Goal: Information Seeking & Learning: Find specific page/section

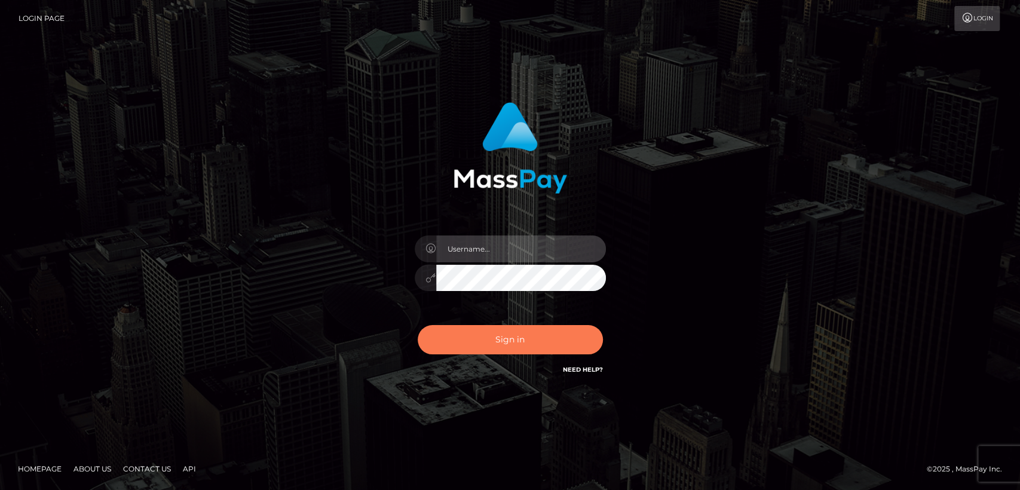
type input "nt.es"
click at [467, 345] on button "Sign in" at bounding box center [510, 339] width 185 height 29
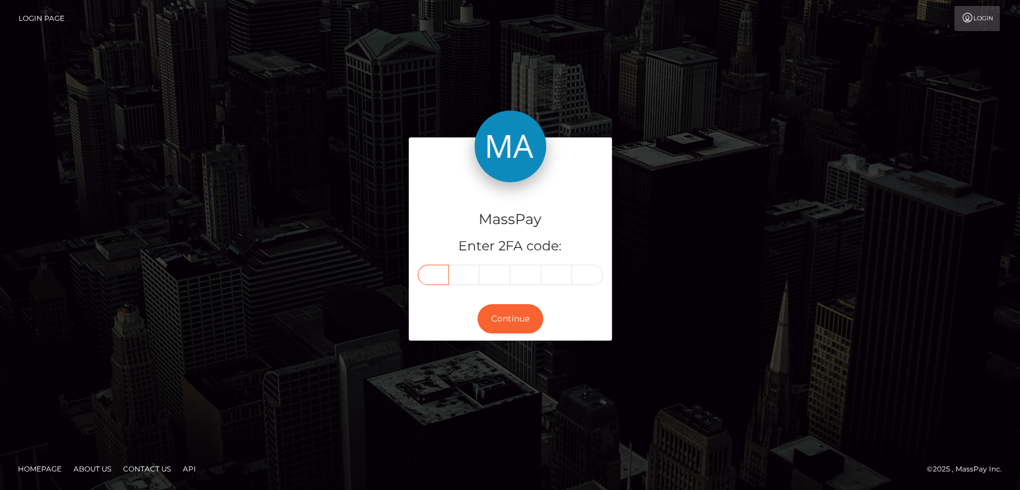
click at [436, 274] on input "text" at bounding box center [433, 275] width 31 height 20
paste input "1"
type input "1"
type input "8"
type input "3"
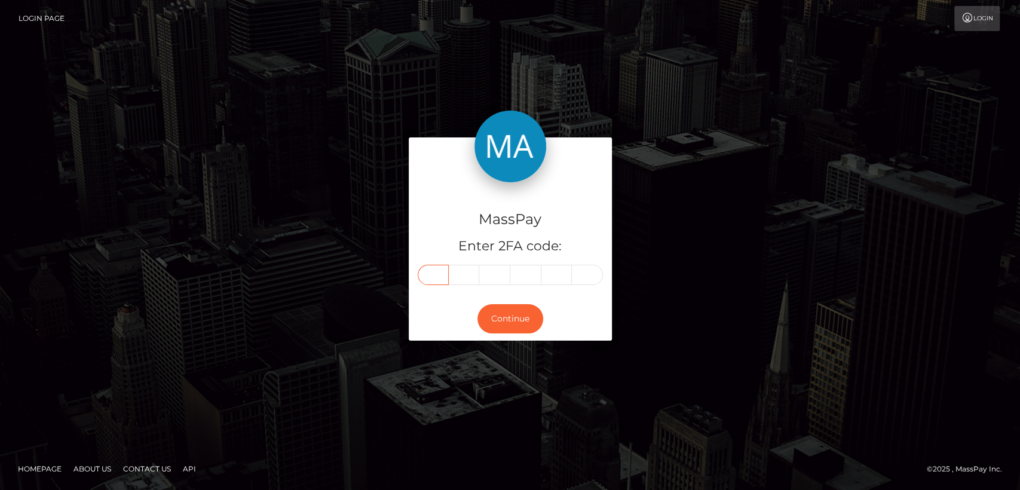
type input "9"
type input "0"
type input "1"
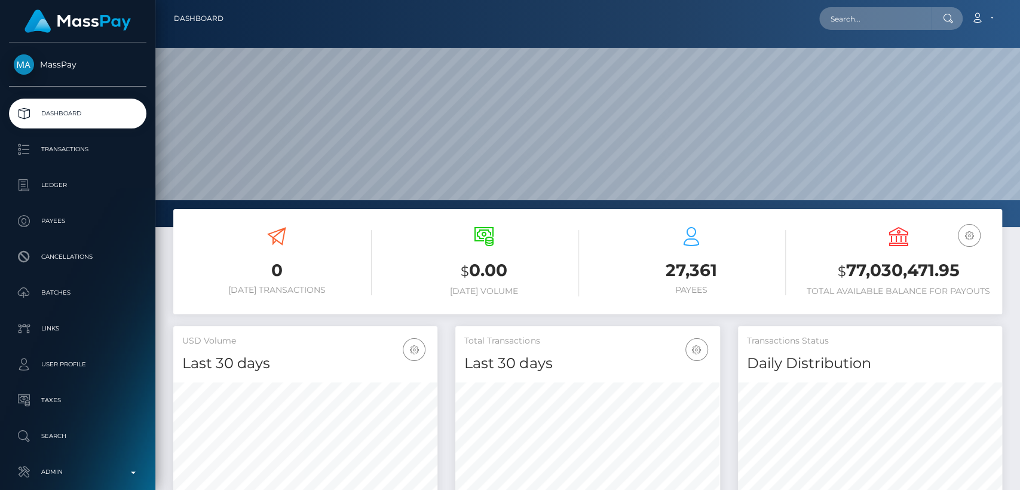
scroll to position [211, 264]
click at [857, 19] on input "text" at bounding box center [875, 18] width 112 height 23
paste input "salamasalma277@gmail.com"
click at [880, 20] on input "salamasalma277@gmail.com" at bounding box center [875, 18] width 112 height 23
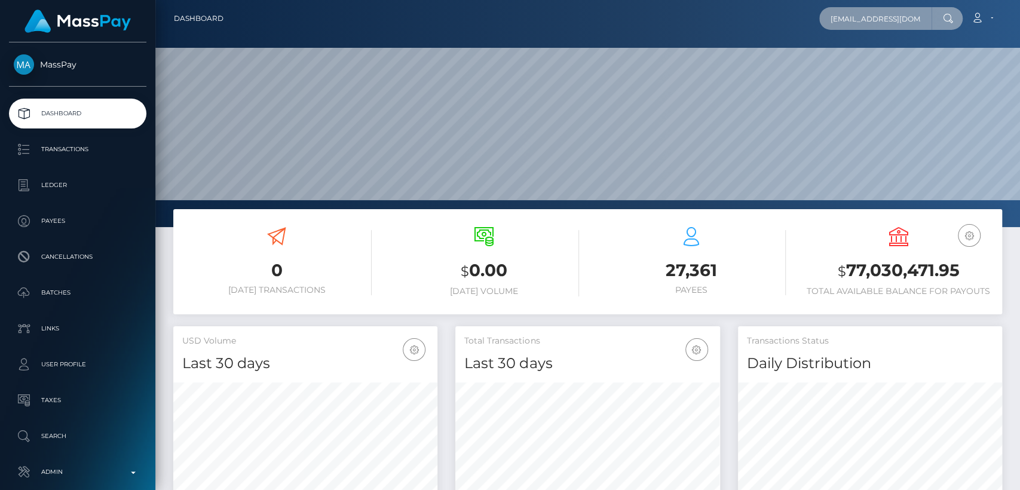
click at [880, 20] on input "salamasalma277@gmail.com" at bounding box center [875, 18] width 112 height 23
paste input "ousosina23"
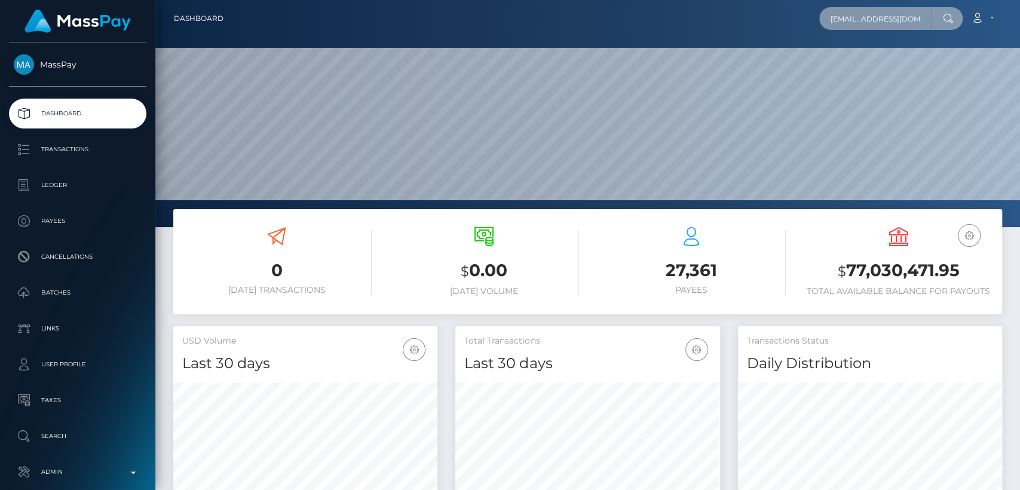
scroll to position [0, 1]
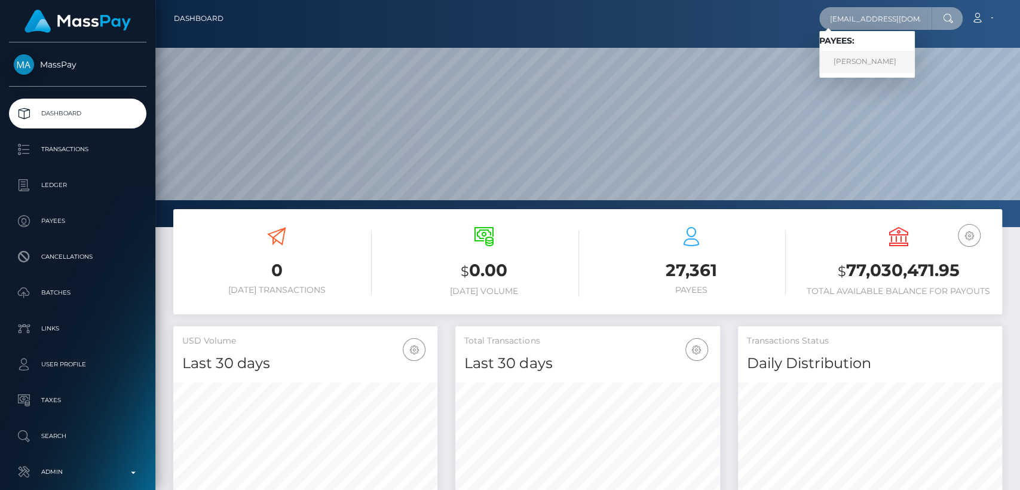
type input "sousosina23@gmail.com"
click at [903, 69] on link "Hasna Dadoui" at bounding box center [867, 62] width 96 height 22
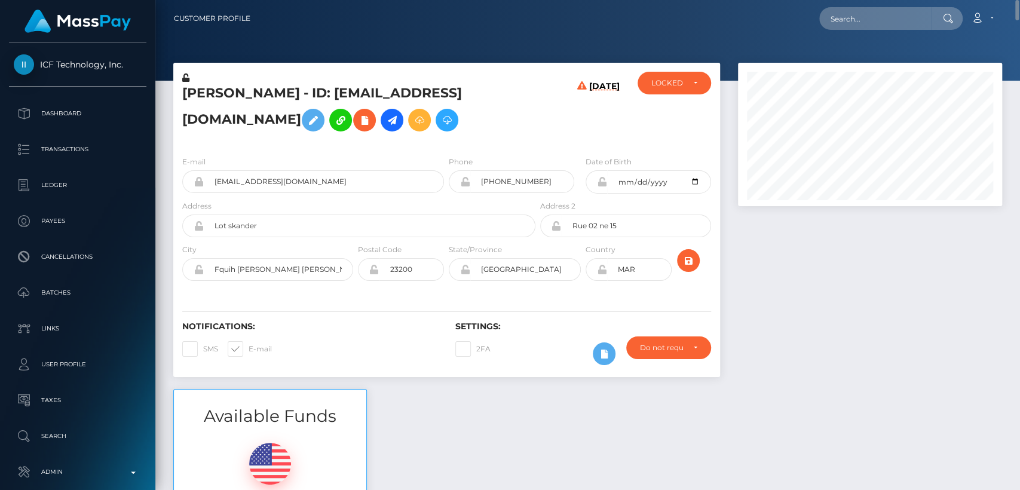
click at [206, 108] on h5 "Hasna Dadoui - ID: sousosina23@gmail.com" at bounding box center [355, 110] width 347 height 53
copy h5 "Hasna"
click at [880, 12] on input "text" at bounding box center [875, 18] width 112 height 23
paste input "mistressmaria9898@gmail.com"
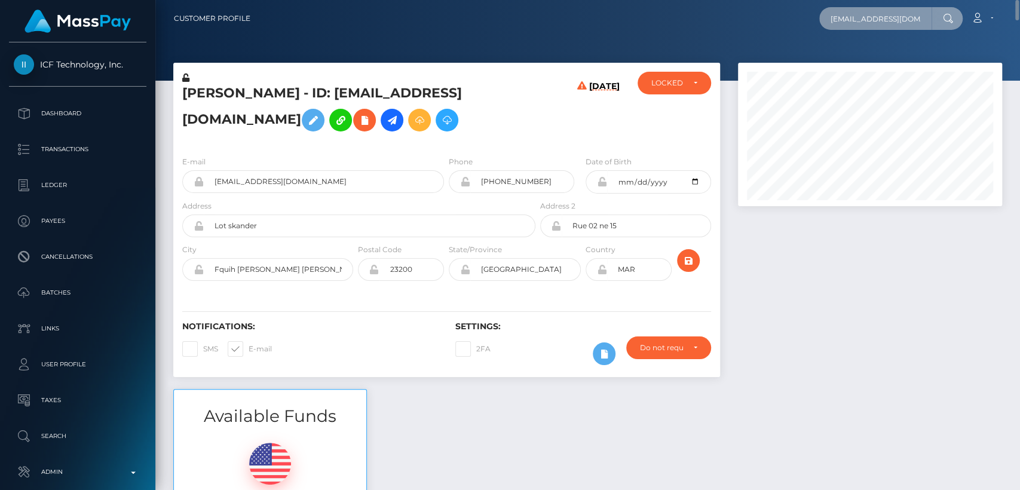
scroll to position [0, 26]
type input "mistressmaria9898@gmail.com"
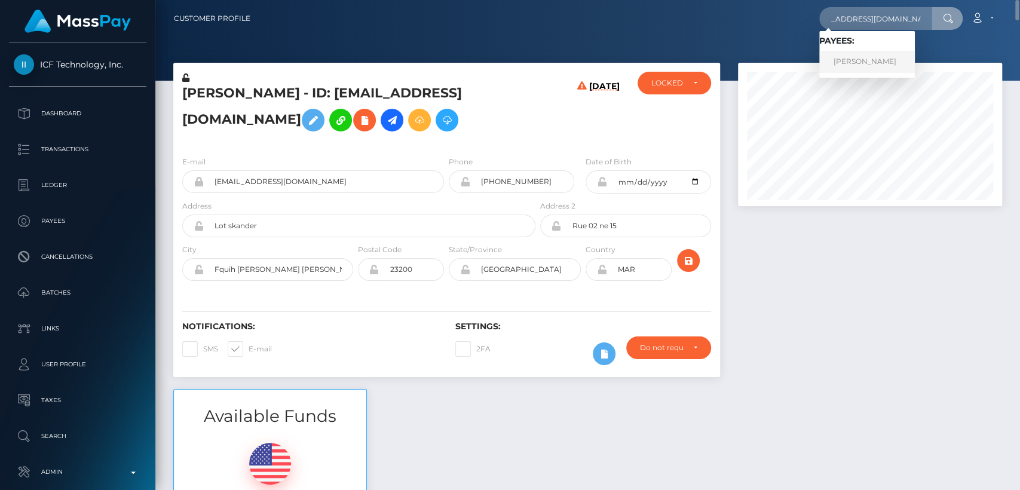
scroll to position [0, 0]
click at [857, 70] on link "ŞERİFE TUZ" at bounding box center [867, 62] width 96 height 22
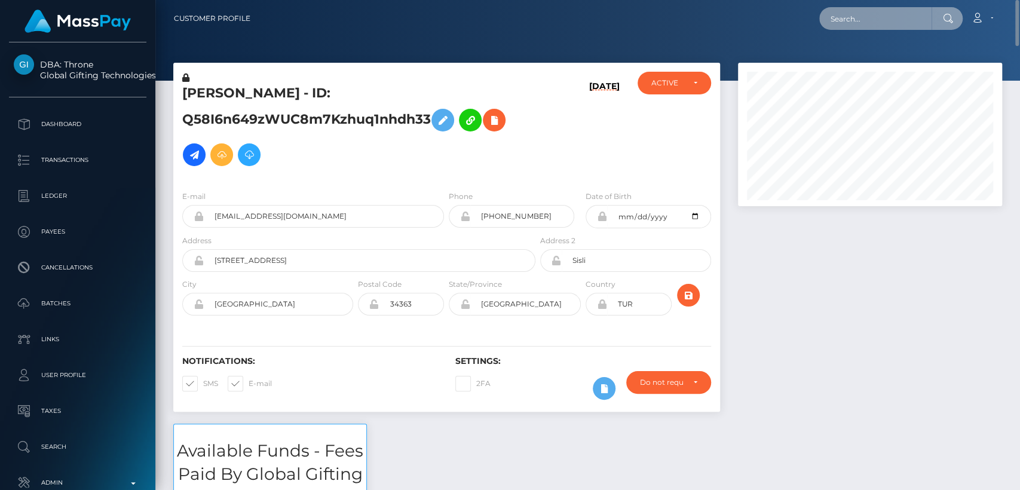
click at [893, 23] on input "text" at bounding box center [875, 18] width 112 height 23
paste input "junehorsman@outlook.com"
type input "junehorsman@outlook.com"
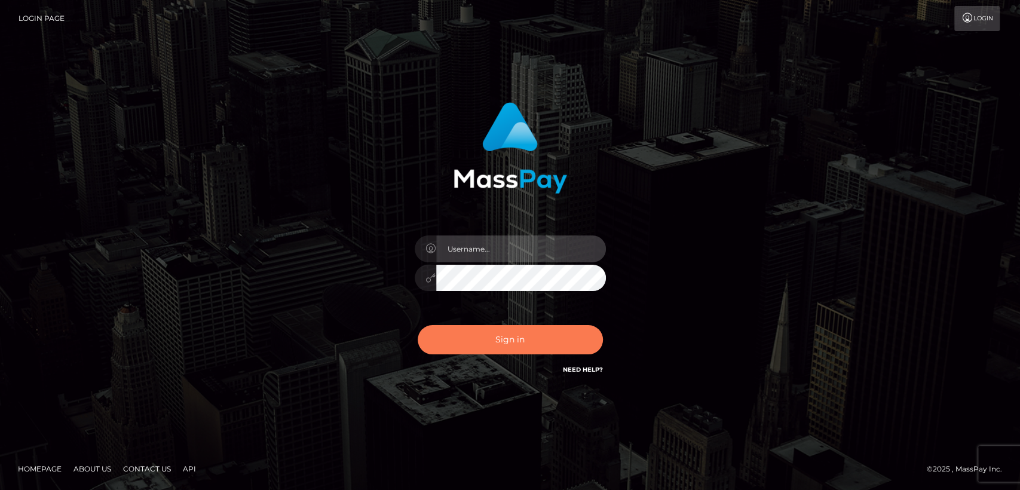
type input "[DOMAIN_NAME]"
click at [545, 331] on button "Sign in" at bounding box center [510, 339] width 185 height 29
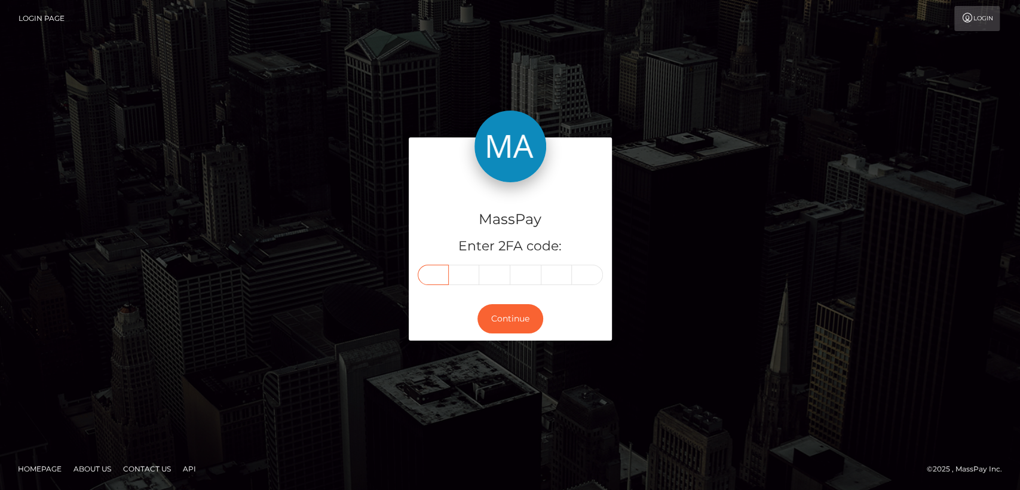
click at [438, 266] on input "text" at bounding box center [433, 275] width 31 height 20
paste input "9"
type input "9"
type input "5"
type input "9"
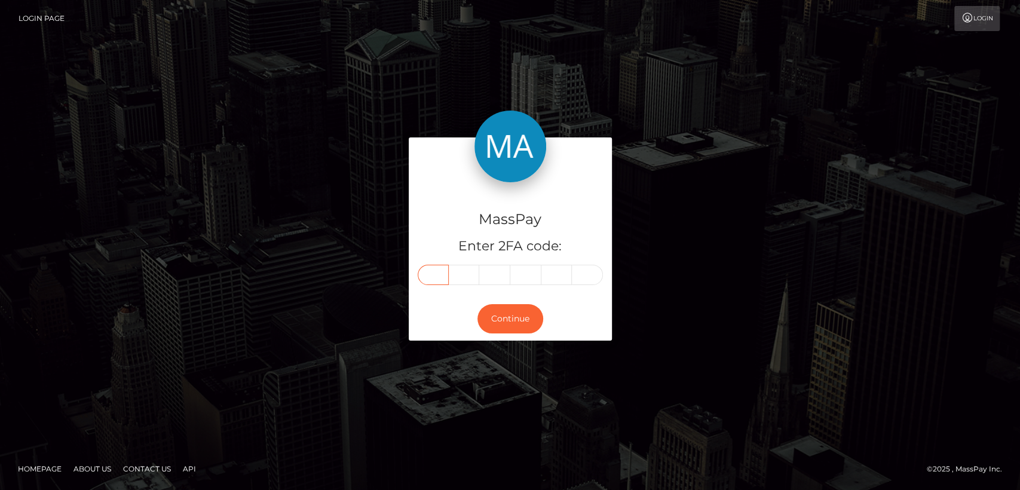
type input "2"
type input "6"
type input "5"
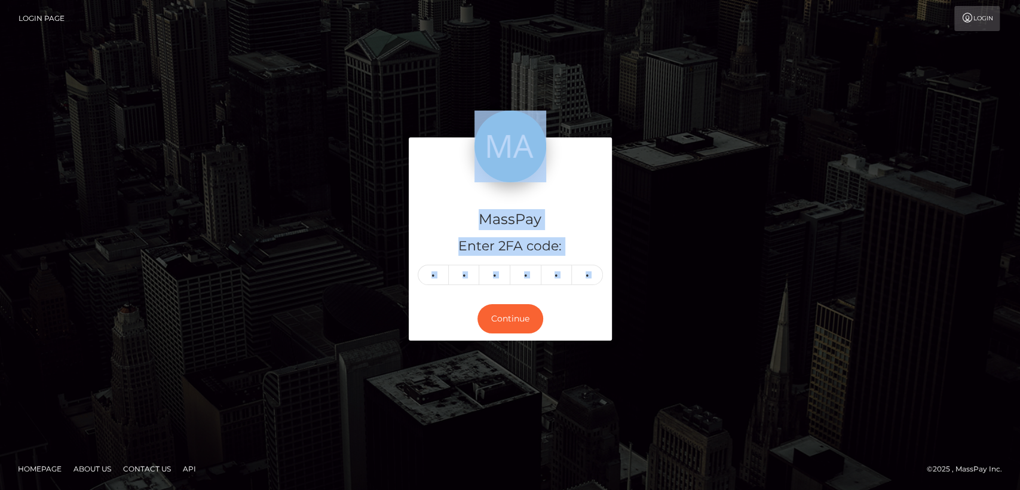
drag, startPoint x: 483, startPoint y: 302, endPoint x: 357, endPoint y: 229, distance: 145.9
click at [357, 229] on div "MassPay Enter 2FA code: 9 5 9 2 6 5 959265 Continue" at bounding box center [510, 244] width 681 height 215
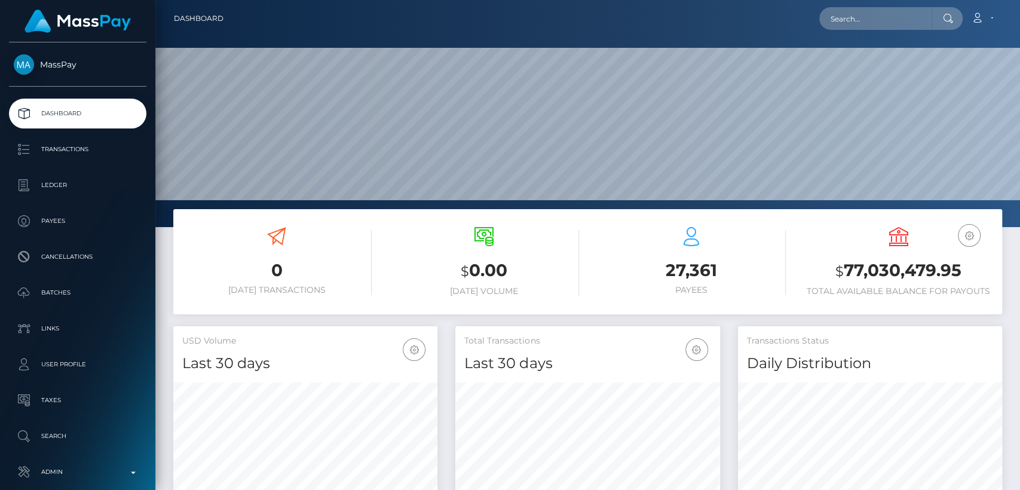
scroll to position [211, 264]
click at [912, 27] on input "text" at bounding box center [875, 18] width 112 height 23
paste input "[EMAIL_ADDRESS][DOMAIN_NAME]"
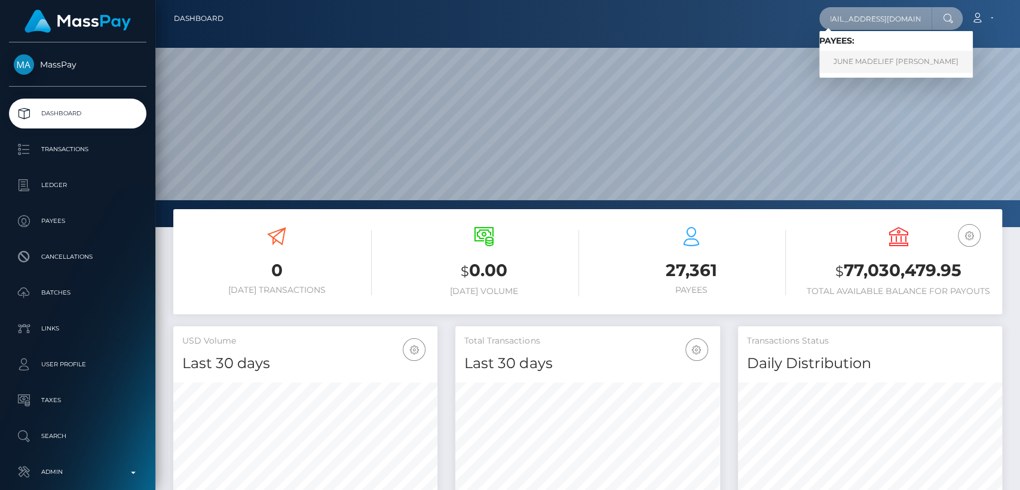
type input "[EMAIL_ADDRESS][DOMAIN_NAME]"
click at [885, 57] on link "JUNE MADELIEF HORSMAN" at bounding box center [896, 62] width 154 height 22
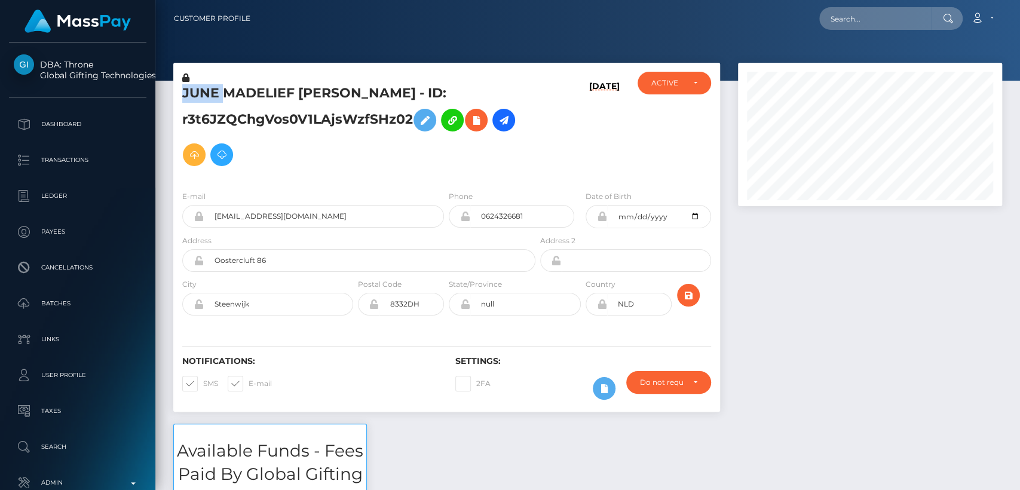
click at [204, 99] on h5 "JUNE MADELIEF [PERSON_NAME] - ID: r3t6JZQChgVos0V1LAjsWzfSHz02" at bounding box center [355, 128] width 347 height 88
click at [413, 359] on h6 "Notifications:" at bounding box center [309, 361] width 255 height 10
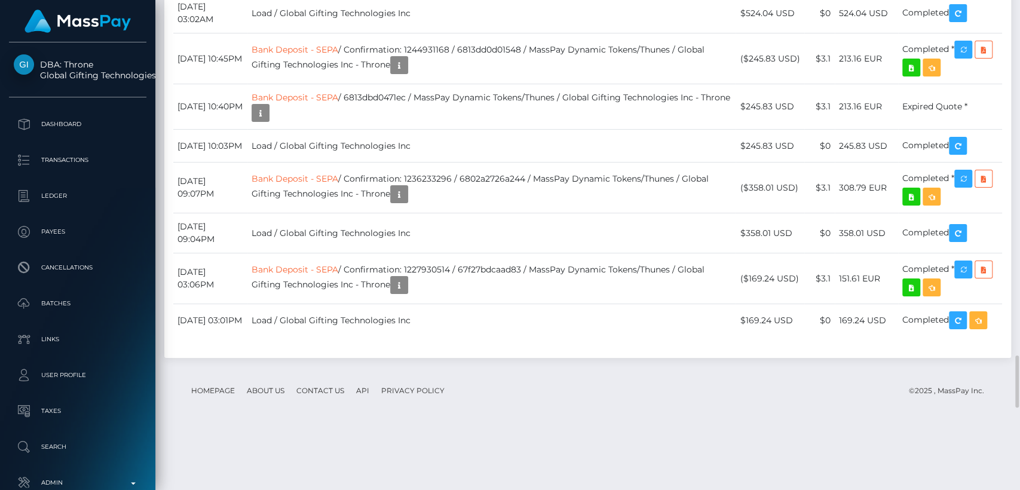
scroll to position [3354, 0]
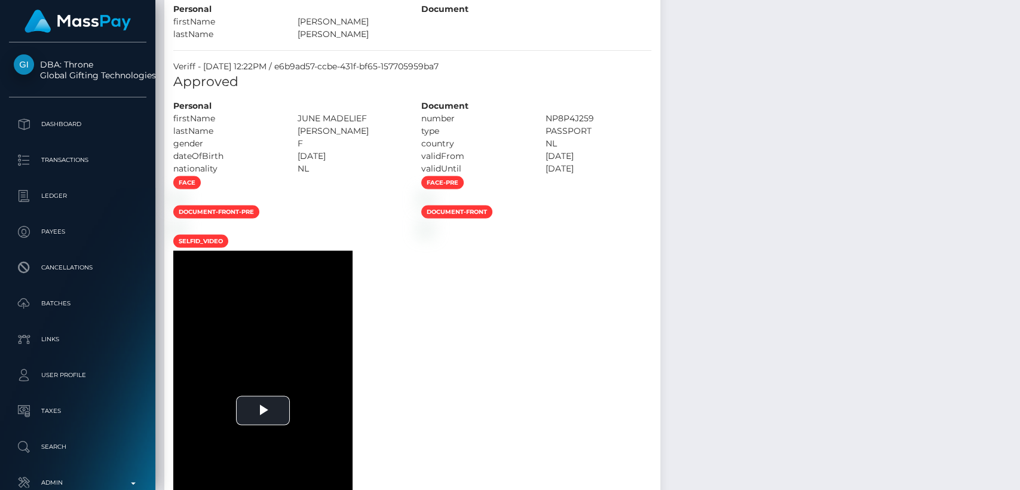
scroll to position [0, 0]
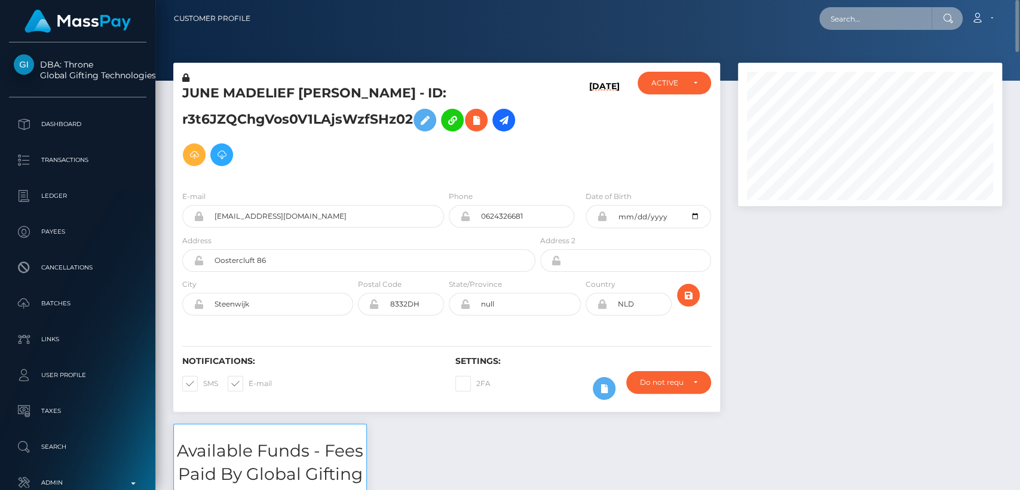
click at [856, 20] on input "text" at bounding box center [875, 18] width 112 height 23
paste input "lucaslloyd420@gmail.com"
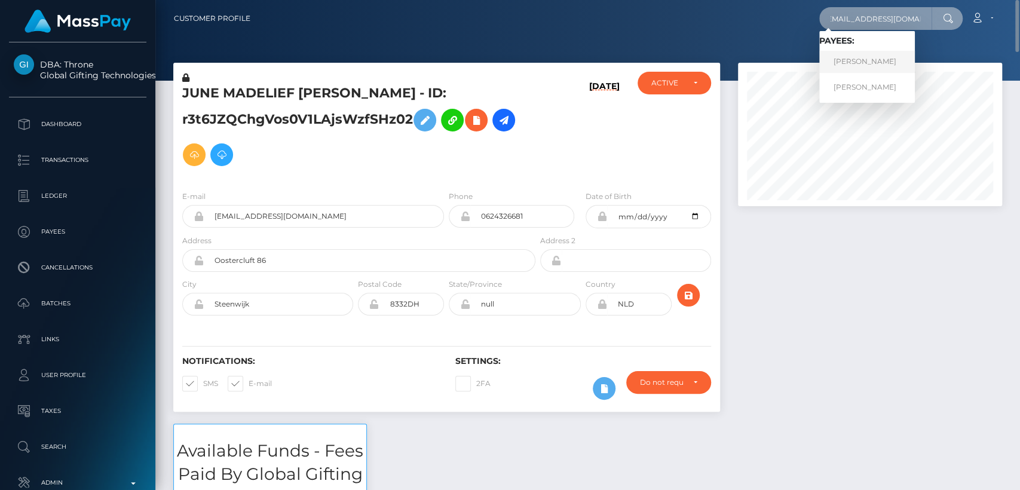
type input "lucaslloyd420@gmail.com"
click at [851, 60] on link "CORBEN BUSTER ANDERSSON" at bounding box center [867, 62] width 96 height 22
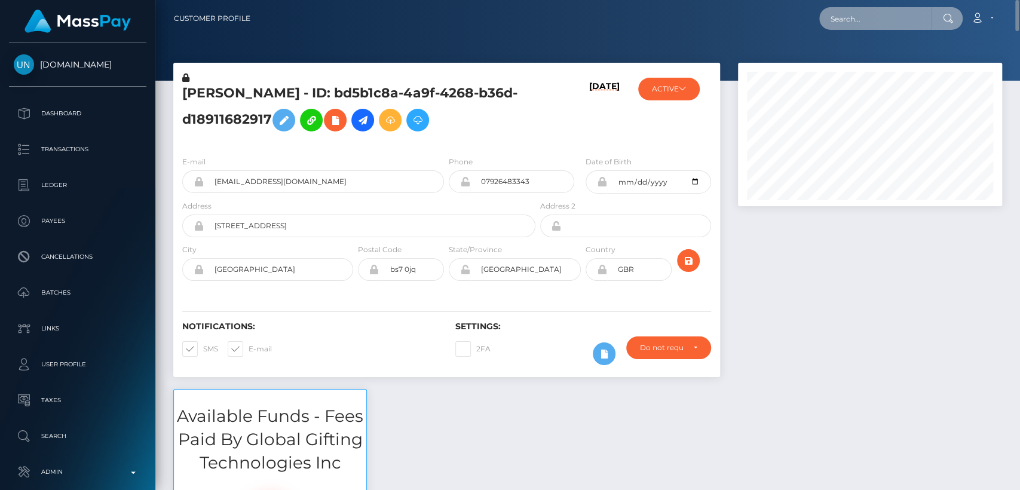
click at [851, 22] on input "text" at bounding box center [875, 18] width 112 height 23
paste input "selenafitxxx@gmail.com"
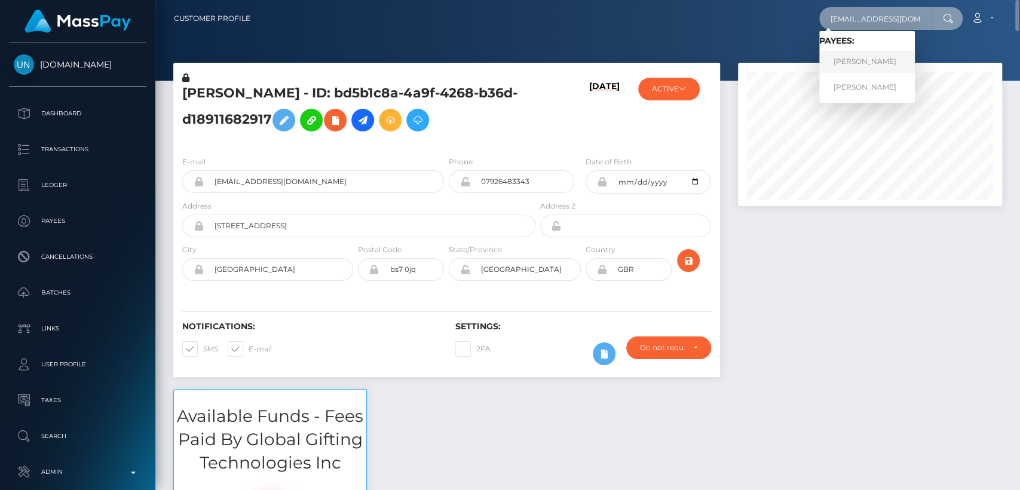
type input "selenafitxxx@gmail.com"
click at [865, 63] on link "MELISSA LOUISE BINION" at bounding box center [867, 62] width 96 height 22
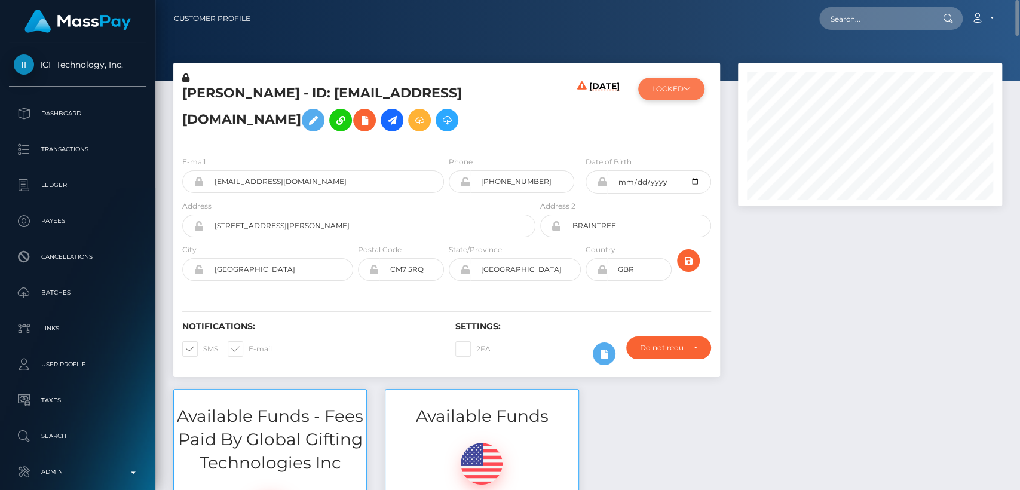
click at [663, 87] on button "LOCKED" at bounding box center [671, 89] width 66 height 23
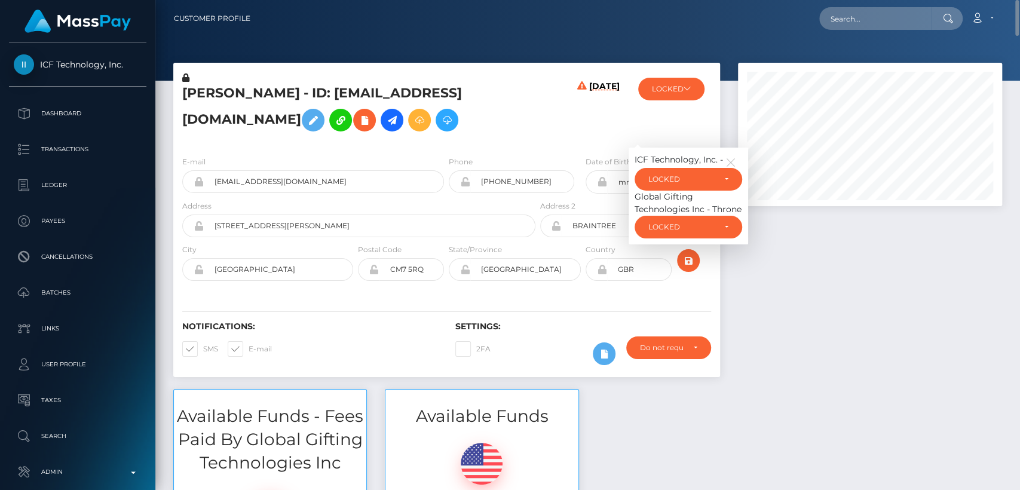
click at [535, 158] on div "Phone +447528520182" at bounding box center [511, 174] width 125 height 38
click at [228, 98] on h5 "MELISSA LOUISE BINION - ID: selenafitxxx@gmail.com" at bounding box center [355, 110] width 347 height 53
copy h5 "MELISSA"
click at [866, 24] on input "text" at bounding box center [875, 18] width 112 height 23
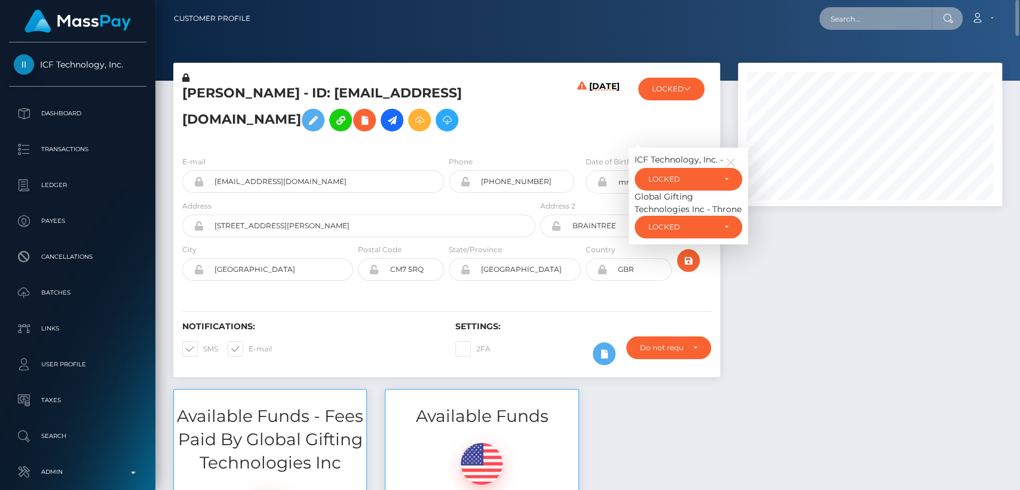
paste input "ellieleighhopkins@gmail.com"
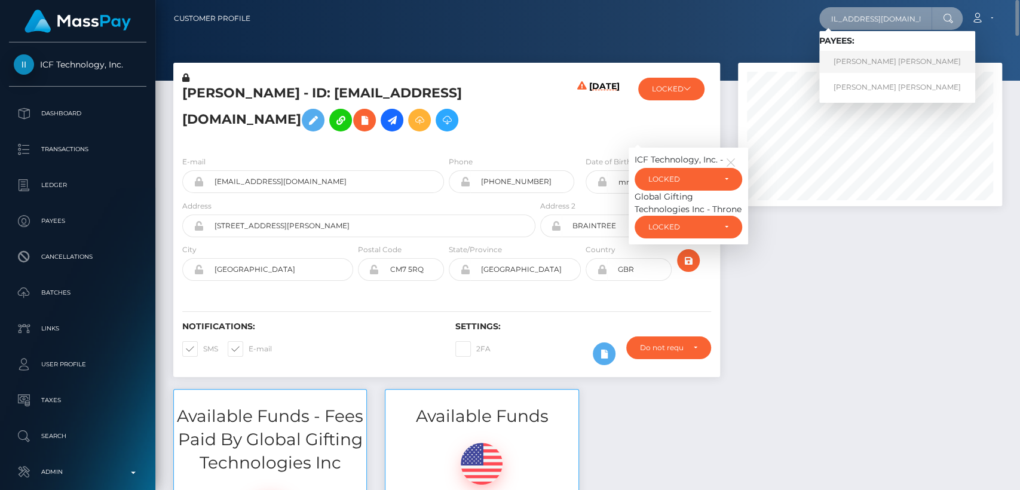
type input "ellieleighhopkins@gmail.com"
click at [871, 53] on link "ELLIE LEIGH FIELDING" at bounding box center [897, 62] width 156 height 22
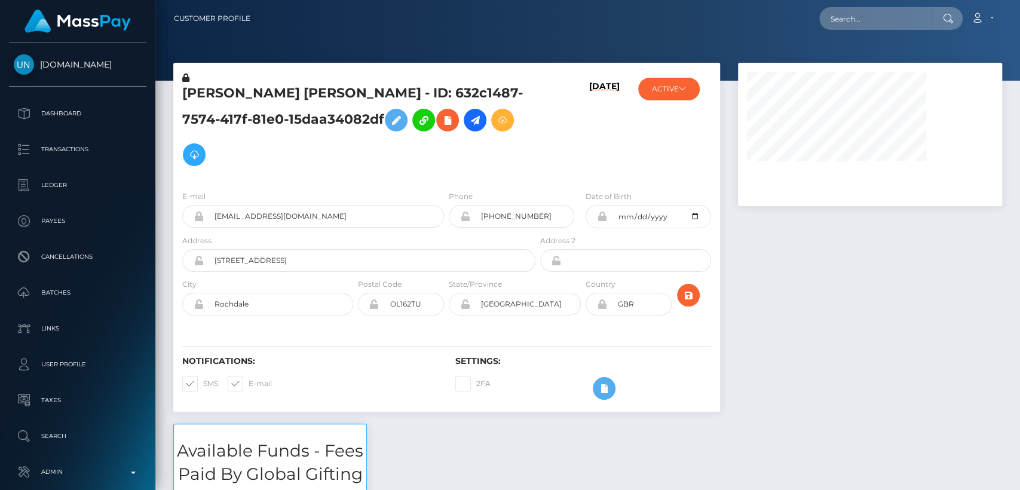
click at [201, 94] on h5 "[PERSON_NAME] [PERSON_NAME] - ID: 632c1487-7574-417f-81e0-15daa34082df" at bounding box center [355, 128] width 347 height 88
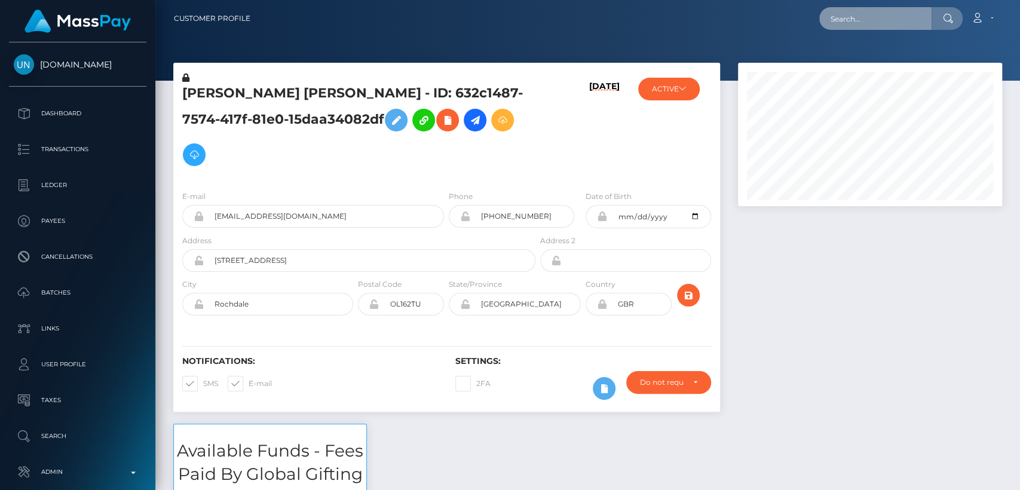
click at [875, 7] on input "text" at bounding box center [875, 18] width 112 height 23
paste input "[EMAIL_ADDRESS][DOMAIN_NAME]"
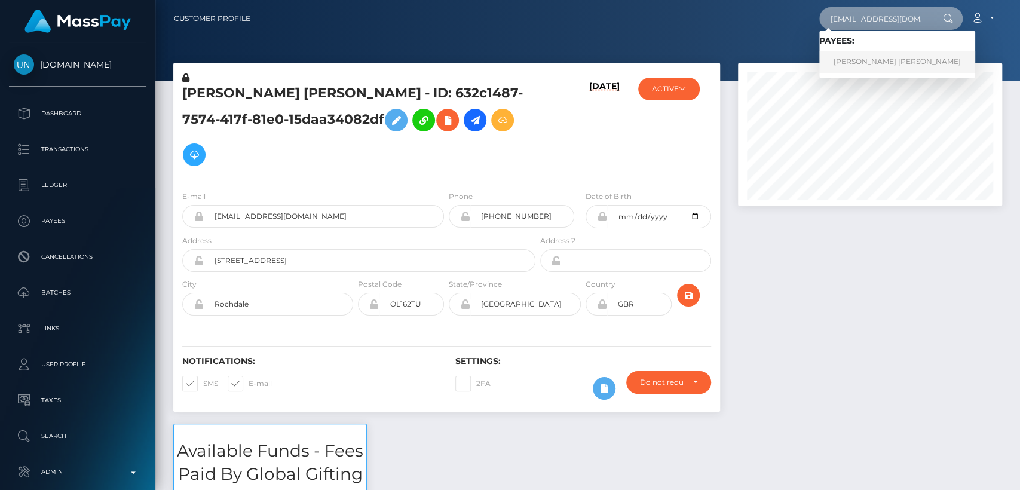
type input "[EMAIL_ADDRESS][DOMAIN_NAME]"
click at [874, 63] on link "ISATA FATIMA SEISAY" at bounding box center [897, 62] width 156 height 22
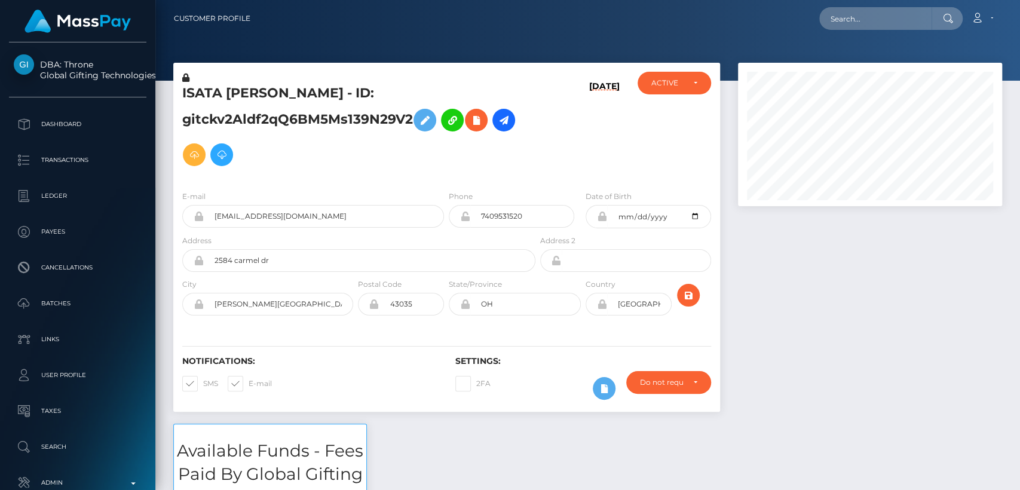
scroll to position [143, 264]
drag, startPoint x: 0, startPoint y: 0, endPoint x: 211, endPoint y: 88, distance: 228.5
click at [211, 88] on h5 "ISATA [PERSON_NAME] - ID: gitckv2Aldf2qQ6BM5Ms139N29V2" at bounding box center [355, 128] width 347 height 88
click at [211, 88] on h5 "ISATA FATIMA SEISAY - ID: gitckv2Aldf2qQ6BM5Ms139N29V2" at bounding box center [355, 128] width 347 height 88
copy h5 "ISATA"
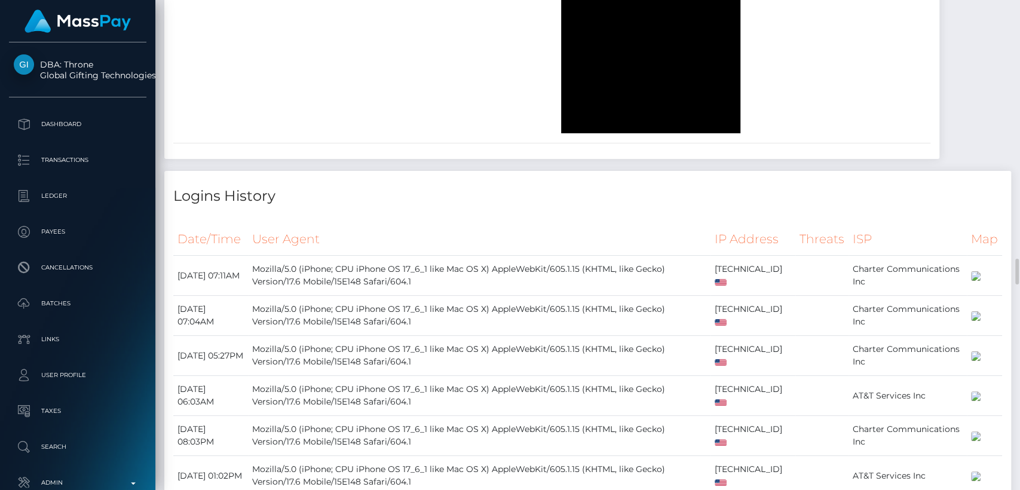
scroll to position [4842, 0]
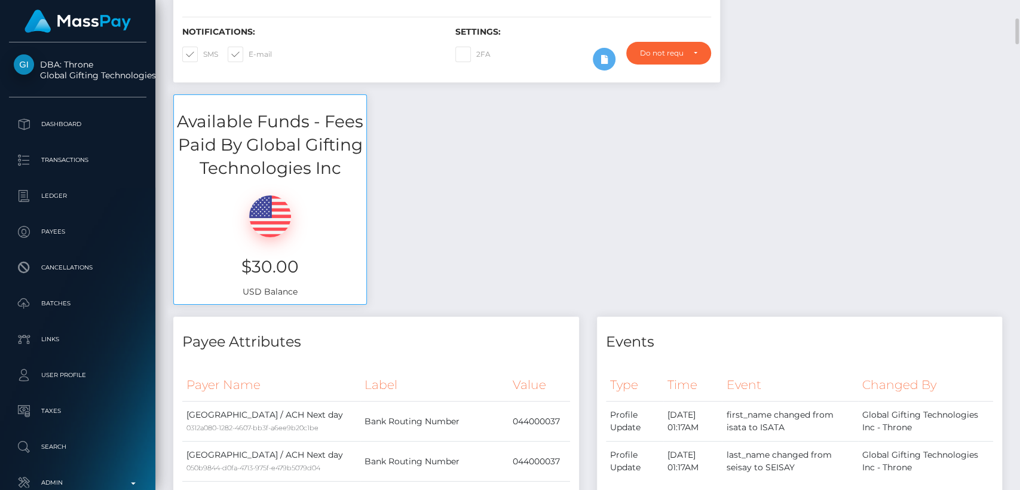
scroll to position [330, 0]
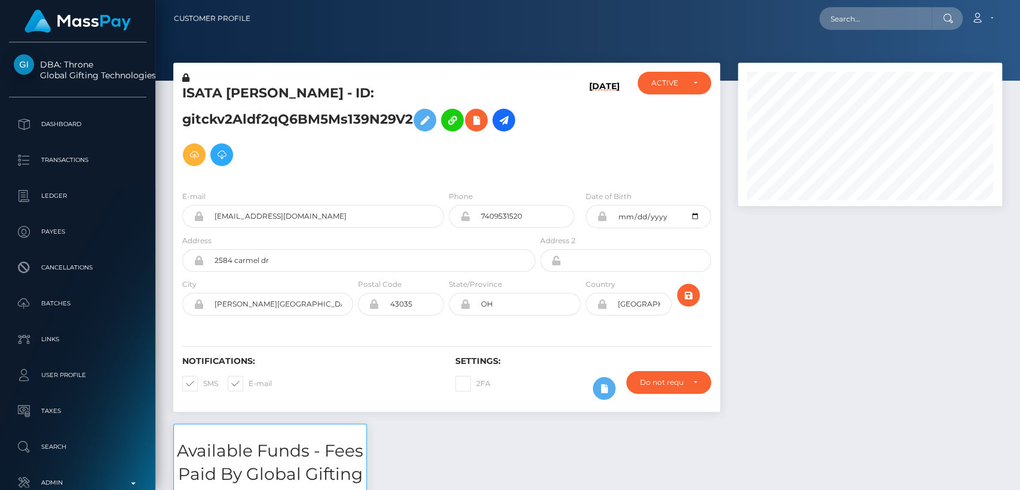
scroll to position [143, 264]
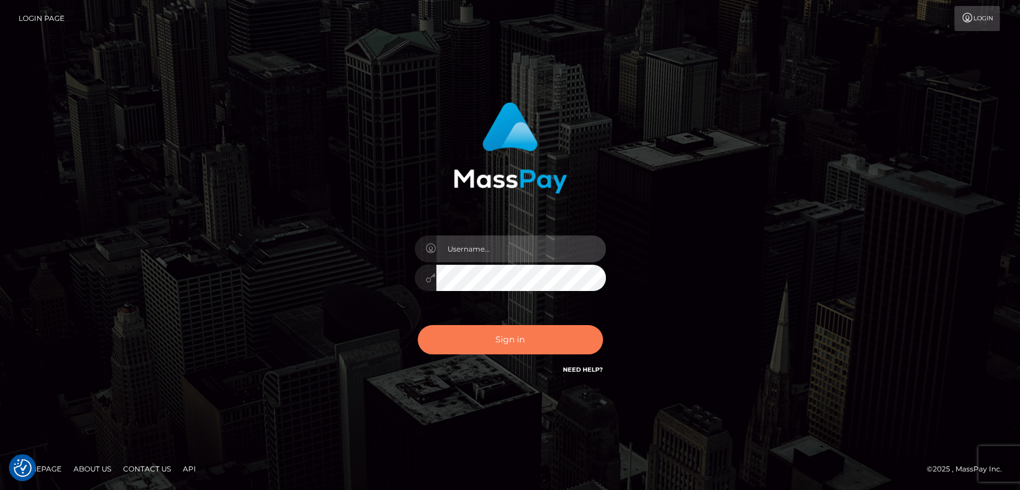
type input "[DOMAIN_NAME]"
click at [525, 341] on button "Sign in" at bounding box center [510, 339] width 185 height 29
type input "[DOMAIN_NAME]"
click at [525, 341] on button "Sign in" at bounding box center [510, 339] width 185 height 29
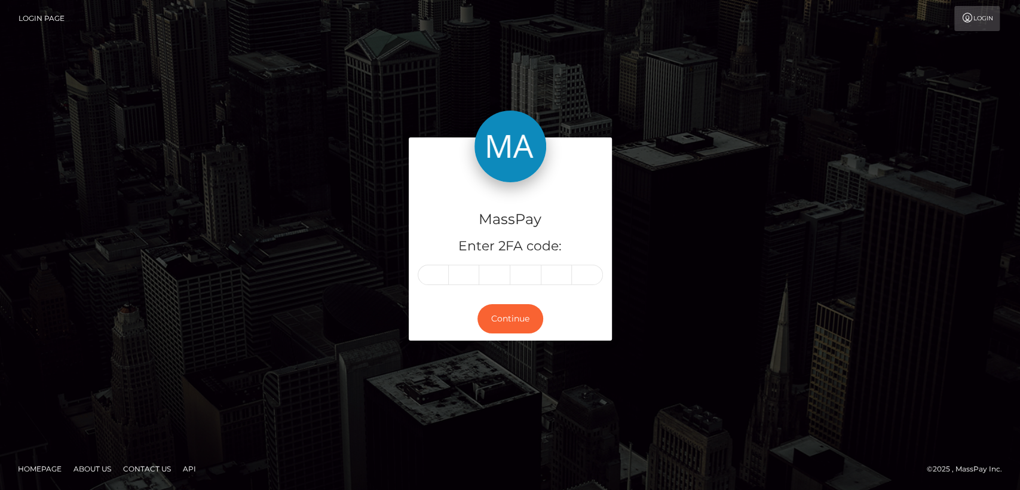
click at [438, 288] on div "MassPay Enter 2FA code:" at bounding box center [510, 239] width 203 height 115
paste input "1"
type input "1"
type input "7"
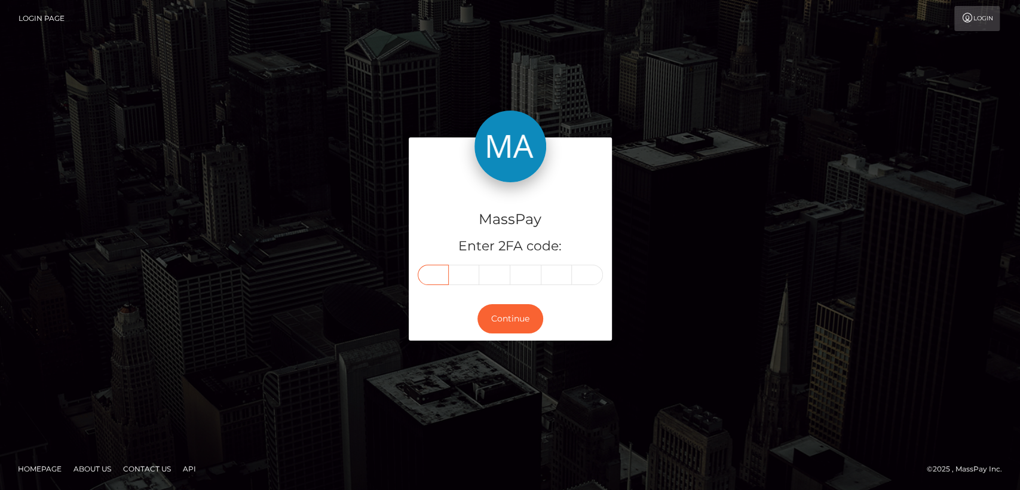
type input "6"
type input "9"
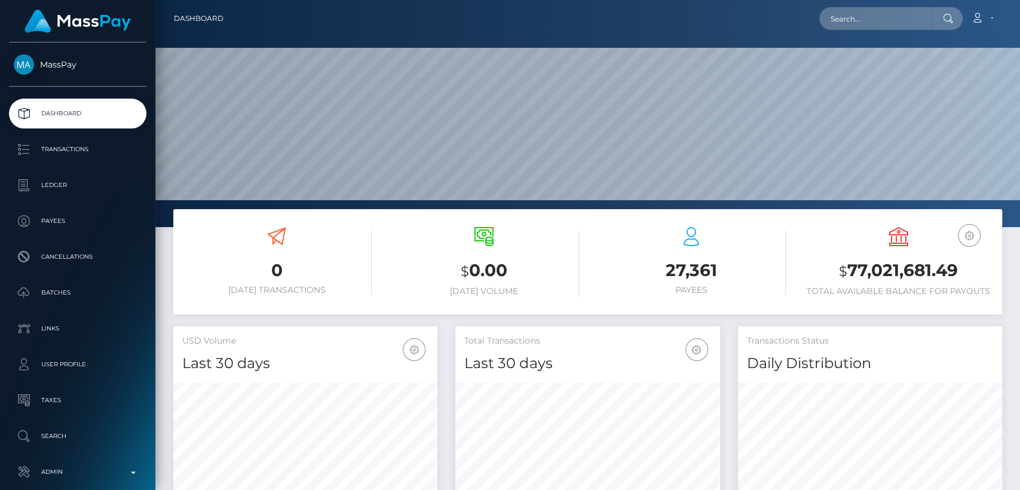
scroll to position [211, 264]
click at [921, 22] on input "text" at bounding box center [875, 18] width 112 height 23
paste input "[EMAIL_ADDRESS][DOMAIN_NAME]"
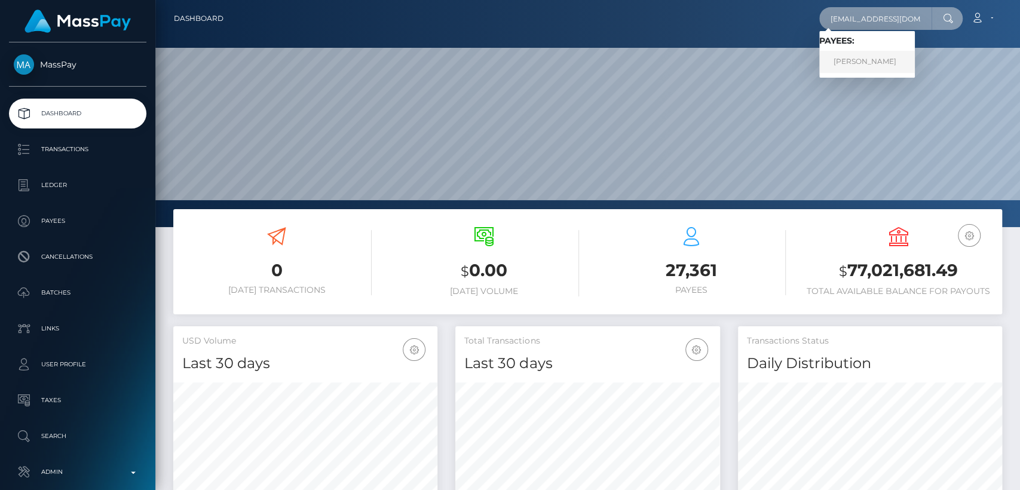
type input "[EMAIL_ADDRESS][DOMAIN_NAME]"
click at [868, 67] on link "Amy Gilliam" at bounding box center [867, 62] width 96 height 22
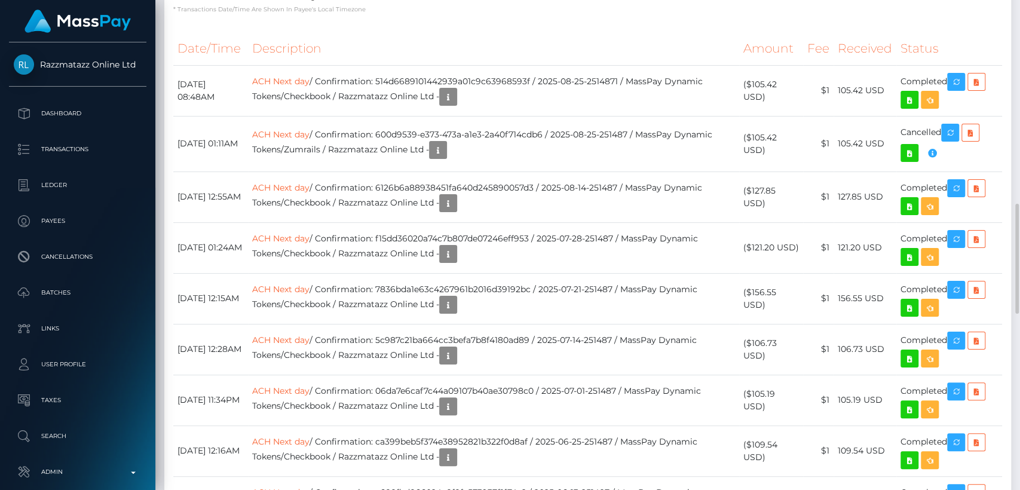
scroll to position [143, 264]
click at [478, 84] on div "Transactions History * Transactions date/time are shown in payee's local timezo…" at bounding box center [587, 486] width 847 height 1037
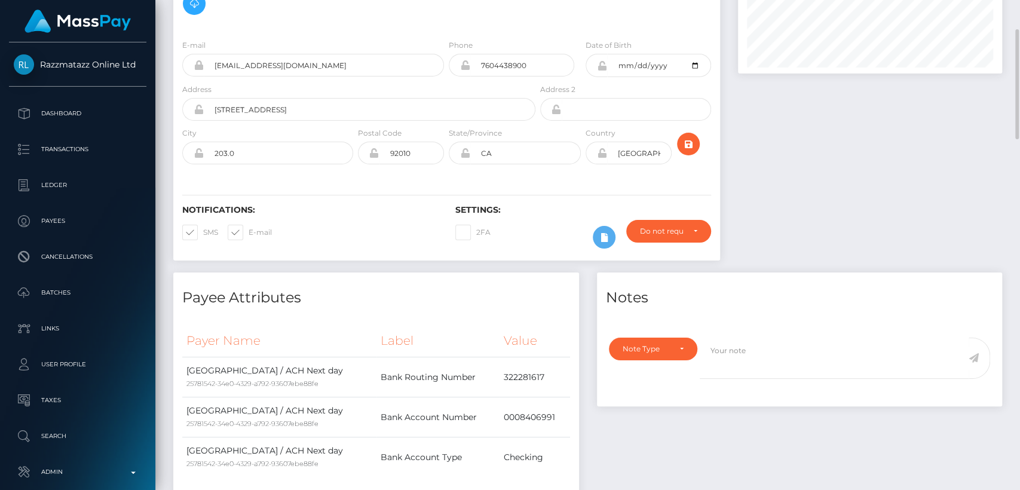
scroll to position [0, 0]
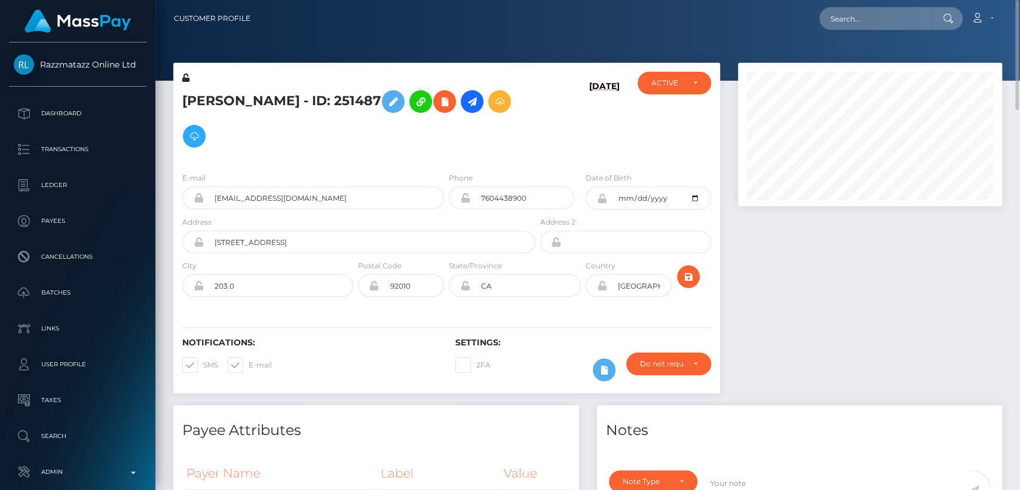
click at [205, 102] on h5 "Amy Gilliam - ID: 251487" at bounding box center [355, 118] width 347 height 69
copy h5 "Amy"
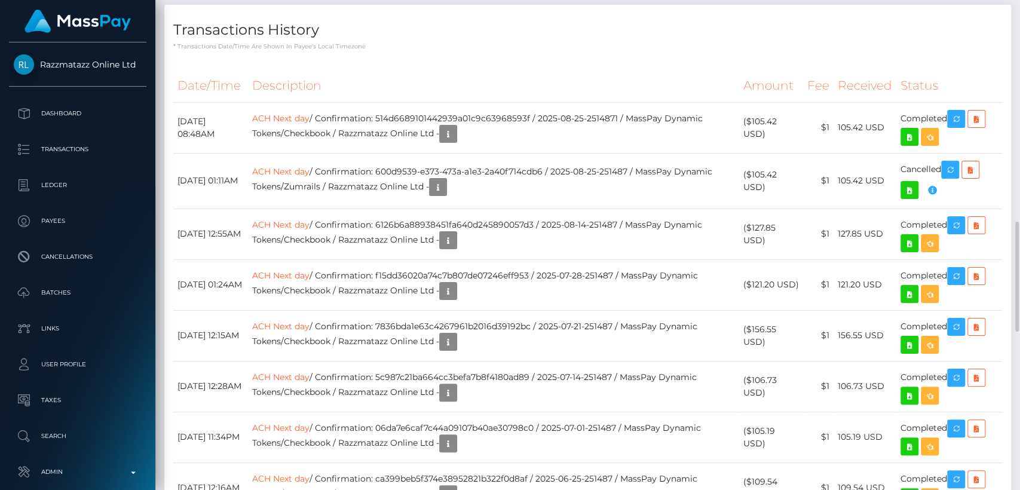
scroll to position [994, 0]
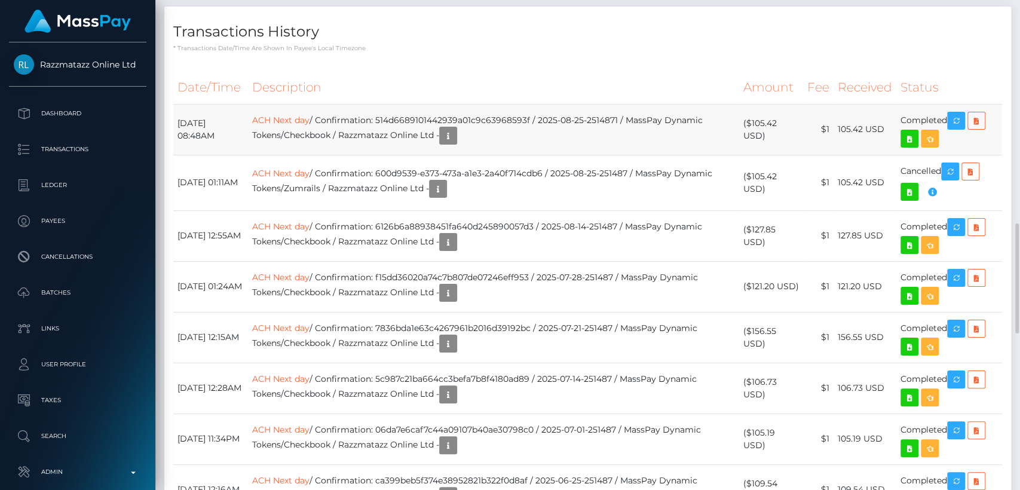
drag, startPoint x: 246, startPoint y: 192, endPoint x: 179, endPoint y: 196, distance: 66.4
click at [179, 155] on td "August 25, 2025 08:48AM" at bounding box center [210, 129] width 75 height 51
copy td "August 25, 2025"
drag, startPoint x: 763, startPoint y: 202, endPoint x: 750, endPoint y: 188, distance: 19.1
click at [750, 155] on td "($105.42 USD)" at bounding box center [771, 129] width 64 height 51
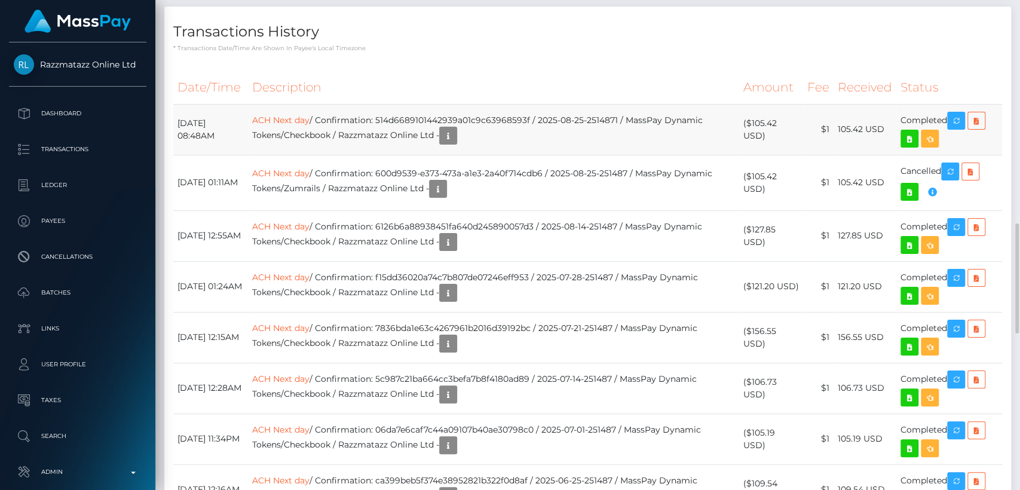
copy td "$105.42 USD"
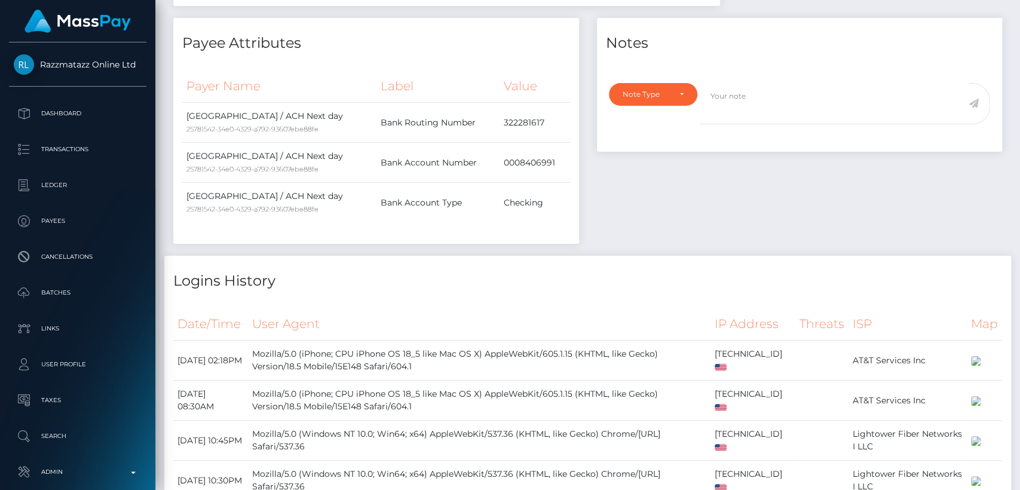
scroll to position [0, 0]
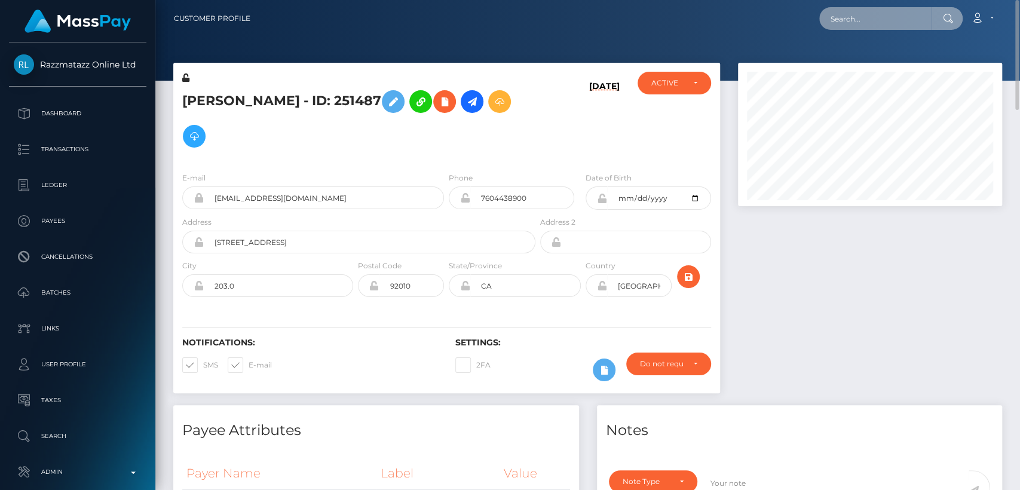
click at [882, 23] on input "text" at bounding box center [875, 18] width 112 height 23
paste input "kelsey1111wood@icloud.com"
click at [908, 4] on nav "Customer Profile kelsey1111wood@icloud.com Loading... Loading..." at bounding box center [587, 18] width 865 height 37
click at [907, 16] on input "kelsey1111wood@icloud.com" at bounding box center [875, 18] width 112 height 23
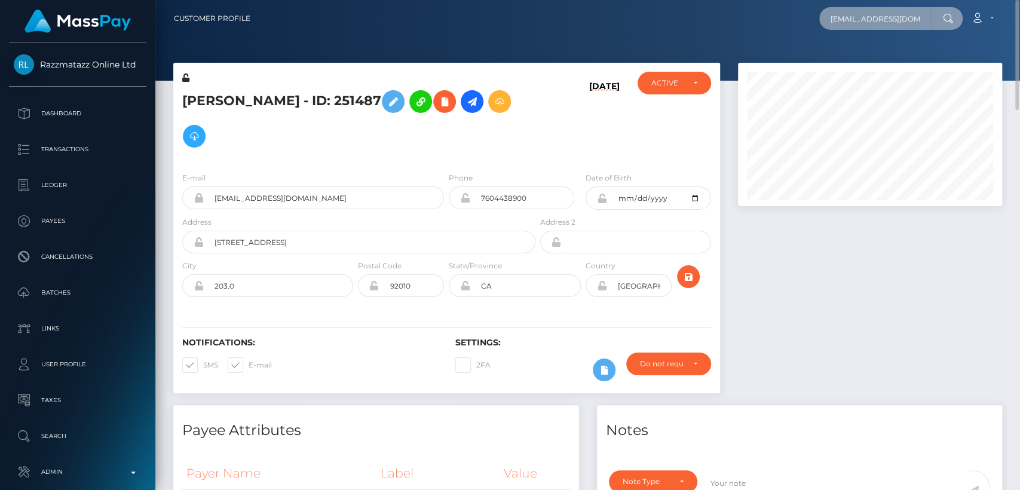
click at [907, 16] on input "kelsey1111wood@icloud.com" at bounding box center [875, 18] width 112 height 23
click at [862, 24] on input "kelsey1111wood@icloud.com" at bounding box center [875, 18] width 112 height 23
paste input "text"
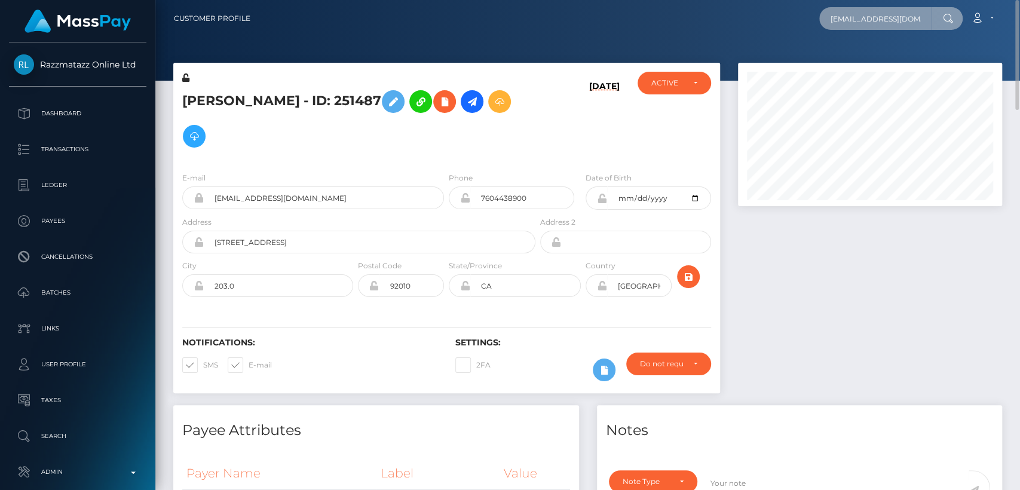
scroll to position [0, 11]
type input "kelsey1111wood@icloud.com"
click at [892, 33] on div "Loading... Loading..." at bounding box center [867, 36] width 96 height 10
click at [893, 26] on input "kelsey1111wood@icloud.com" at bounding box center [875, 18] width 112 height 23
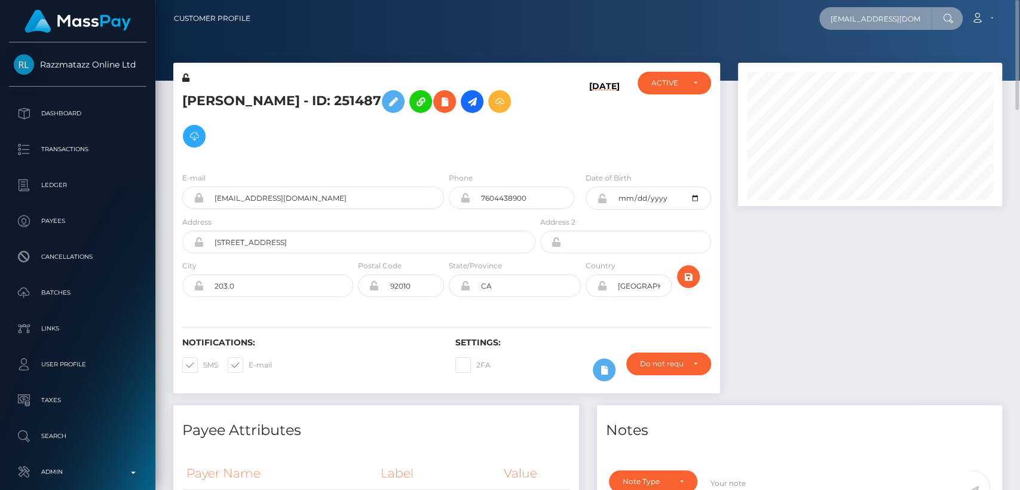
click at [893, 26] on input "kelsey1111wood@icloud.com" at bounding box center [875, 18] width 112 height 23
paste input "kelsey1111wood@icloud.com"
click at [712, 21] on div "kelsey1111wood@icloud.com Loading... Loading... Account Edit Profile" at bounding box center [631, 18] width 742 height 25
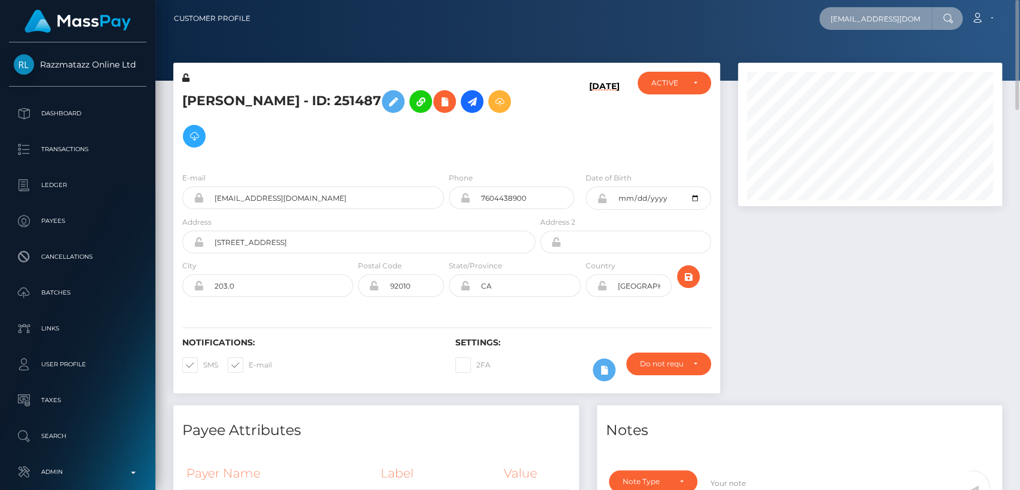
click at [875, 13] on input "kelsey1111wood@icloud.com" at bounding box center [875, 18] width 112 height 23
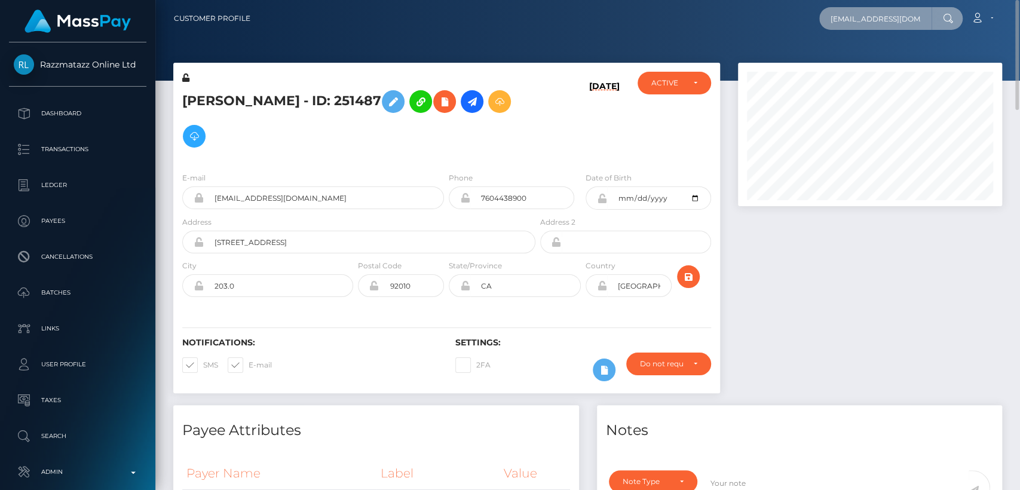
click at [875, 13] on input "kelsey1111wood@icloud.com" at bounding box center [875, 18] width 112 height 23
paste input "15_tearoom_loosest@icloud.com."
type input "15_tearoom_loosest@icloud.com"
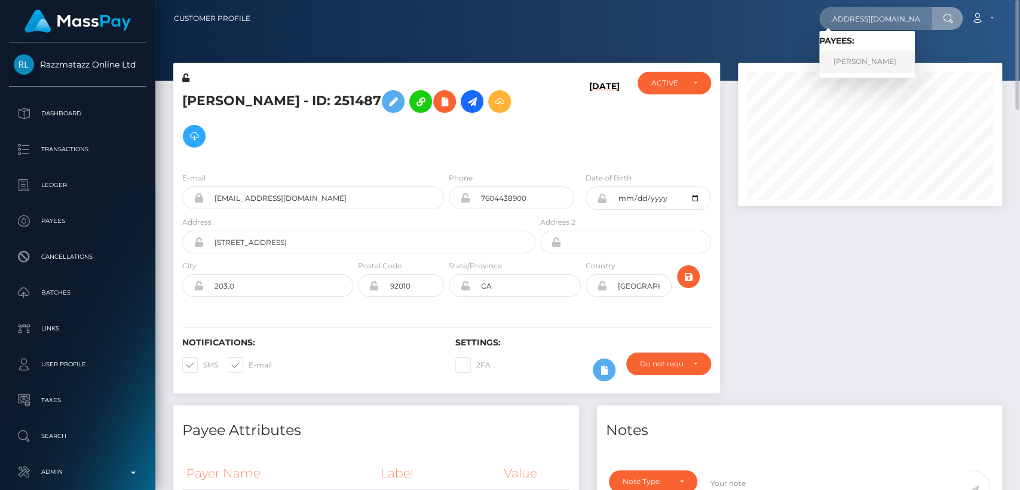
scroll to position [0, 0]
click at [860, 64] on link "Kelsey Wood" at bounding box center [867, 62] width 96 height 22
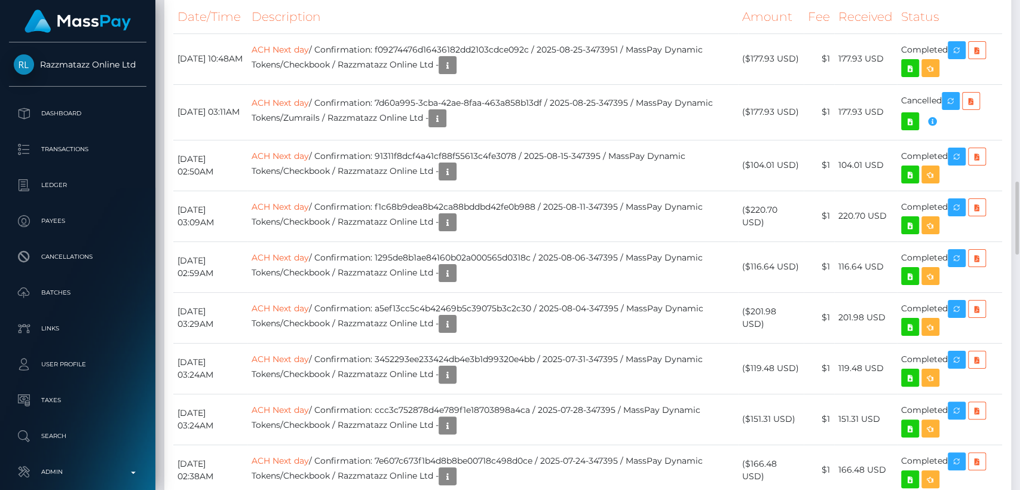
scroll to position [1224, 0]
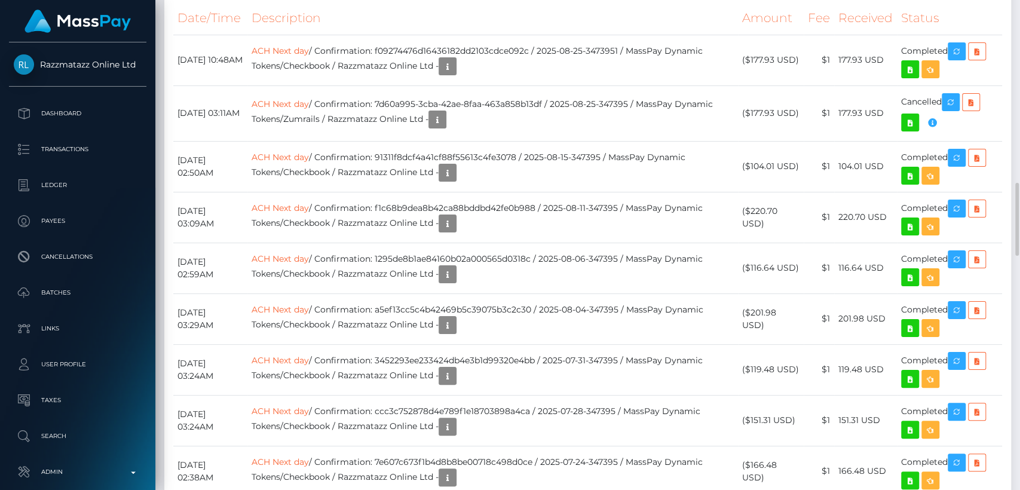
click at [244, 85] on td "August 25, 2025 10:48AM" at bounding box center [210, 60] width 74 height 51
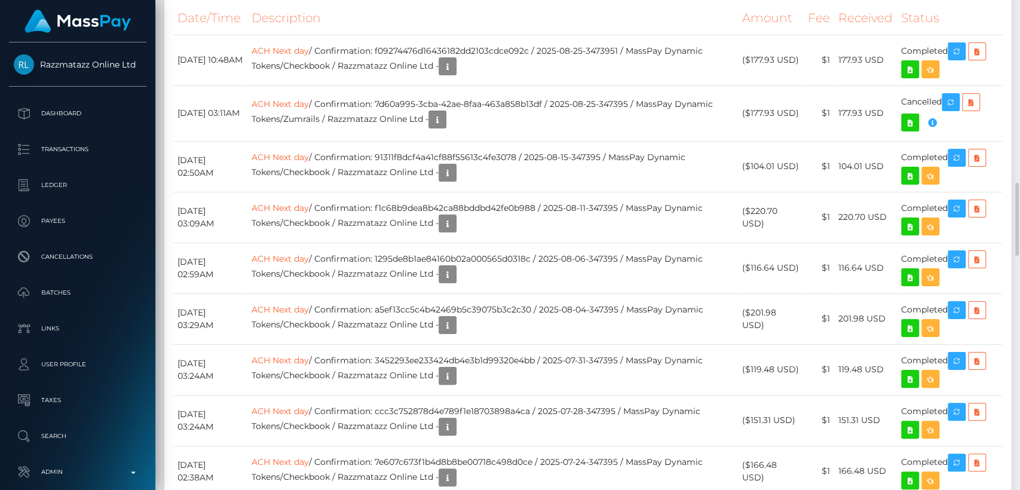
click at [244, 85] on td "August 25, 2025 10:48AM" at bounding box center [210, 60] width 74 height 51
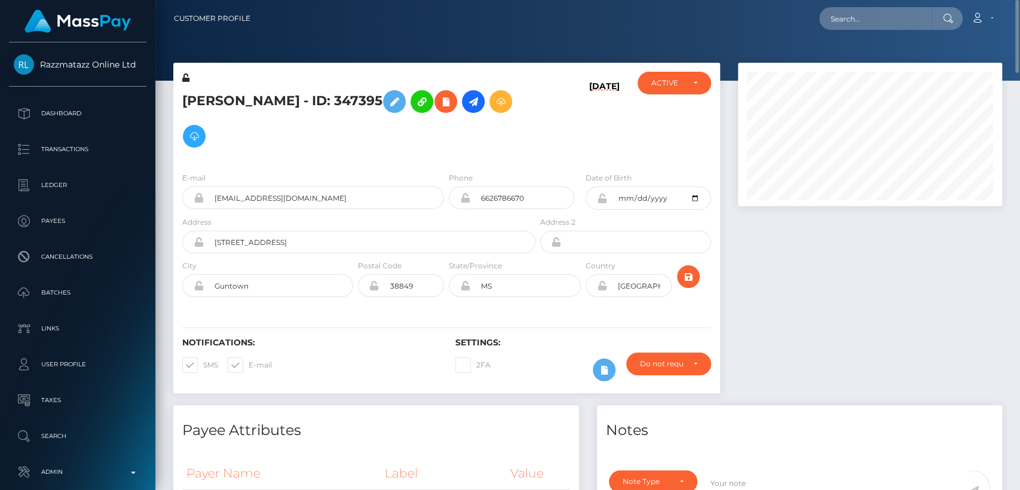
scroll to position [0, 0]
click at [214, 106] on h5 "Kelsey Wood - ID: 347395" at bounding box center [355, 118] width 347 height 69
copy h5 "Kelsey"
click at [409, 363] on div "Kelsey Wood - ID: 347395 08/25/25" at bounding box center [446, 234] width 565 height 342
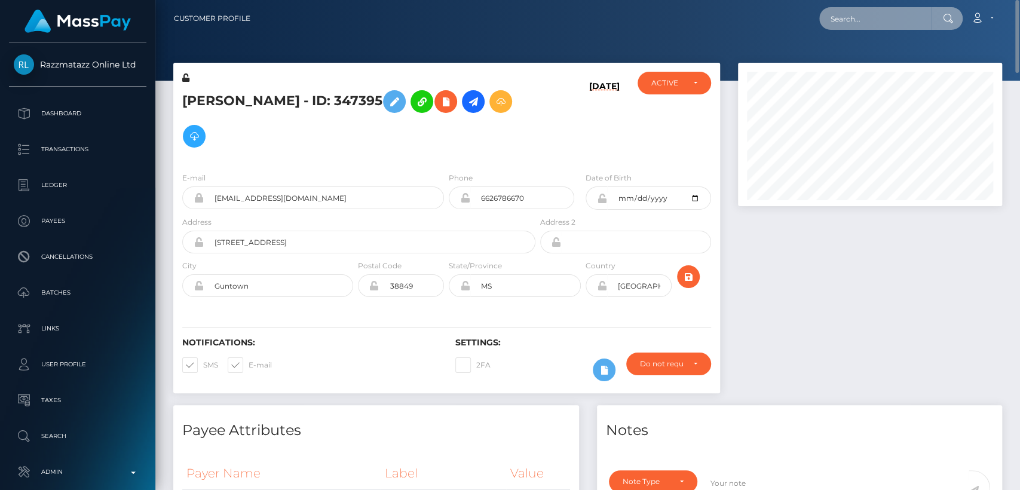
click at [859, 21] on input "text" at bounding box center [875, 18] width 112 height 23
paste input "summermarie0625@gmail.com"
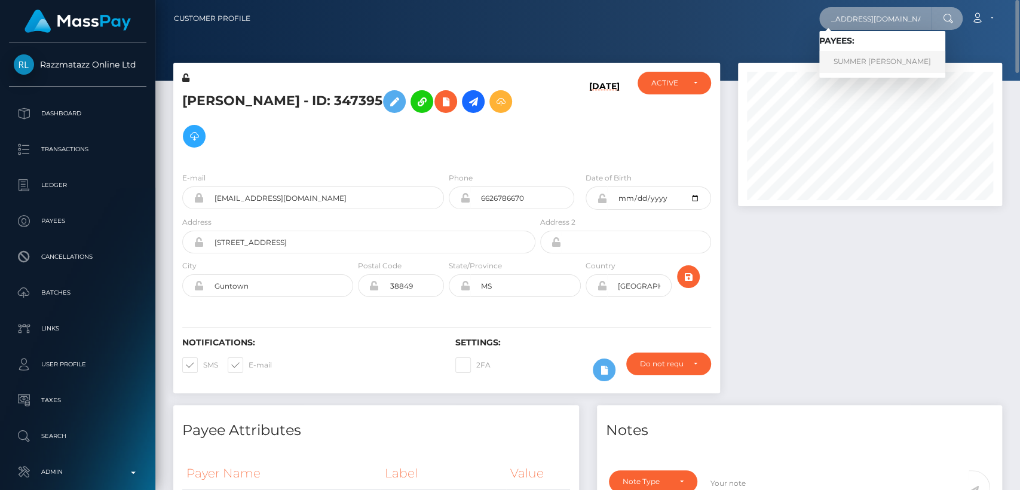
type input "summermarie0625@gmail.com"
click at [861, 59] on link "SUMMER MARIE WEIMERN" at bounding box center [882, 62] width 126 height 22
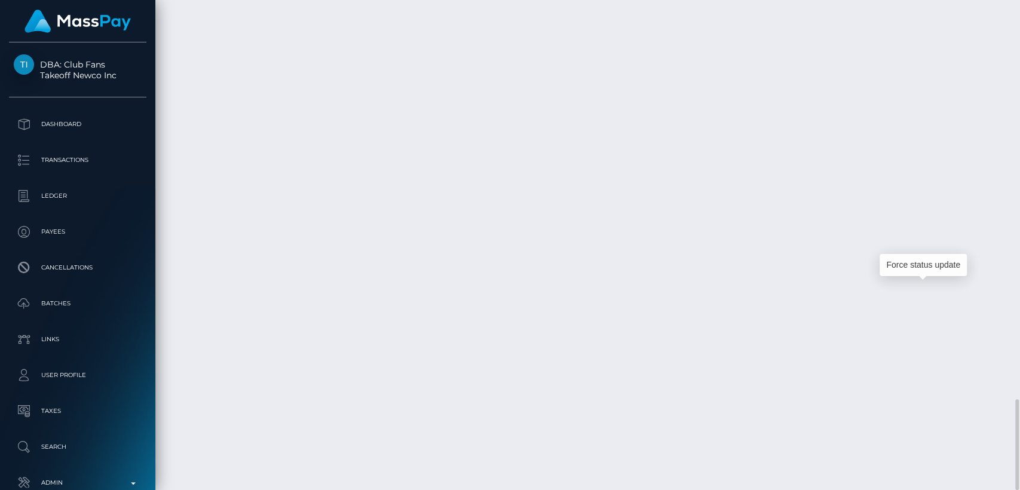
scroll to position [143, 264]
click at [924, 268] on div "Force status update" at bounding box center [923, 265] width 87 height 22
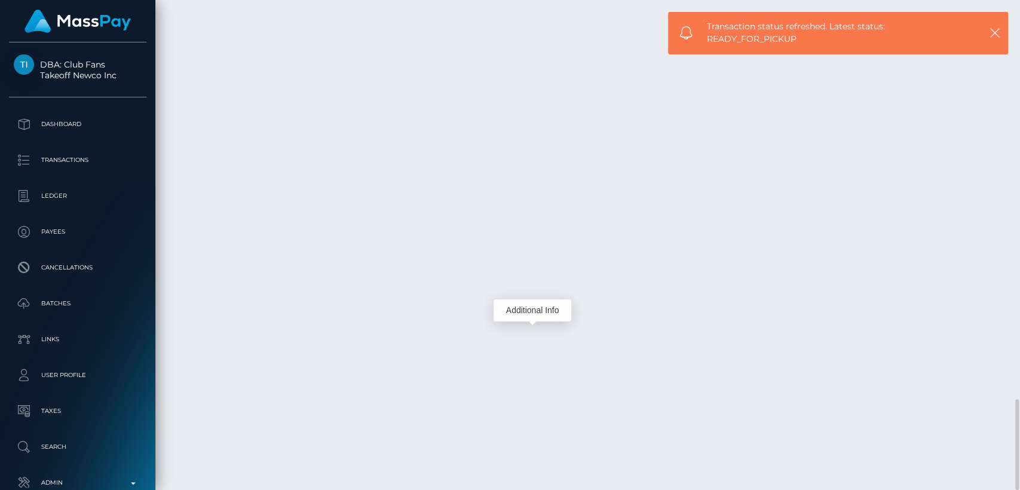
click at [531, 308] on div "Additional Info" at bounding box center [533, 310] width 78 height 22
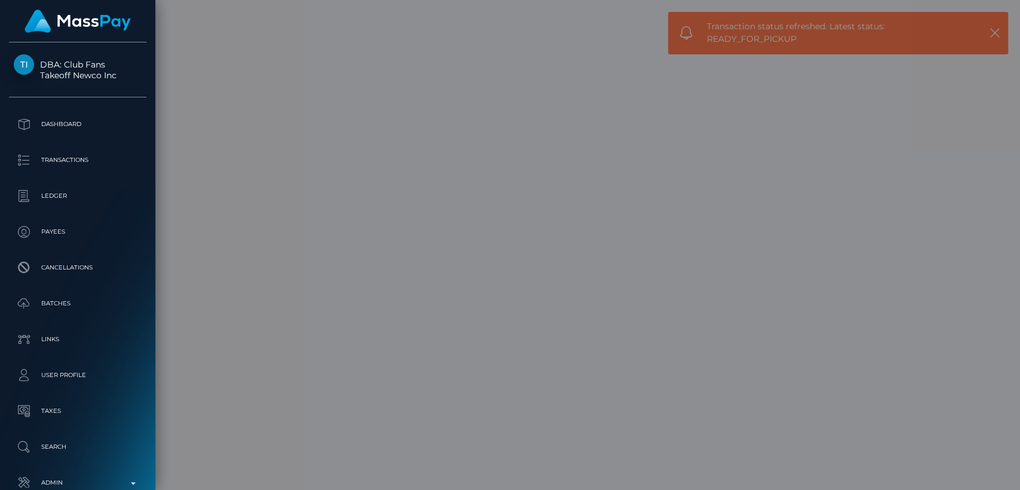
scroll to position [0, 0]
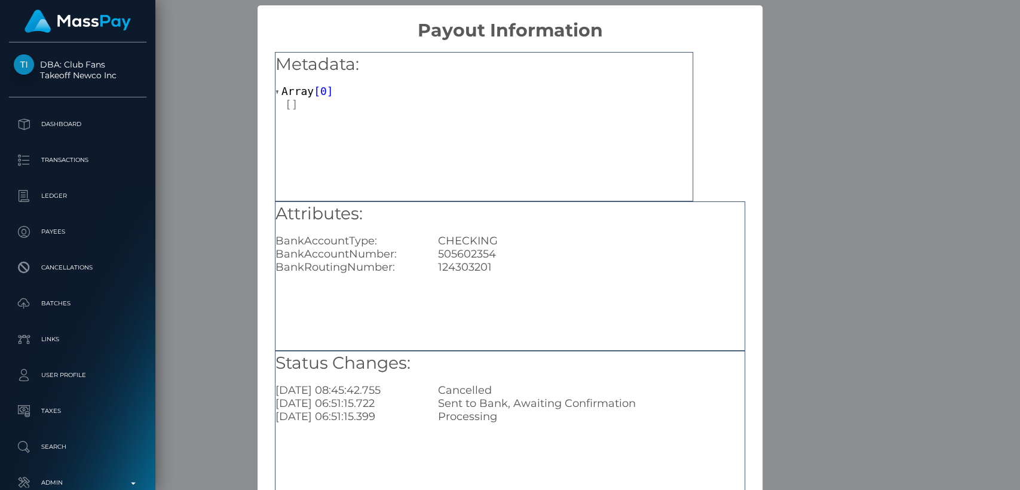
click at [964, 219] on div "× Payout Information Metadata: Array [ 0 ] Attributes: BankAccountType: CHECKIN…" at bounding box center [510, 245] width 1020 height 490
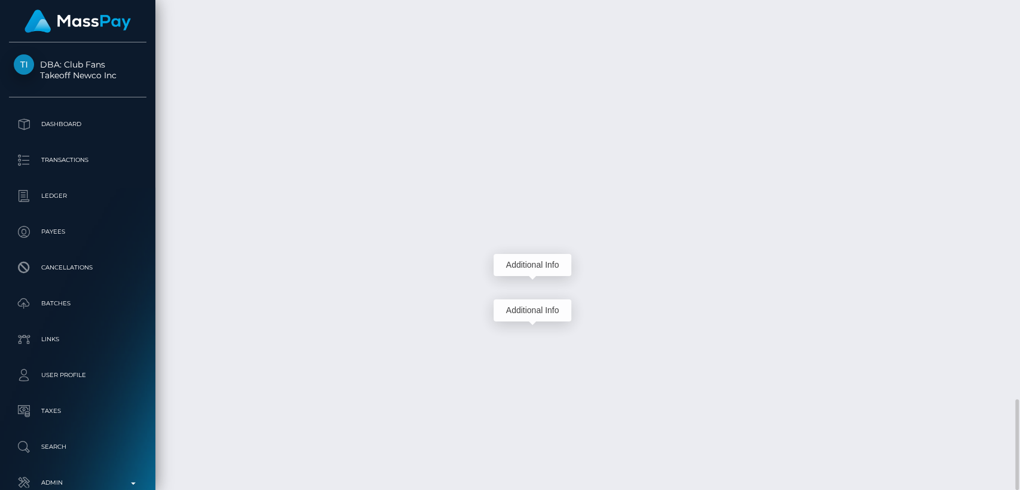
scroll to position [143, 264]
click at [534, 265] on div "Additional Info" at bounding box center [533, 265] width 78 height 22
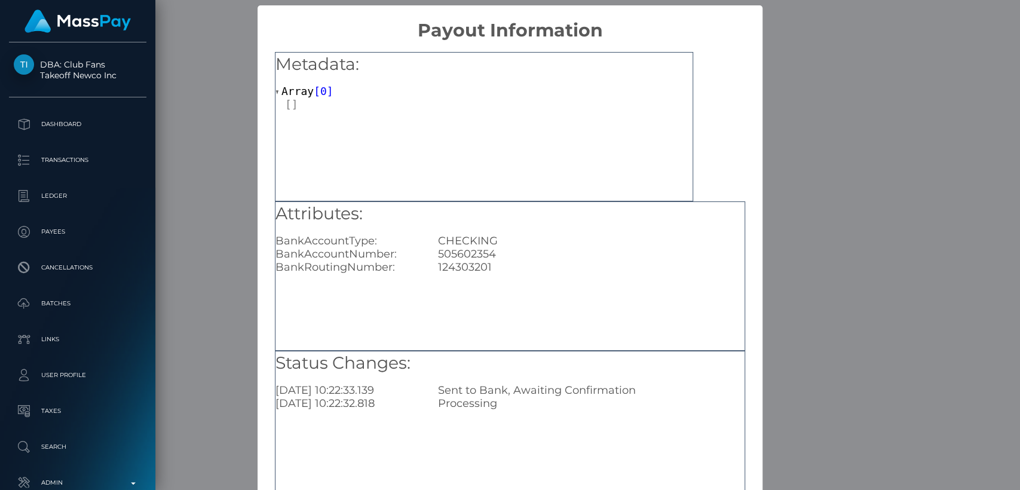
click at [792, 183] on div "× Payout Information Metadata: Array [ 0 ] Attributes: BankAccountType: CHECKIN…" at bounding box center [510, 245] width 1020 height 490
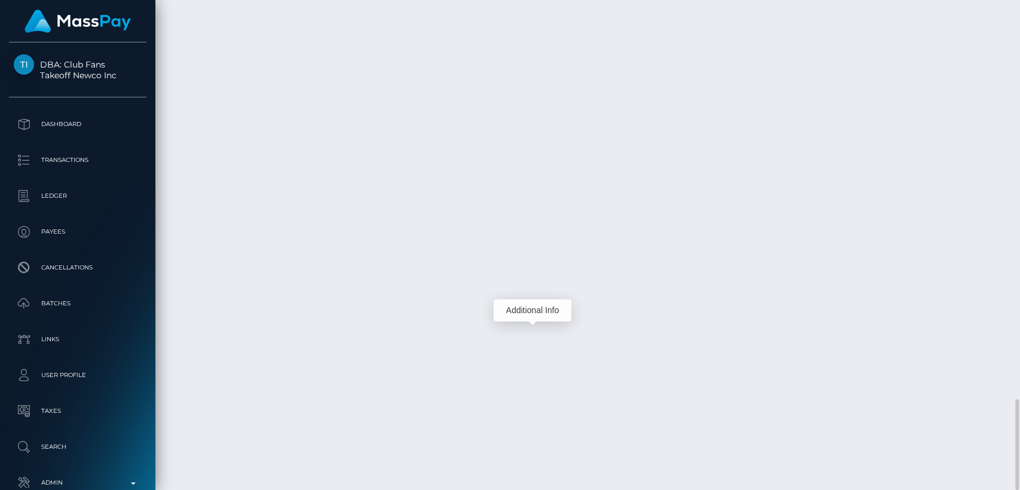
click at [534, 311] on div "Additional Info" at bounding box center [533, 310] width 78 height 22
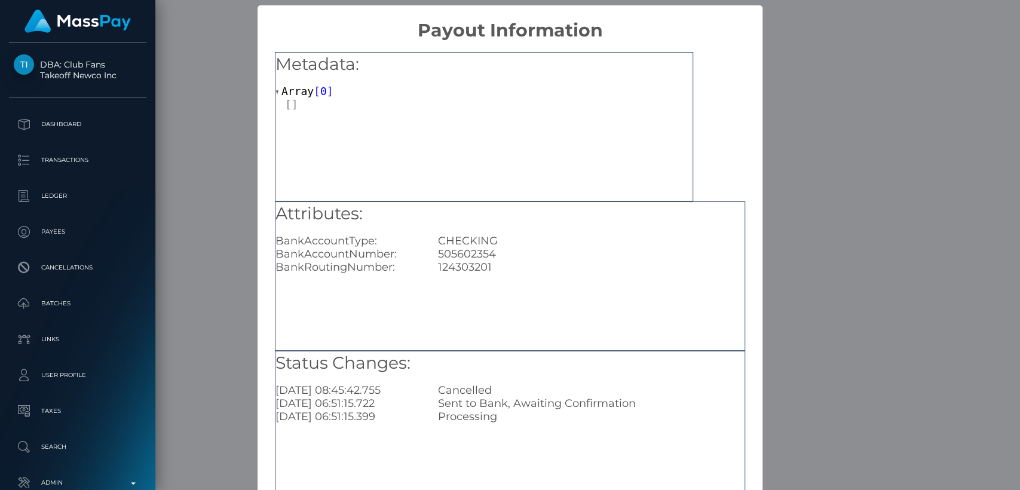
scroll to position [0, 0]
click at [534, 311] on div "Attributes: BankAccountType: CHECKING BankAccountNumber: 505602354 BankRoutingN…" at bounding box center [510, 275] width 470 height 149
click at [789, 366] on div "× Payout Information Metadata: Array [ 0 ] Attributes: BankAccountType: CHECKIN…" at bounding box center [510, 245] width 1020 height 490
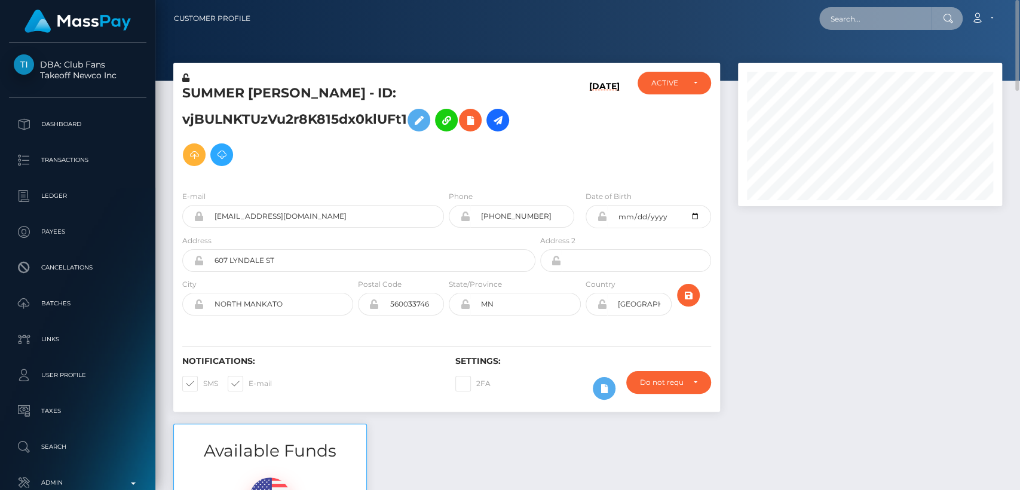
click at [847, 17] on input "text" at bounding box center [875, 18] width 112 height 23
paste input "chloerobinsnn@icloud.com"
type input "chloerobinsnn@icloud.com"
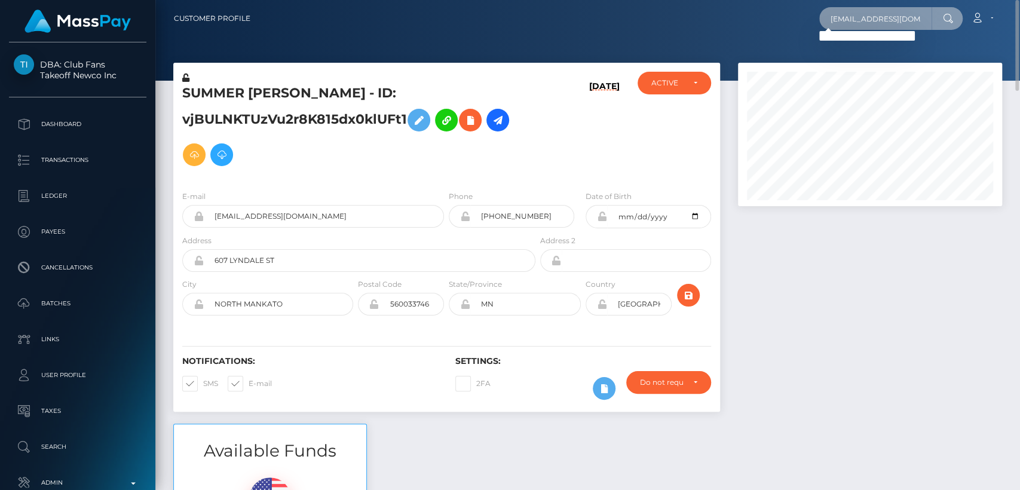
click at [884, 13] on input "chloerobinsnn@icloud.com" at bounding box center [875, 18] width 112 height 23
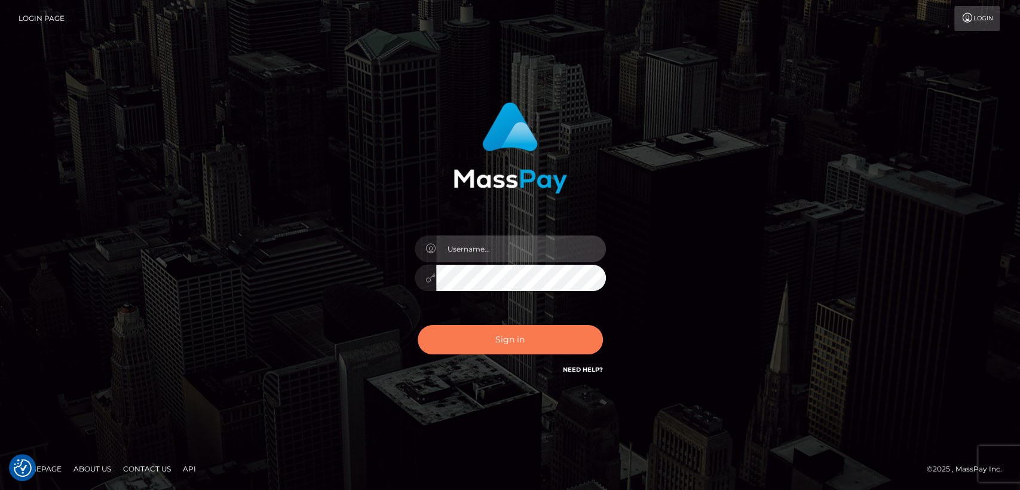
type input "nt.es"
click at [440, 343] on button "Sign in" at bounding box center [510, 339] width 185 height 29
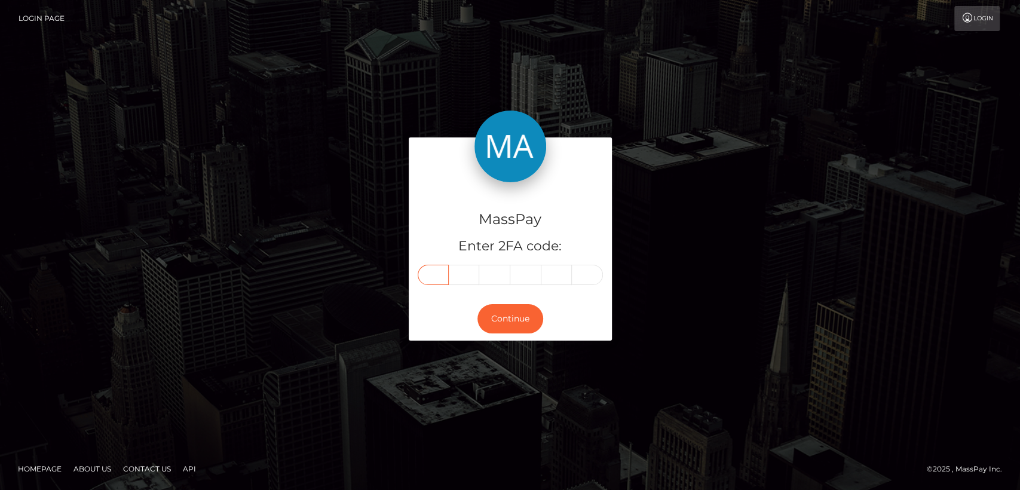
click at [433, 281] on input "text" at bounding box center [433, 275] width 31 height 20
paste input "7"
type input "7"
type input "6"
type input "0"
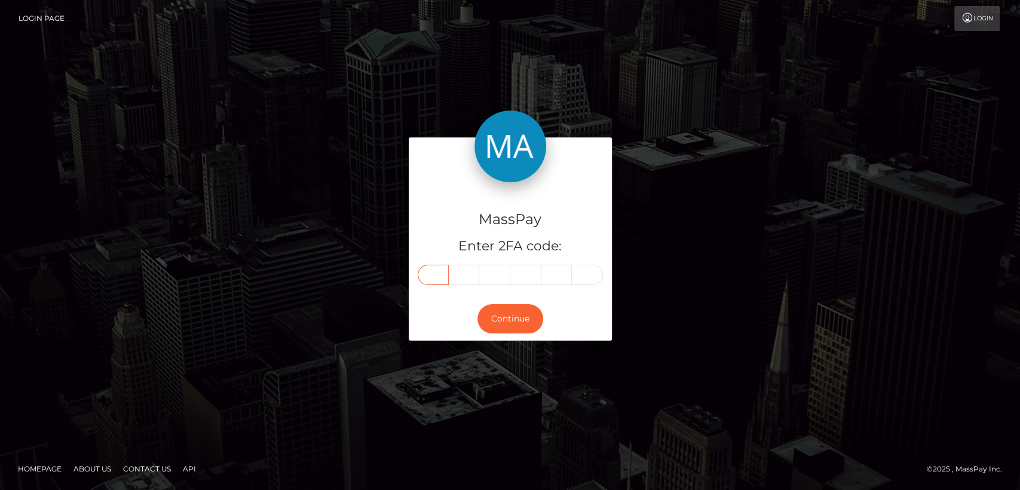
type input "1"
type input "6"
type input "8"
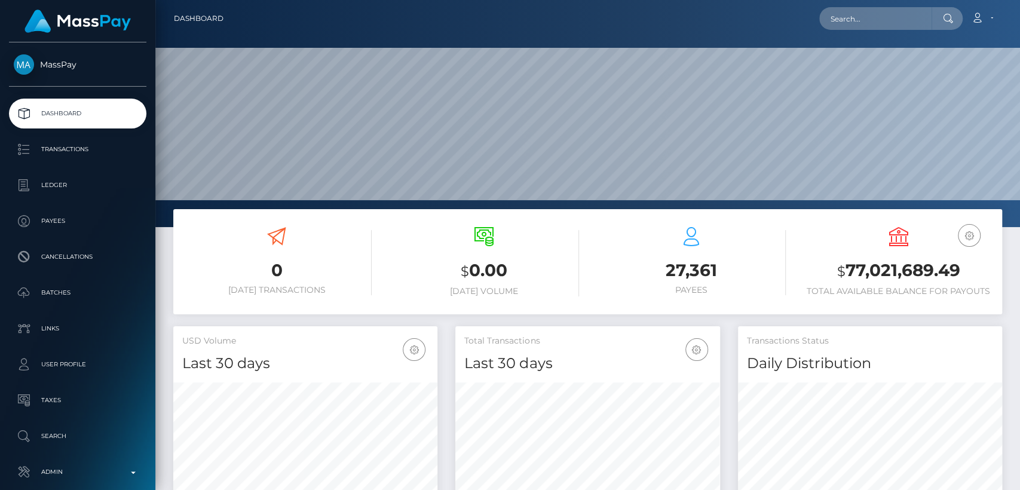
scroll to position [211, 264]
click at [886, 16] on input "text" at bounding box center [875, 18] width 112 height 23
paste input "[EMAIL_ADDRESS][DOMAIN_NAME]"
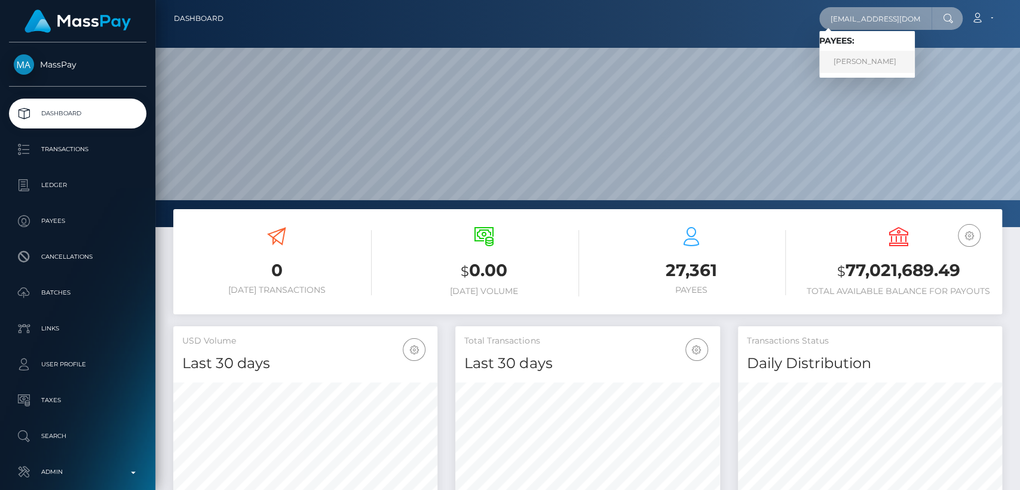
type input "[EMAIL_ADDRESS][DOMAIN_NAME]"
click at [886, 59] on link "CHLOE MAE LANGE" at bounding box center [867, 62] width 96 height 22
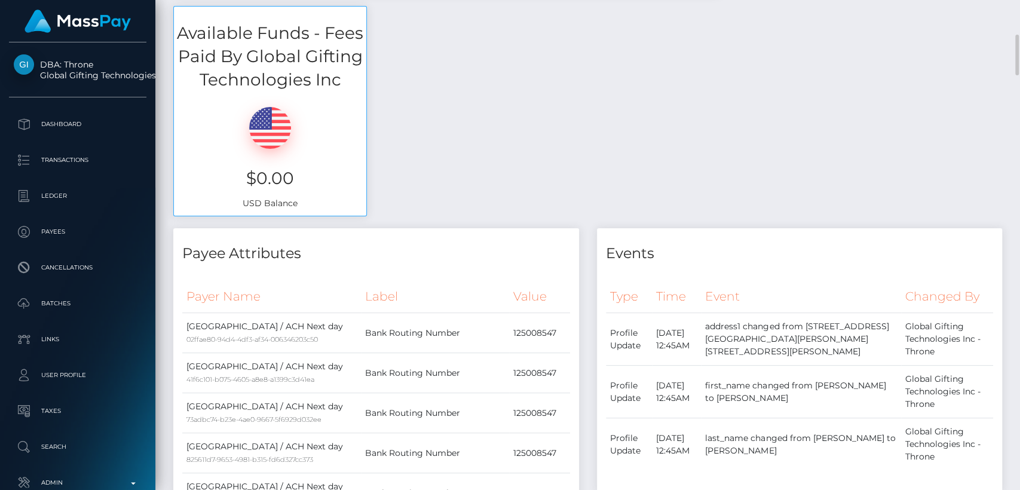
scroll to position [419, 0]
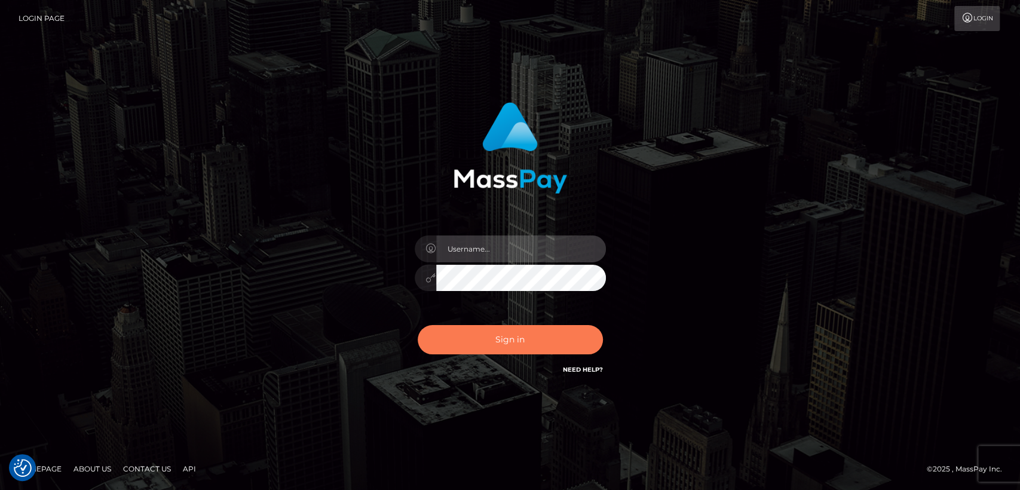
type input "[DOMAIN_NAME]"
click at [504, 342] on button "Sign in" at bounding box center [510, 339] width 185 height 29
type input "[DOMAIN_NAME]"
click at [534, 335] on button "Sign in" at bounding box center [510, 339] width 185 height 29
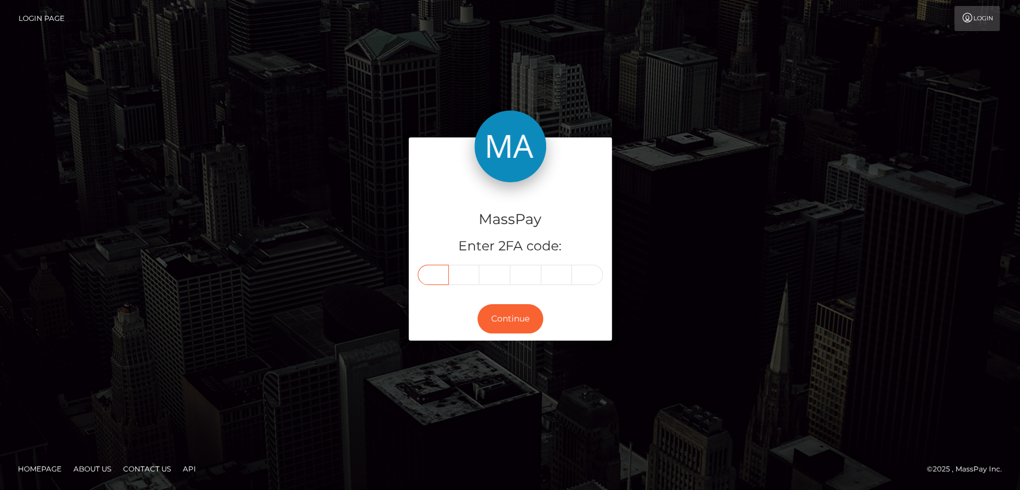
click at [425, 269] on input "text" at bounding box center [433, 275] width 31 height 20
paste input "4"
type input "4"
type input "9"
type input "2"
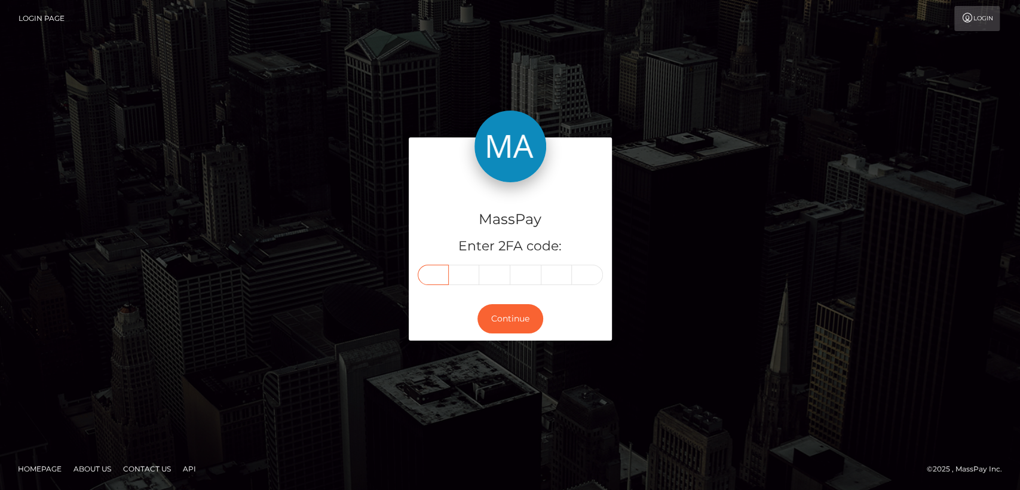
type input "0"
type input "7"
type input "3"
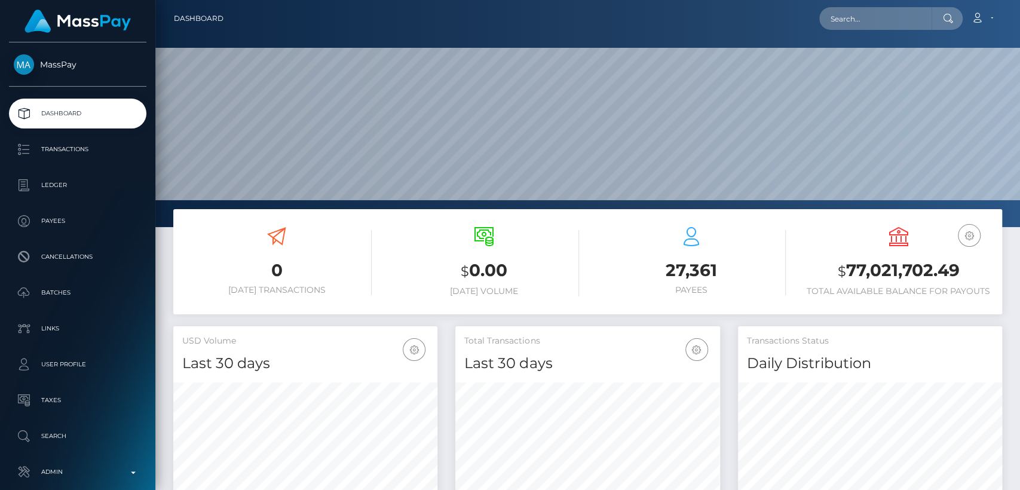
scroll to position [211, 264]
click at [874, 19] on input "text" at bounding box center [875, 18] width 112 height 23
paste input "[EMAIL_ADDRESS][DOMAIN_NAME]"
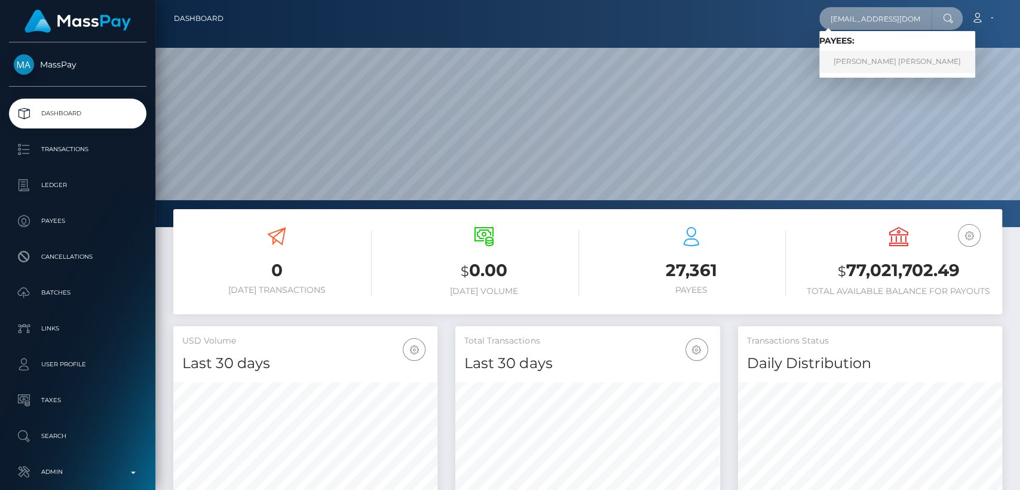
type input "[EMAIL_ADDRESS][DOMAIN_NAME]"
click at [866, 69] on link "MELISSA JOY MIRANDA ROMERO" at bounding box center [897, 62] width 156 height 22
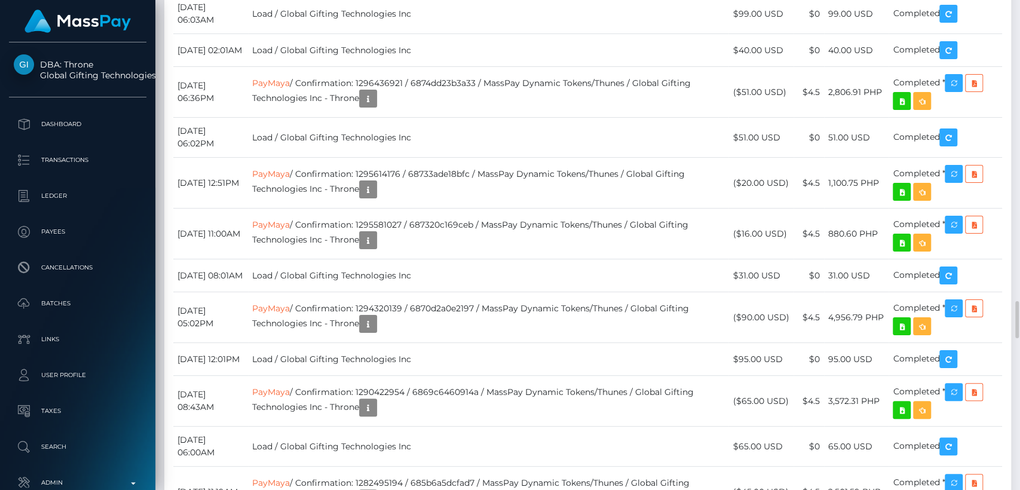
scroll to position [143, 264]
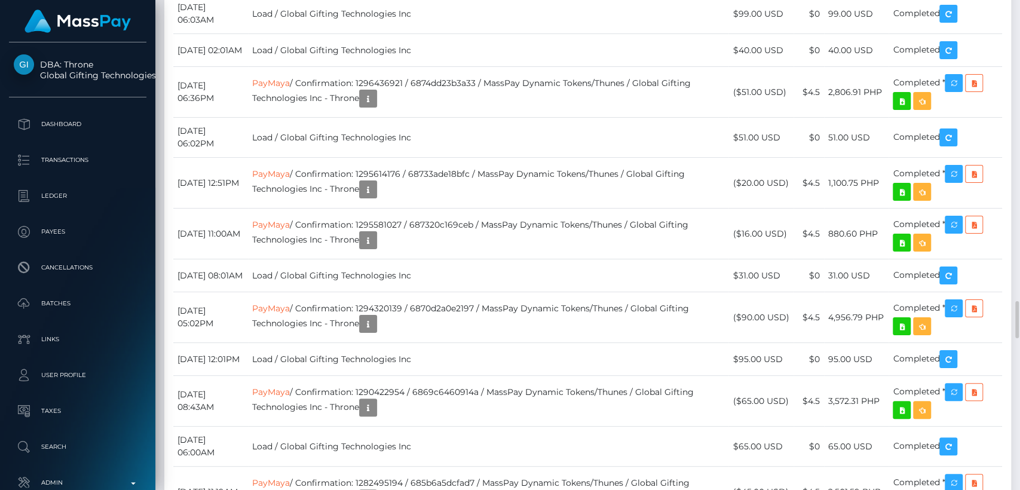
drag, startPoint x: 253, startPoint y: 164, endPoint x: 182, endPoint y: 164, distance: 71.1
copy td "August 29, 2025"
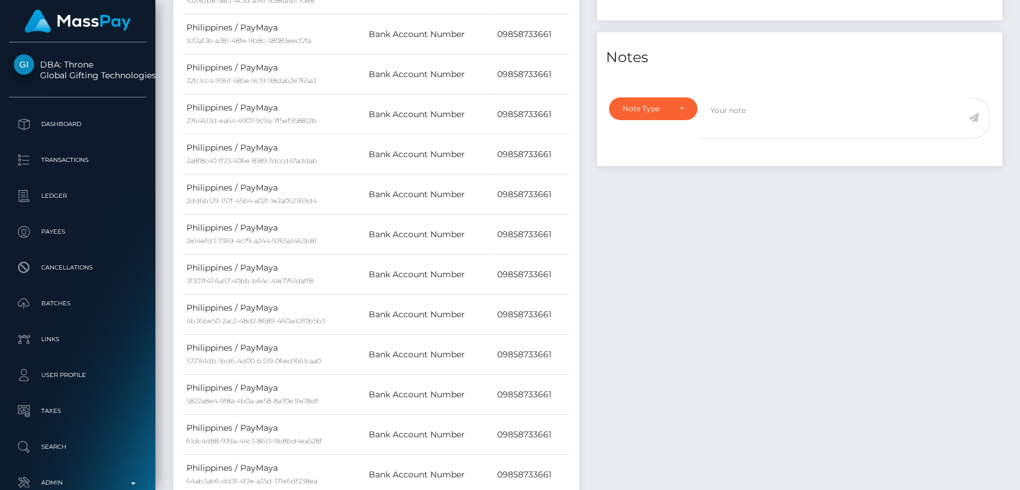
scroll to position [0, 0]
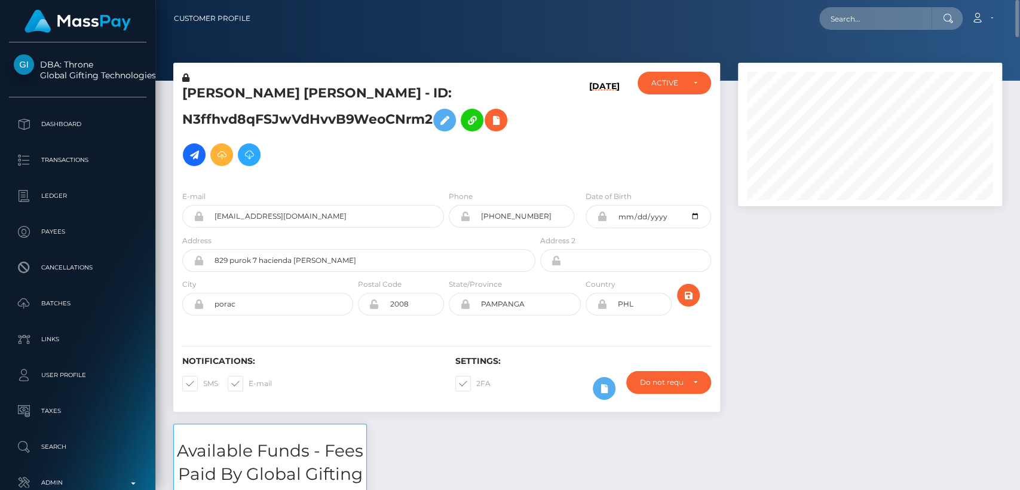
click at [209, 95] on h5 "MELISSA JOY MIRANDA ROMERO - ID: N3ffhvd8qFSJwVdHvvB9WeoCNrm2" at bounding box center [355, 128] width 347 height 88
copy h5 "MELISSA"
click at [425, 397] on div "Notifications: SMS E-mail" at bounding box center [309, 381] width 273 height 50
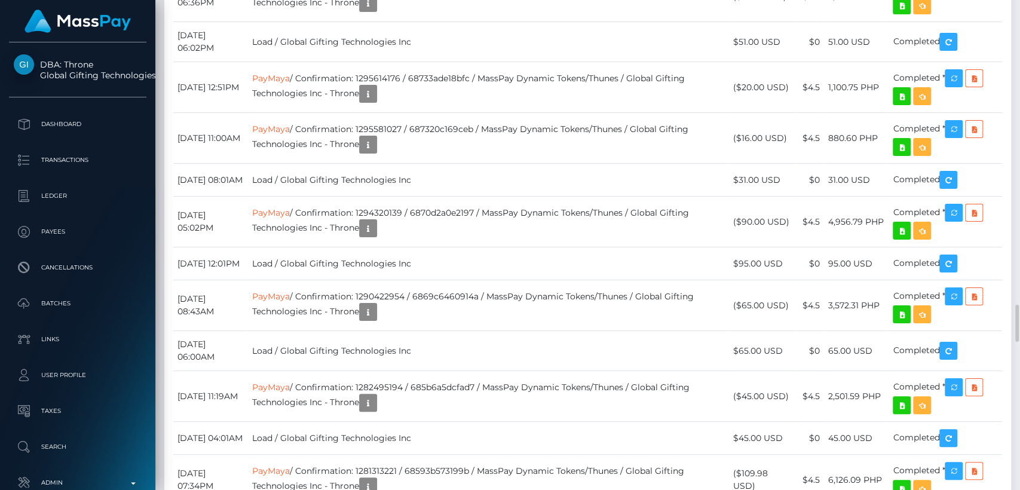
scroll to position [4024, 0]
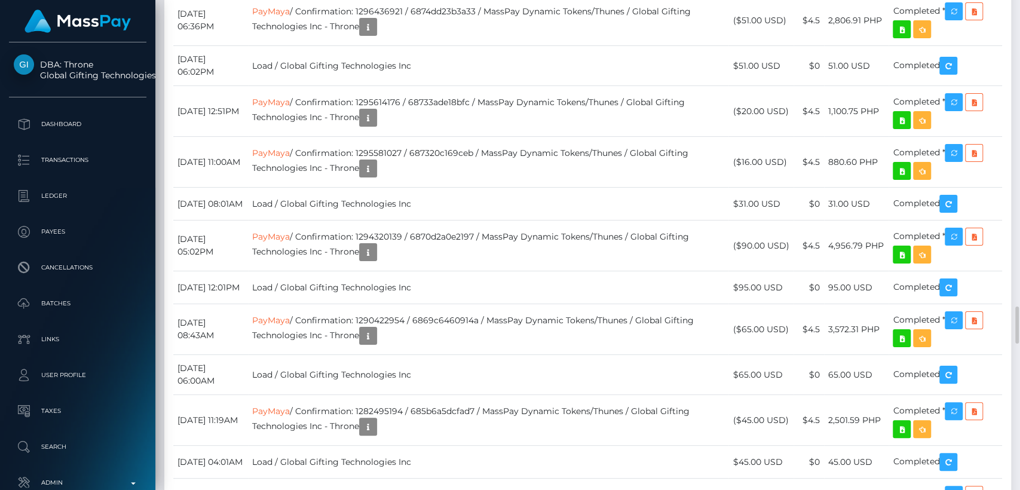
drag, startPoint x: 753, startPoint y: 100, endPoint x: 741, endPoint y: 90, distance: 15.7
copy td "$123.00 USD"
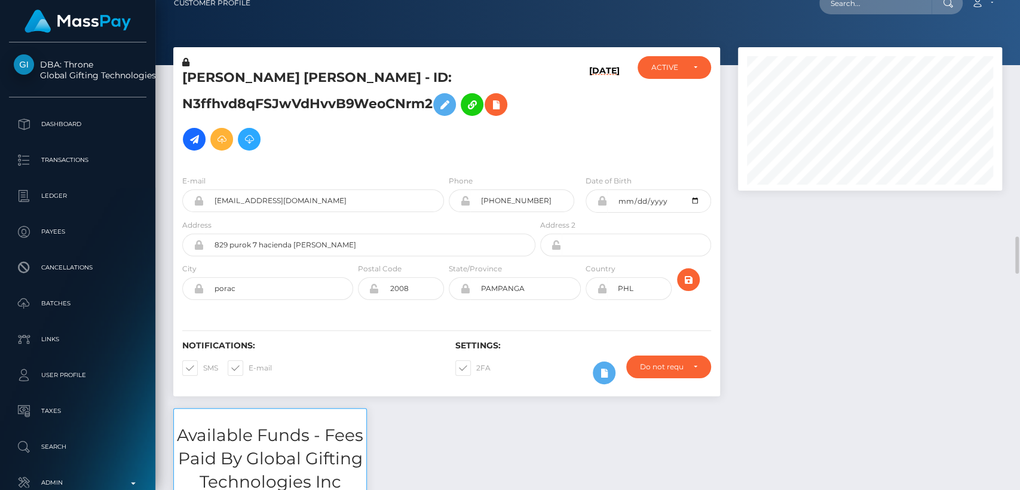
scroll to position [0, 0]
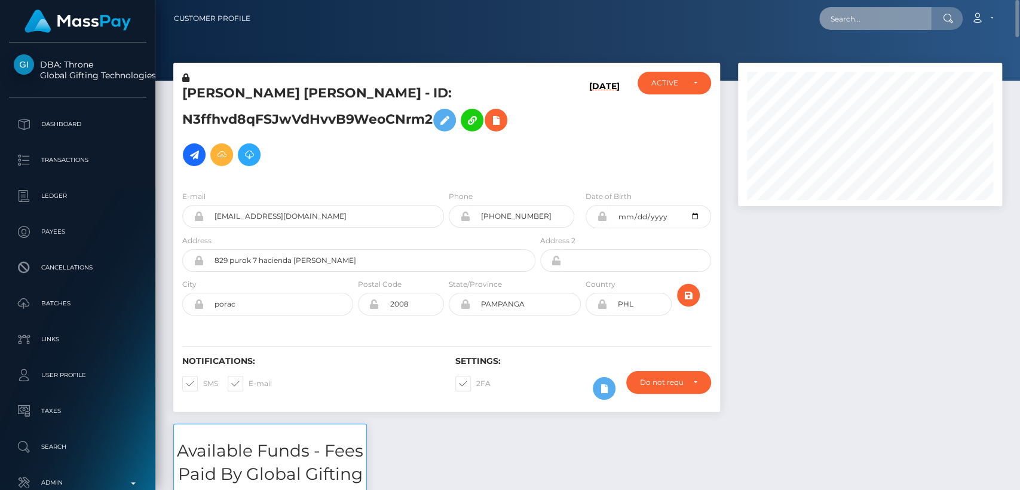
click at [894, 13] on input "text" at bounding box center [875, 18] width 112 height 23
paste input "danielelongo2002@libero.it"
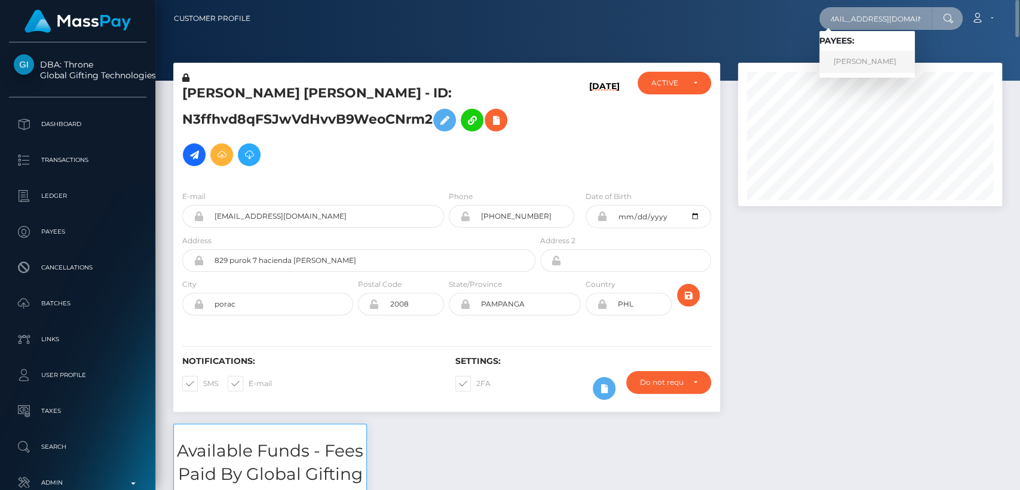
type input "danielelongo2002@libero.it"
click at [865, 65] on link "Daniele MI Longo" at bounding box center [867, 62] width 96 height 22
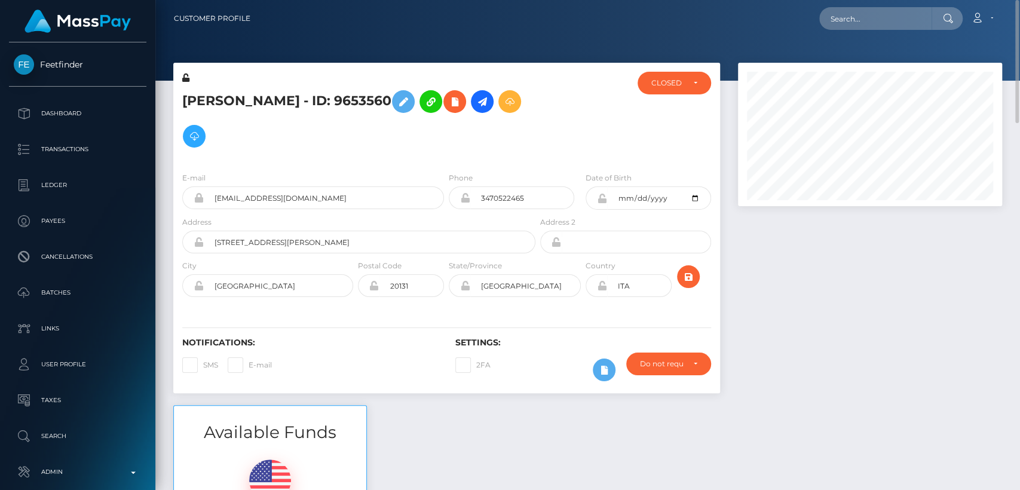
click at [207, 102] on h5 "Daniele MI Longo - ID: 9653560" at bounding box center [355, 118] width 347 height 69
copy h5 "Daniele"
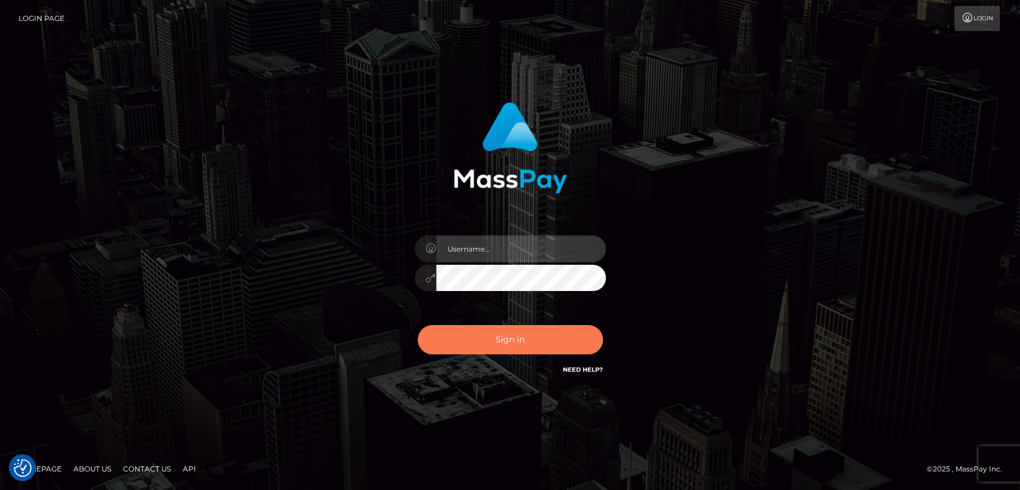
type input "[DOMAIN_NAME]"
click at [476, 350] on button "Sign in" at bounding box center [510, 339] width 185 height 29
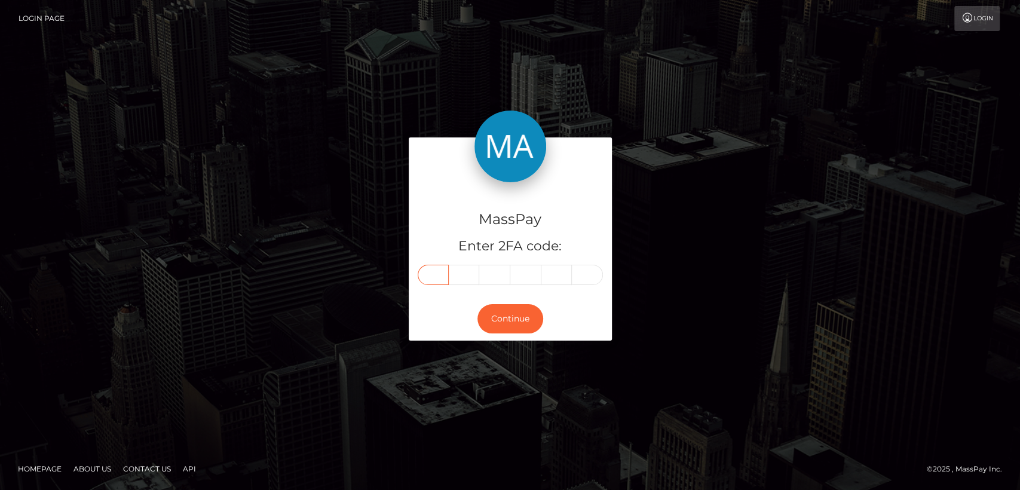
click at [429, 272] on input "text" at bounding box center [433, 275] width 31 height 20
paste input "4"
type input "4"
type input "7"
type input "0"
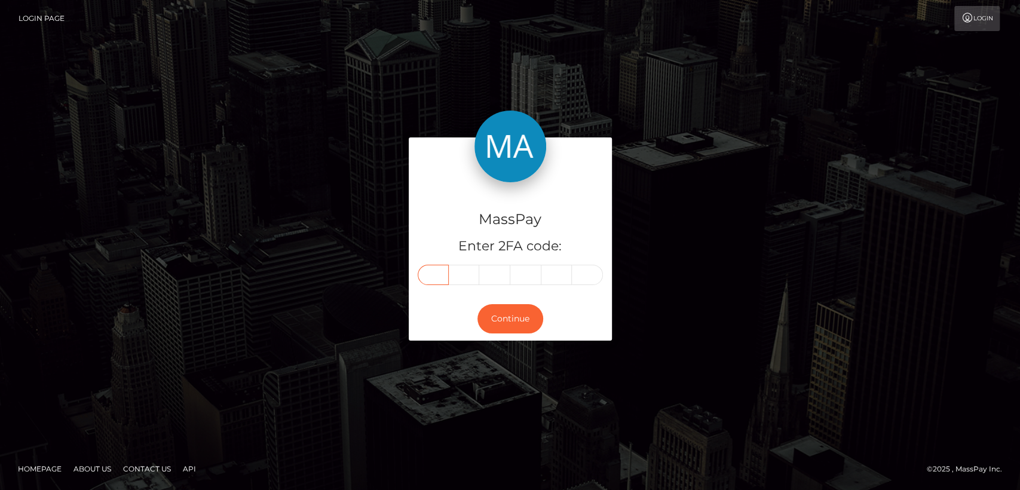
type input "2"
type input "6"
type input "4"
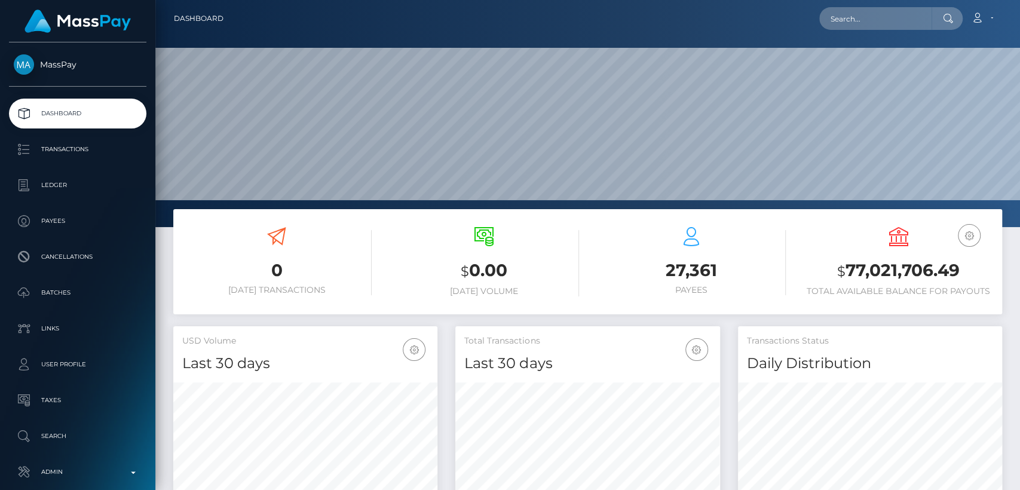
scroll to position [211, 264]
click at [908, 21] on input "text" at bounding box center [875, 18] width 112 height 23
paste input "[EMAIL_ADDRESS][DOMAIN_NAME]"
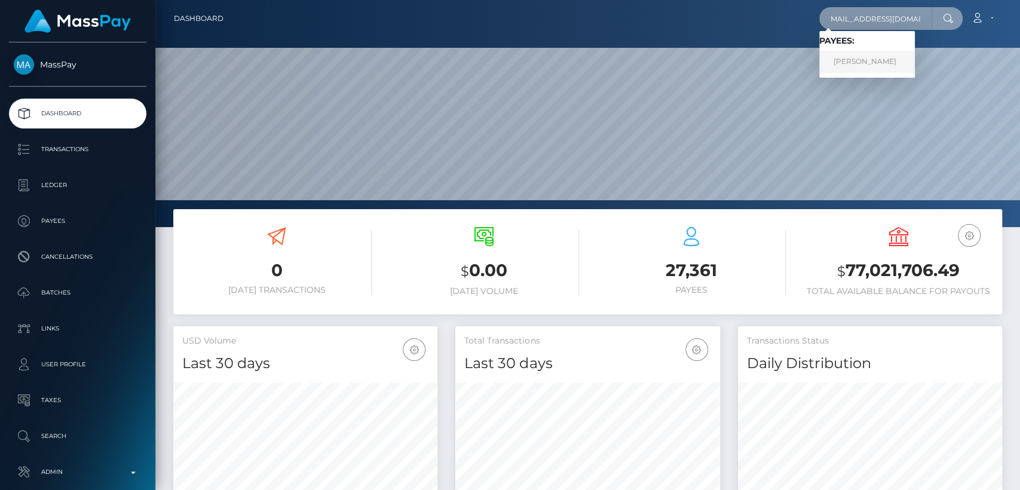
type input "[EMAIL_ADDRESS][DOMAIN_NAME]"
click at [886, 56] on link "JEARANAI SAWETCHANLUE" at bounding box center [867, 62] width 96 height 22
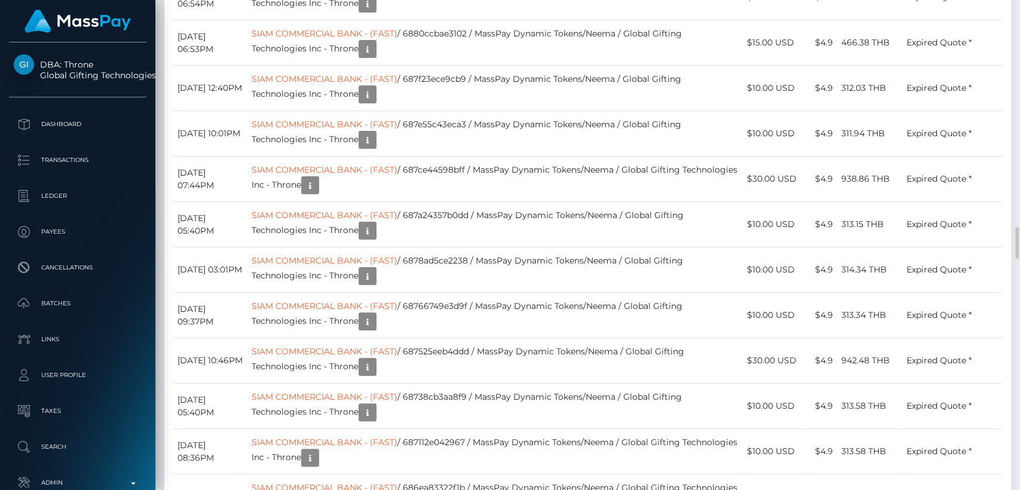
scroll to position [143, 264]
click at [558, 218] on div "Additional Info" at bounding box center [565, 220] width 78 height 22
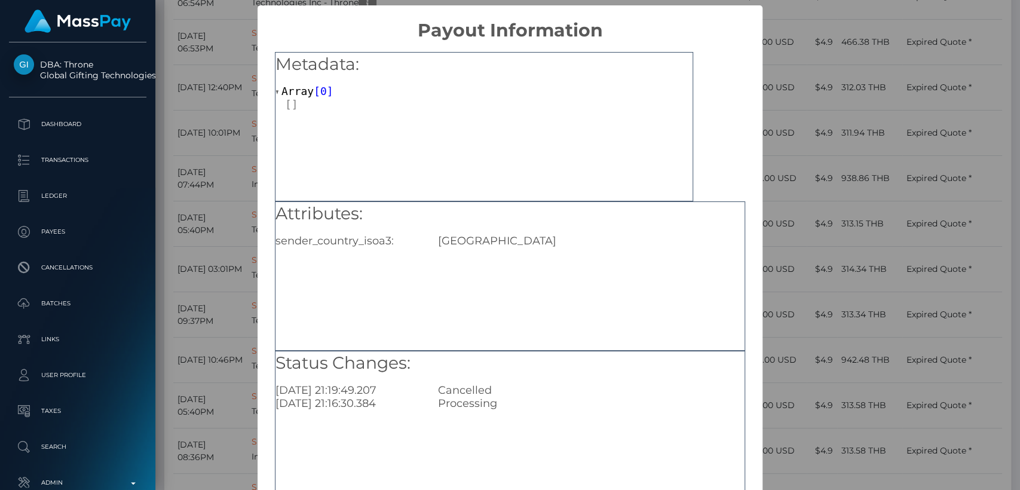
click at [883, 122] on div "× Payout Information Metadata: Array [ 0 ] Attributes: sender_country_isoa3: US…" at bounding box center [510, 245] width 1020 height 490
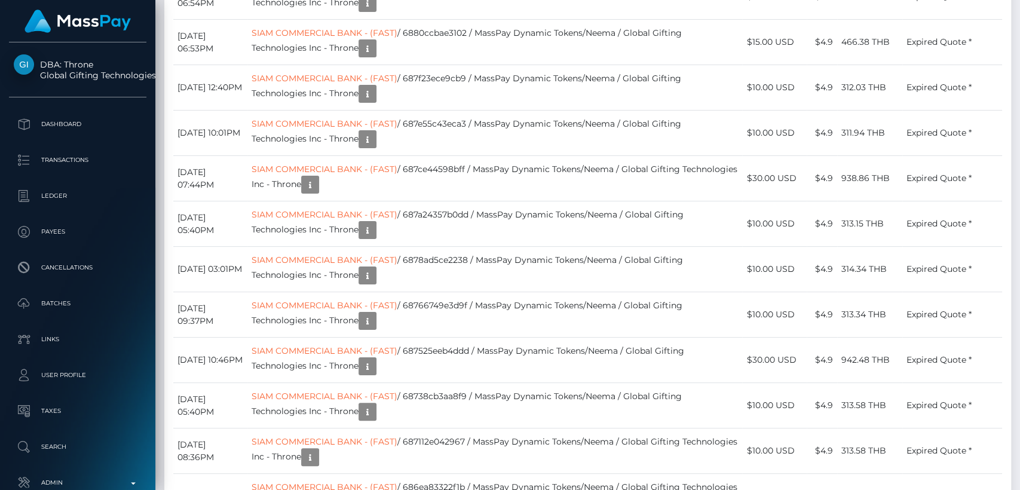
click at [568, 225] on div "Additional Info" at bounding box center [565, 220] width 78 height 22
click at [565, 216] on div "Additional Info" at bounding box center [565, 220] width 78 height 22
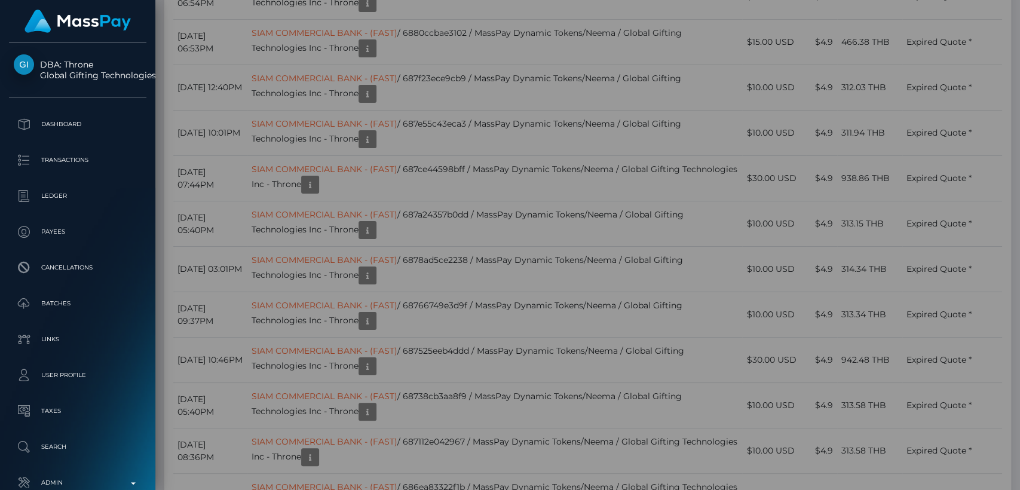
scroll to position [0, 0]
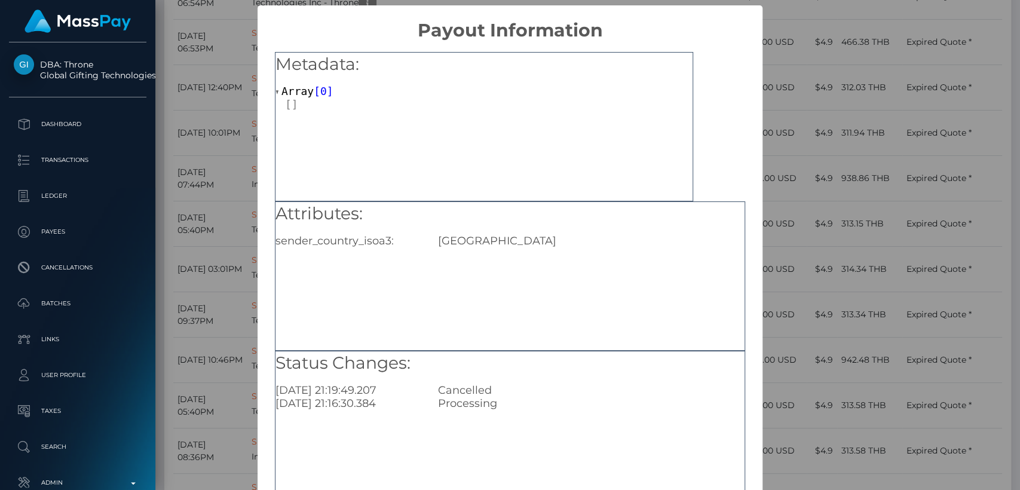
click at [814, 149] on div "× Payout Information Metadata: Array [ 0 ] Attributes: sender_country_isoa3: US…" at bounding box center [510, 245] width 1020 height 490
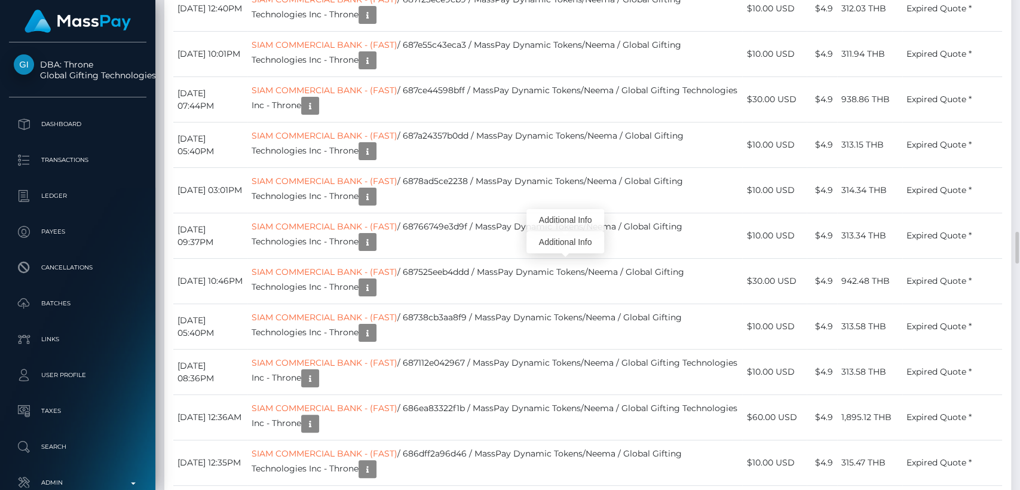
scroll to position [143, 264]
click at [564, 246] on div "Additional Info" at bounding box center [565, 242] width 78 height 22
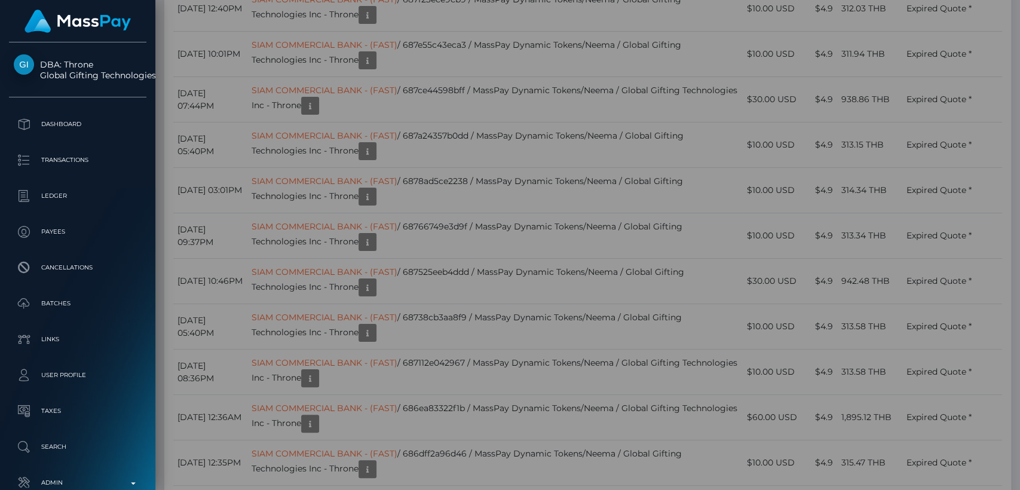
scroll to position [0, 0]
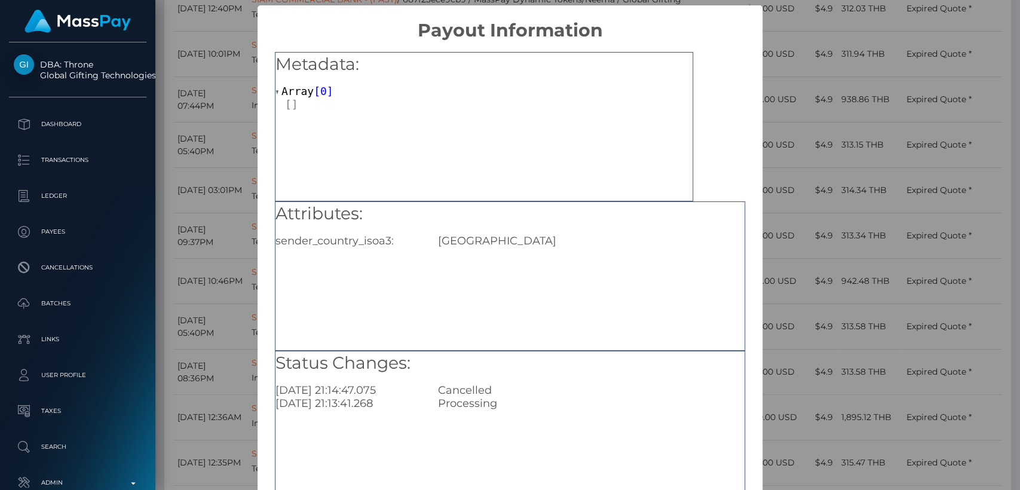
click at [800, 114] on div "× Payout Information Metadata: Array [ 0 ] Attributes: sender_country_isoa3: US…" at bounding box center [510, 245] width 1020 height 490
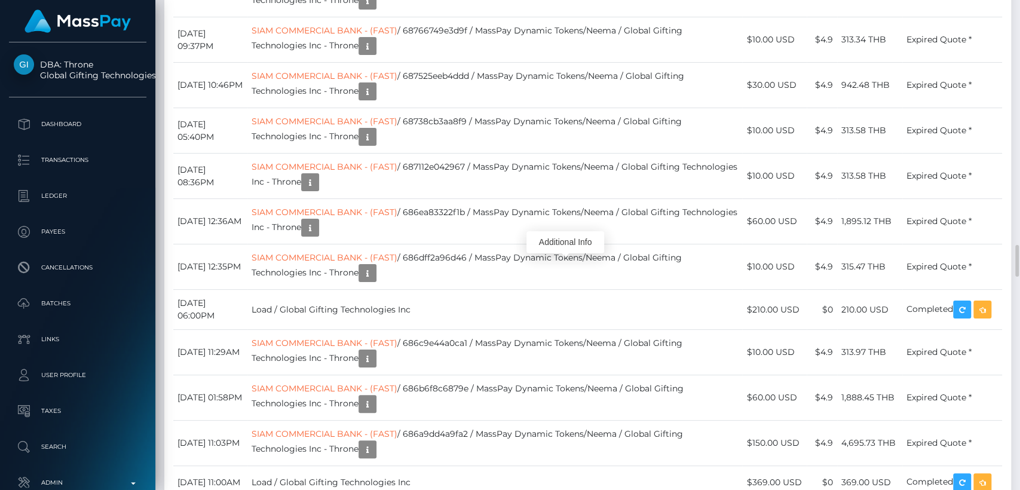
scroll to position [143, 264]
click at [455, 142] on div "Additional Info" at bounding box center [455, 145] width 78 height 22
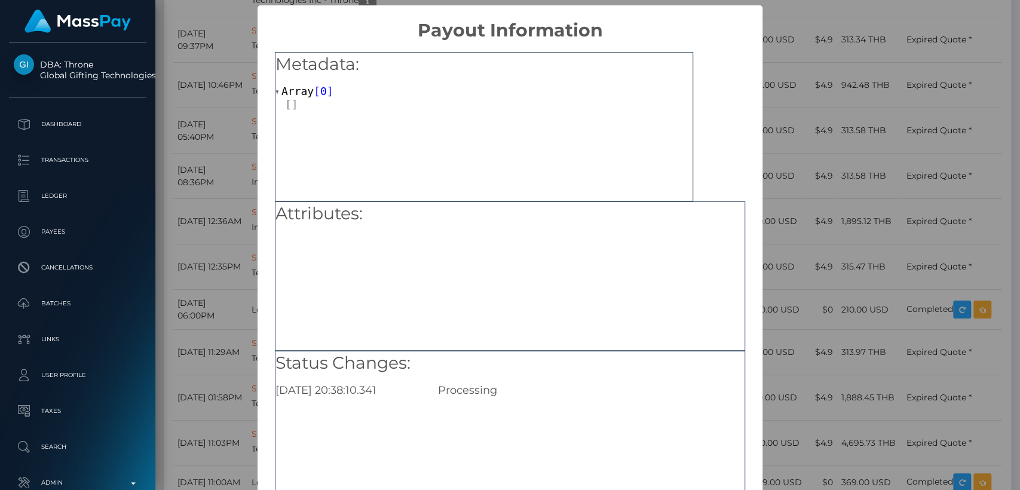
scroll to position [0, 0]
click at [839, 145] on div "× Payout Information Metadata: Array [ 0 ] Attributes: Status Changes: 2025-08-…" at bounding box center [510, 245] width 1020 height 490
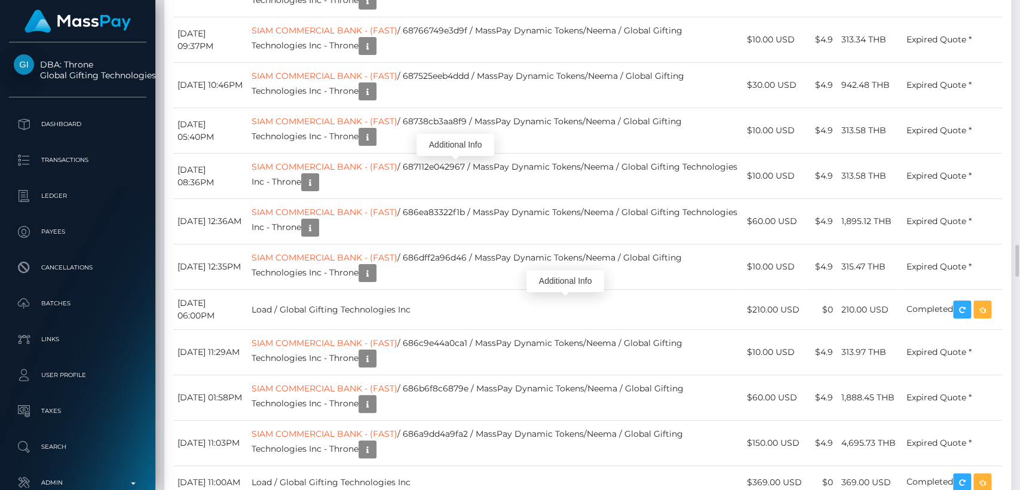
scroll to position [143, 264]
click at [565, 277] on div "Additional Info" at bounding box center [565, 281] width 78 height 22
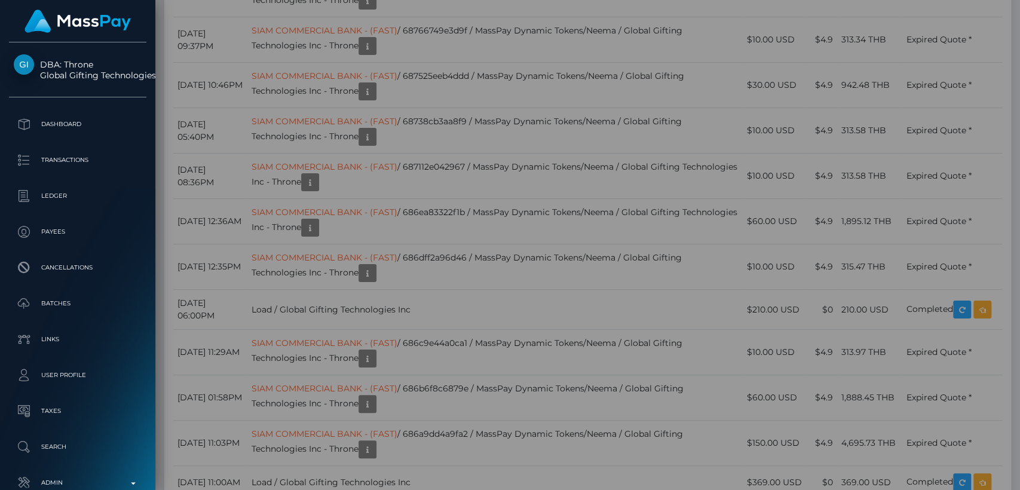
scroll to position [0, 0]
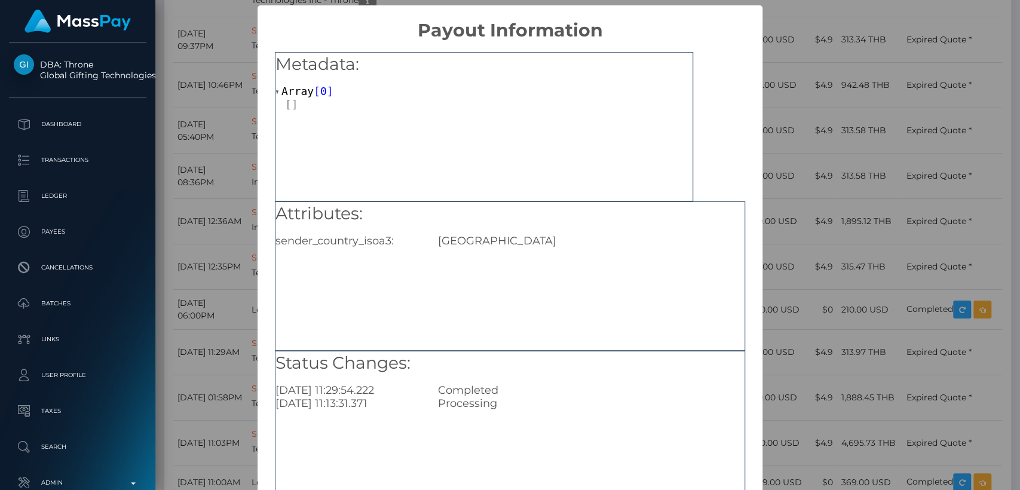
click at [817, 243] on div "× Payout Information Metadata: Array [ 0 ] Attributes: sender_country_isoa3: US…" at bounding box center [510, 245] width 1020 height 490
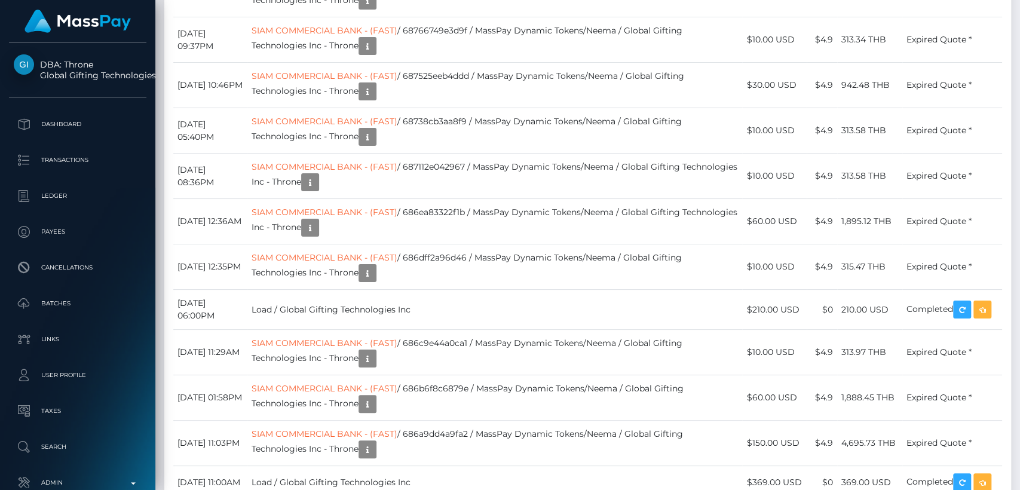
scroll to position [143, 264]
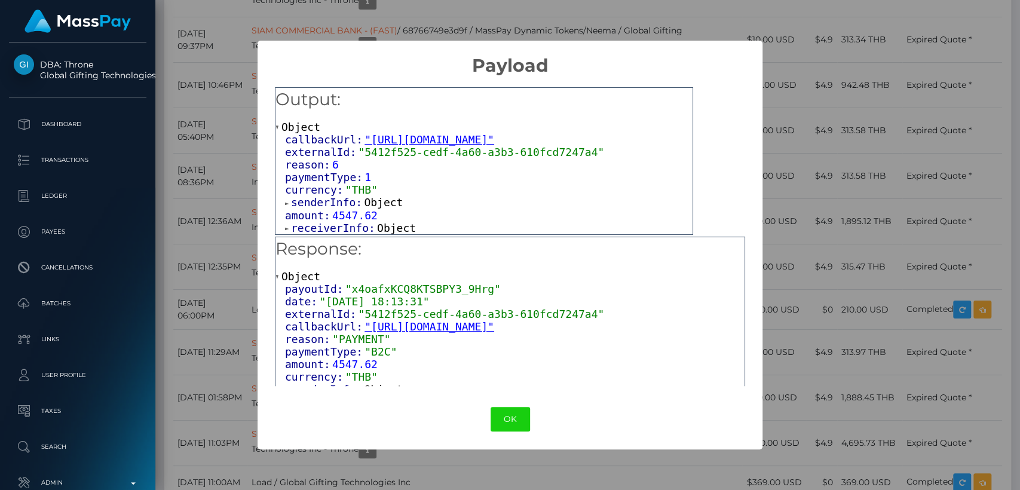
click at [792, 178] on div "× Payload Output: Object callbackUrl: "https://api.masspay.io/v1.0.0/payout/cal…" at bounding box center [510, 245] width 1020 height 490
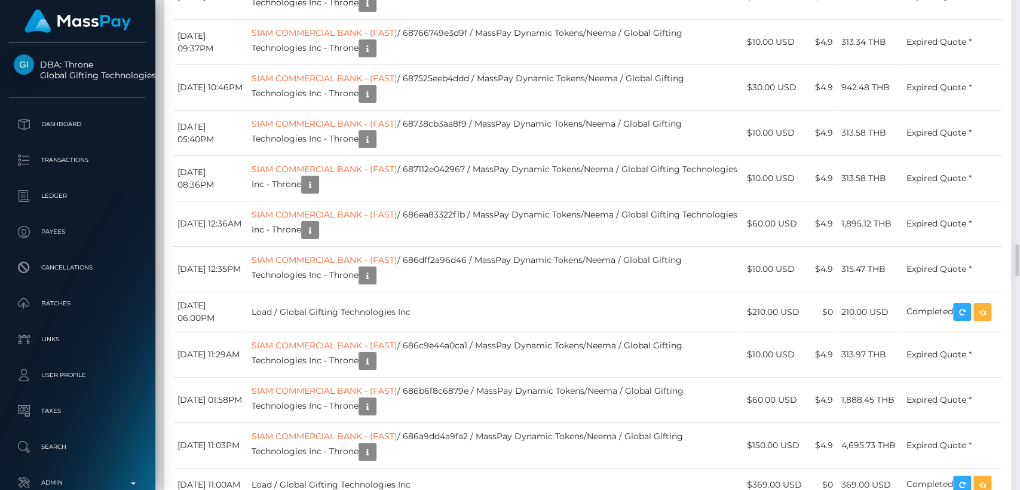
scroll to position [3766, 0]
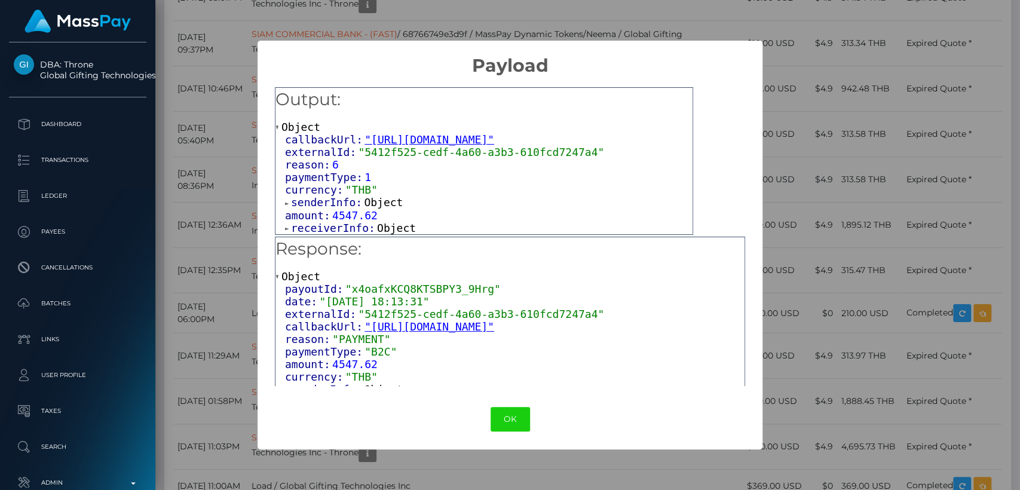
click at [286, 203] on span at bounding box center [288, 204] width 6 height 8
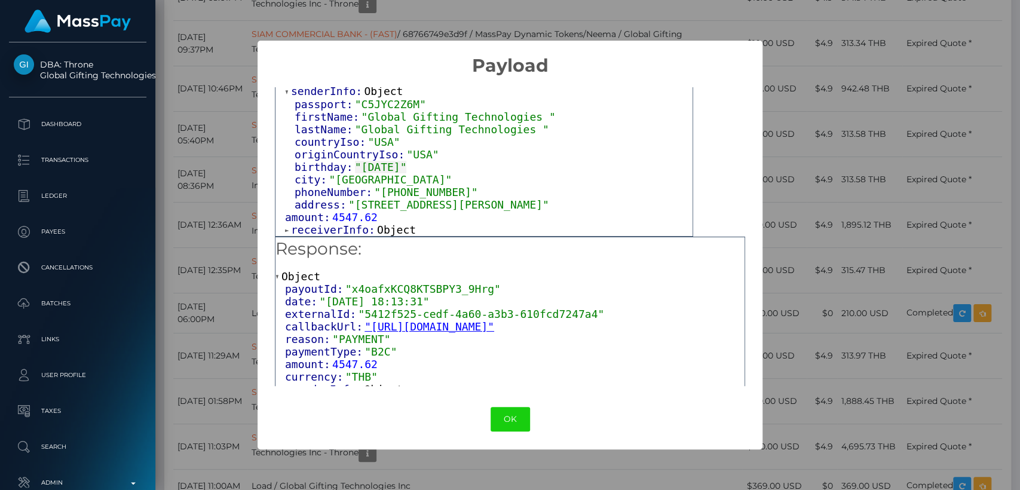
scroll to position [115, 0]
click at [286, 229] on span at bounding box center [288, 230] width 6 height 8
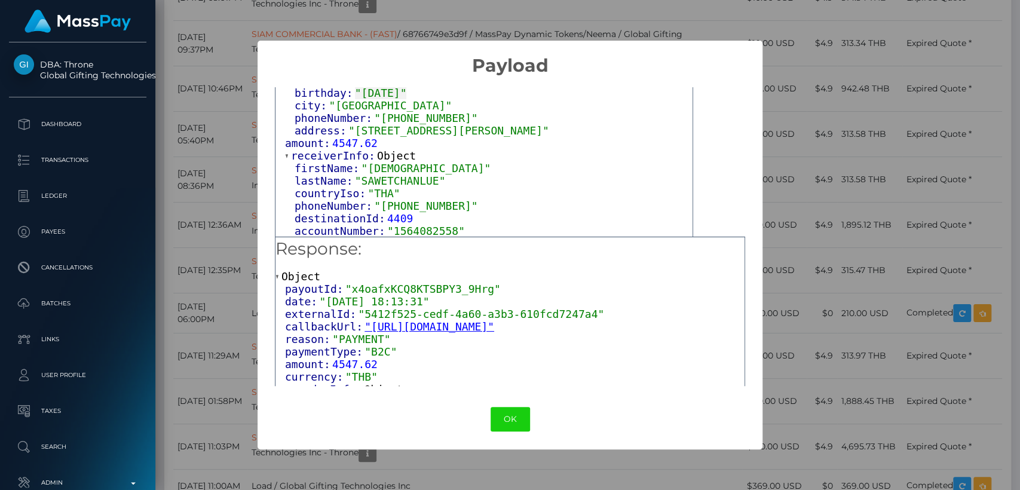
scroll to position [191, 0]
click at [419, 231] on span ""1564082558"" at bounding box center [426, 229] width 78 height 13
copy span "1564082558"
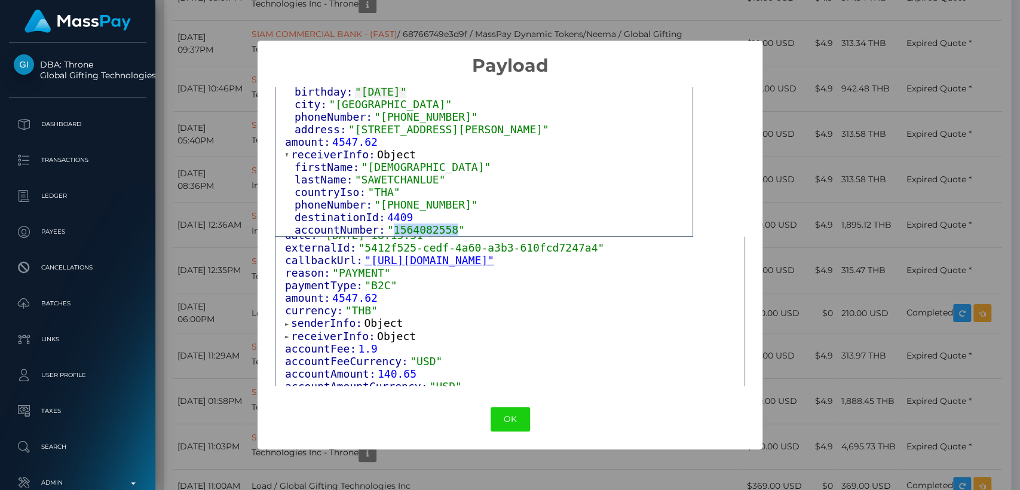
scroll to position [65, 0]
click at [862, 309] on div "× Payload Output: Object callbackUrl: "https://api.masspay.io/v1.0.0/payout/cal…" at bounding box center [510, 245] width 1020 height 490
click at [838, 278] on div "× Payload Output: Object callbackUrl: "https://api.masspay.io/v1.0.0/payout/cal…" at bounding box center [510, 245] width 1020 height 490
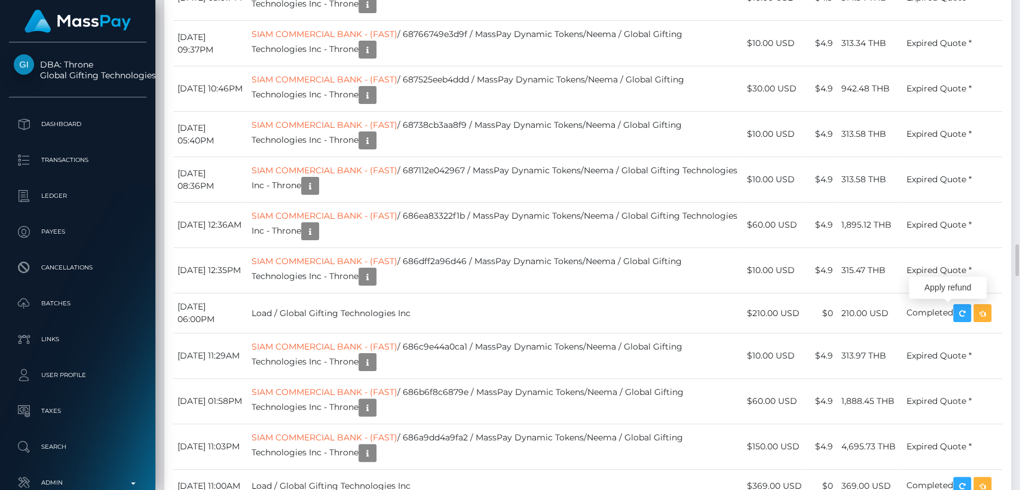
scroll to position [143, 264]
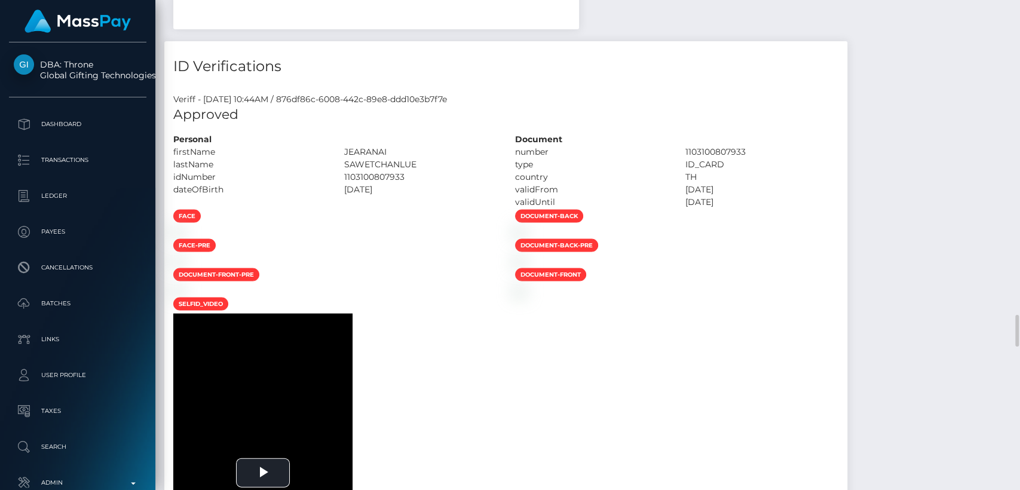
scroll to position [0, 0]
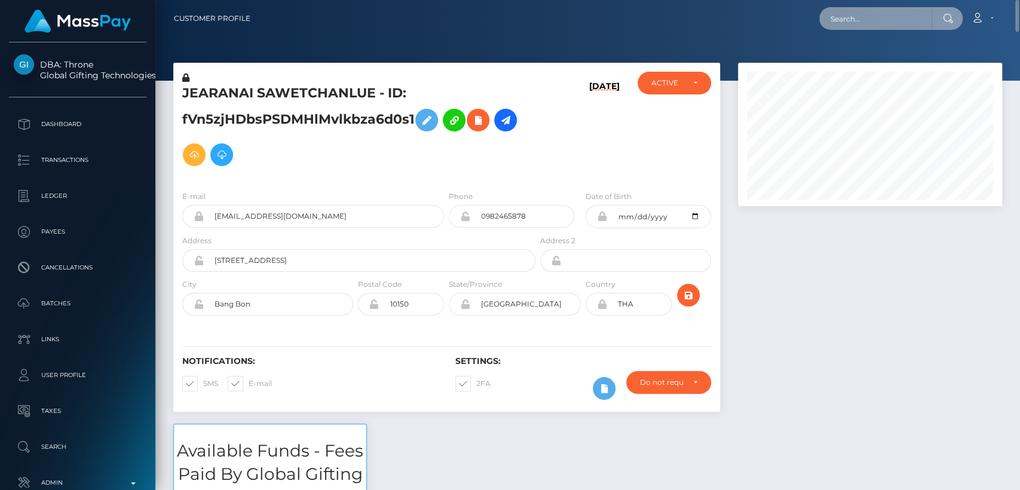
click at [862, 12] on input "text" at bounding box center [875, 18] width 112 height 23
paste input "mail-dk@tutanota.com"
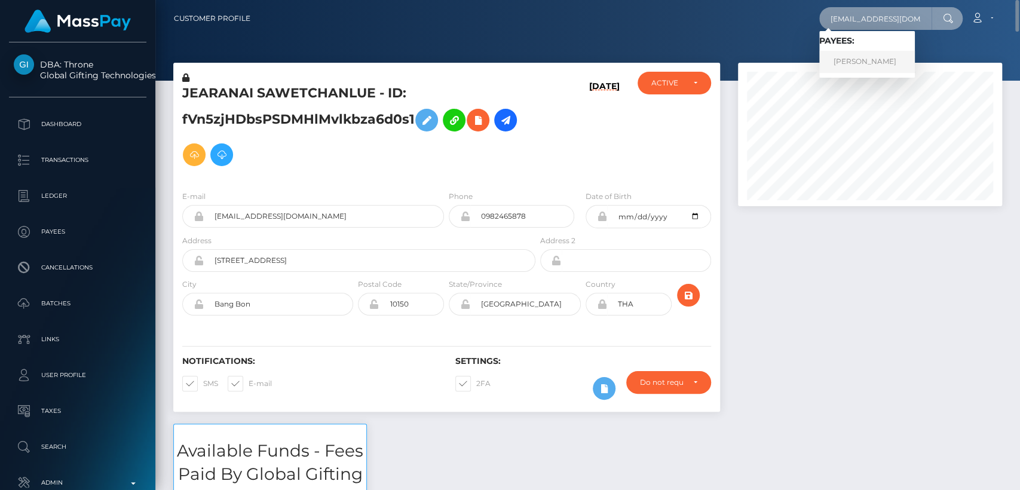
type input "mail-dk@tutanota.com"
click at [864, 54] on link "DINA DYGOVA" at bounding box center [867, 62] width 96 height 22
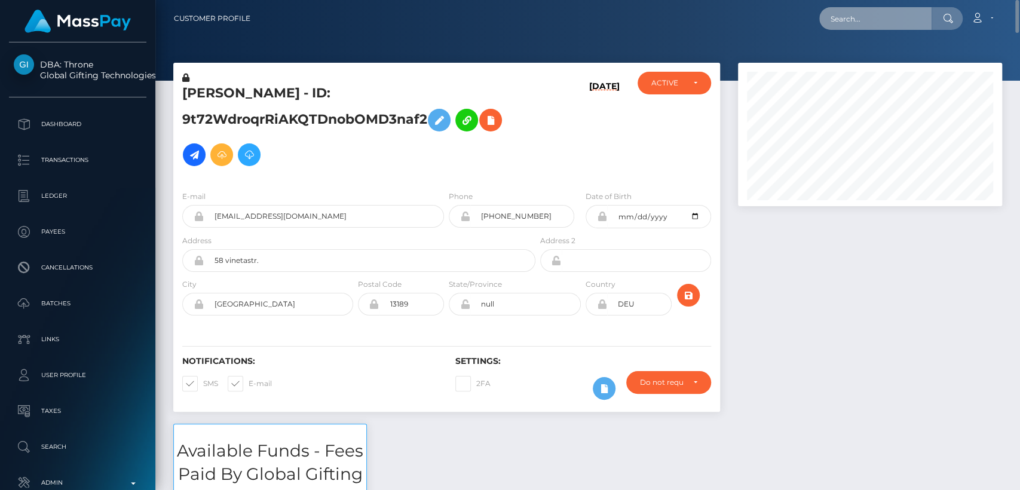
click at [831, 17] on input "text" at bounding box center [875, 18] width 112 height 23
paste input "sexysk8er1738@gmail.com"
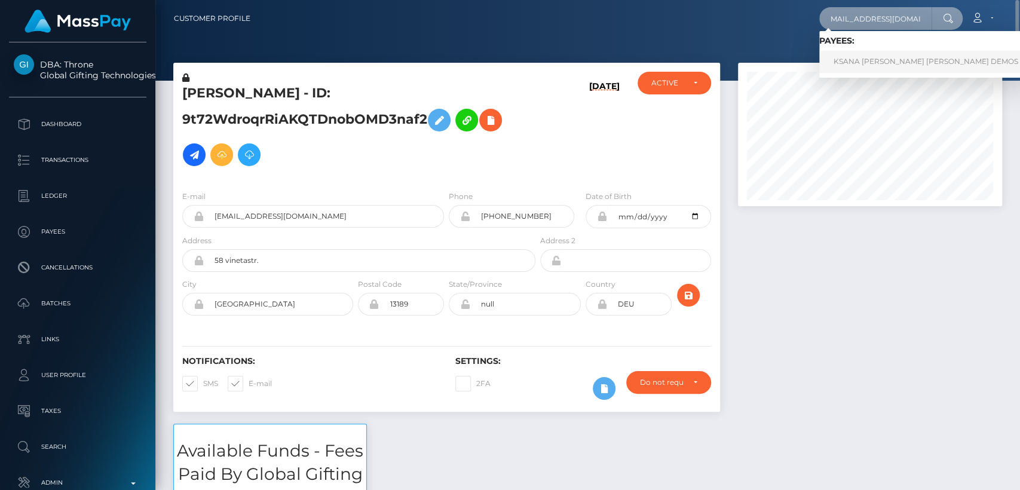
type input "sexysk8er1738@gmail.com"
click at [895, 67] on link "KSANA ALEXIS CIARA DEMOS" at bounding box center [925, 62] width 213 height 22
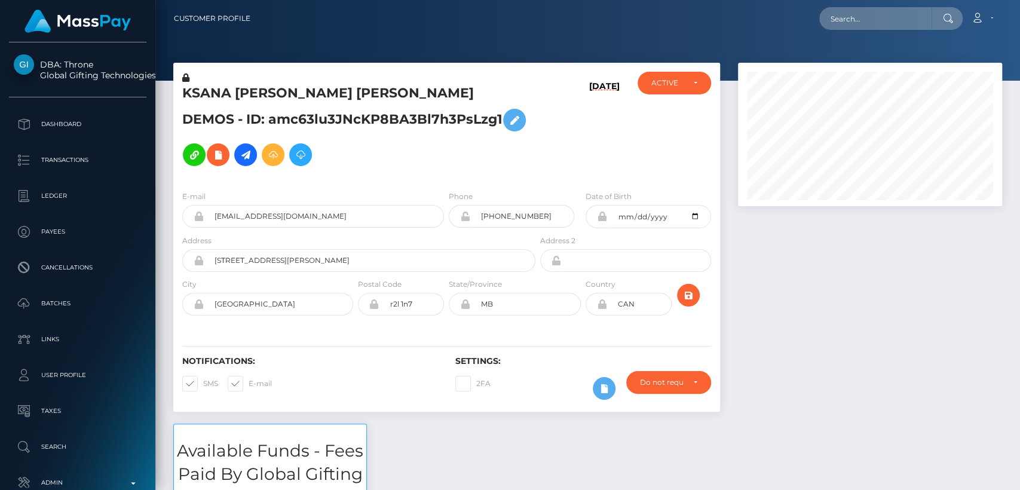
scroll to position [143, 264]
click at [850, 20] on input "text" at bounding box center [875, 18] width 112 height 23
paste input "[EMAIL_ADDRESS][DOMAIN_NAME]"
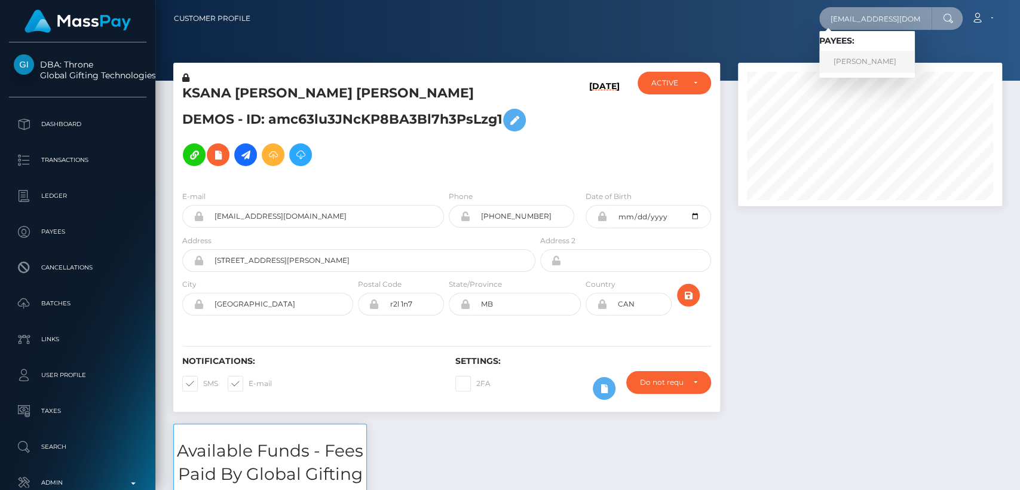
type input "raina_huff@yahoo.com"
click at [838, 67] on link "Raina Huff" at bounding box center [867, 62] width 96 height 22
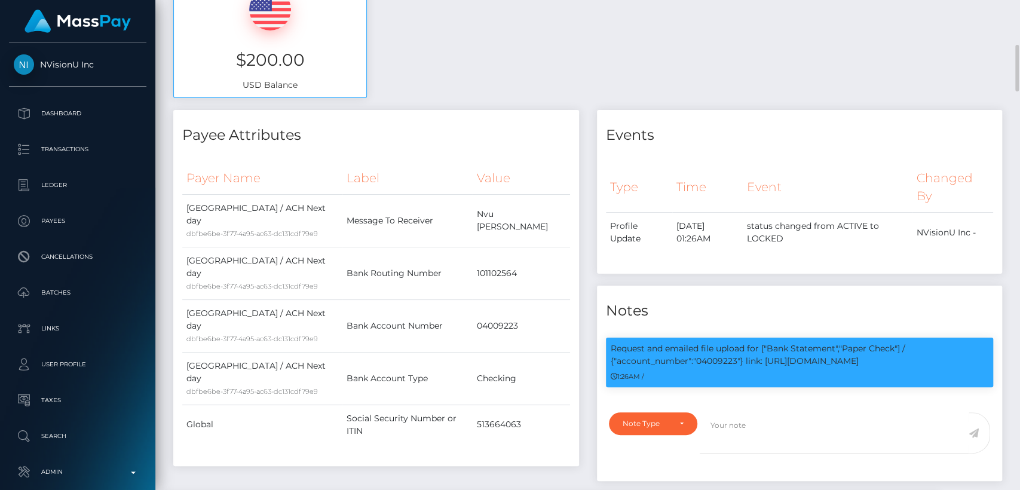
scroll to position [143, 264]
drag, startPoint x: 843, startPoint y: 307, endPoint x: 895, endPoint y: 312, distance: 52.2
click at [895, 342] on p "Request and emailed file upload for ["Bank Statement","Paper Check"] / {"accoun…" at bounding box center [800, 354] width 378 height 25
copy p "Paper Check"
drag, startPoint x: 737, startPoint y: 324, endPoint x: 699, endPoint y: 321, distance: 37.8
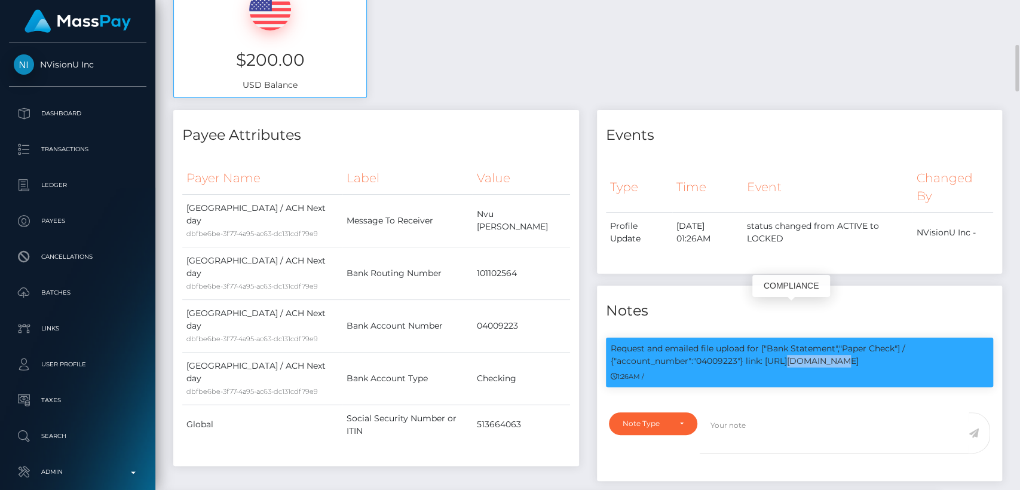
click at [699, 342] on p "Request and emailed file upload for ["Bank Statement","Paper Check"] / {"accoun…" at bounding box center [800, 354] width 378 height 25
copy p "04009223"
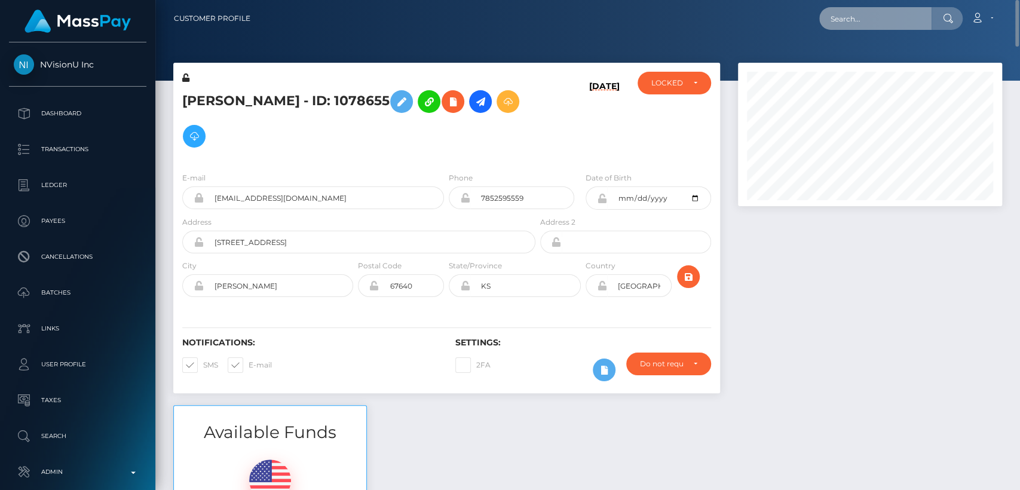
click at [837, 20] on input "text" at bounding box center [875, 18] width 112 height 23
paste input "[EMAIL_ADDRESS][DOMAIN_NAME]"
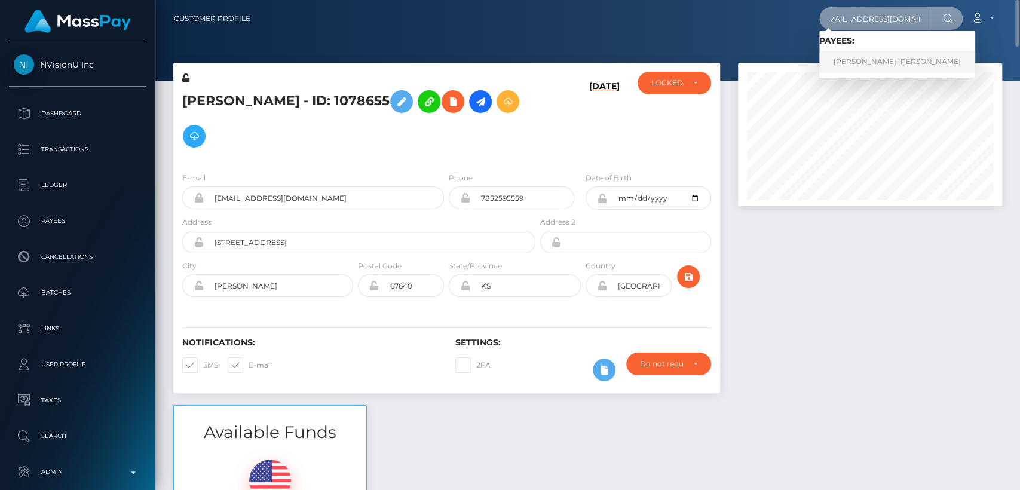
type input "queen.pixiexxx@gmail.com"
click at [830, 61] on link "JILLIAN MARIE JEAN MICHALEK" at bounding box center [897, 62] width 156 height 22
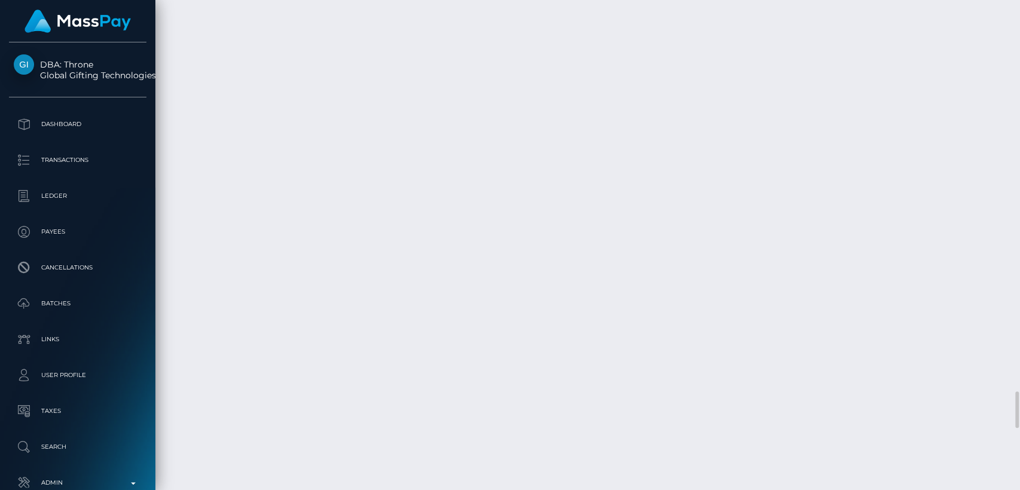
scroll to position [5254, 0]
drag, startPoint x: 249, startPoint y: 152, endPoint x: 177, endPoint y: 146, distance: 72.0
copy td "August 28, 2025"
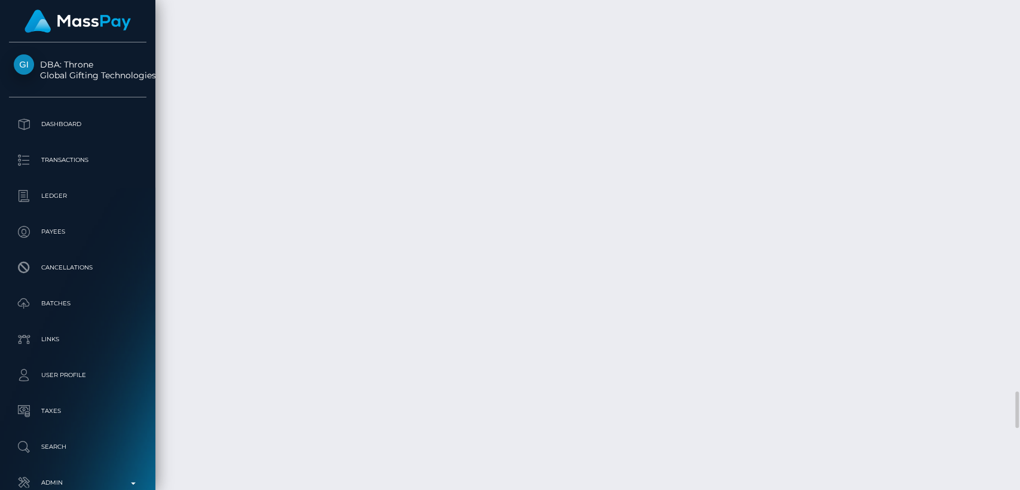
drag, startPoint x: 727, startPoint y: 168, endPoint x: 712, endPoint y: 148, distance: 24.4
copy td "$254.00 USD"
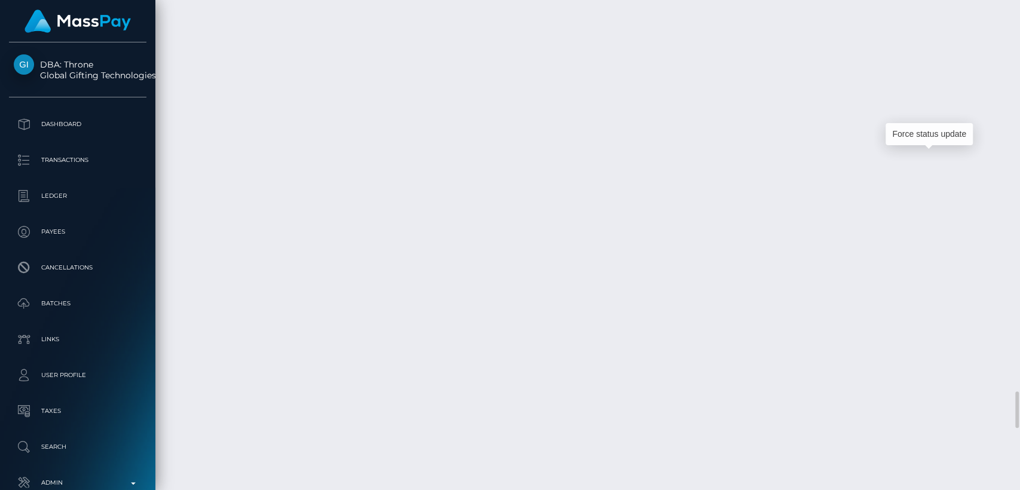
click at [924, 130] on div "Force status update" at bounding box center [929, 134] width 87 height 22
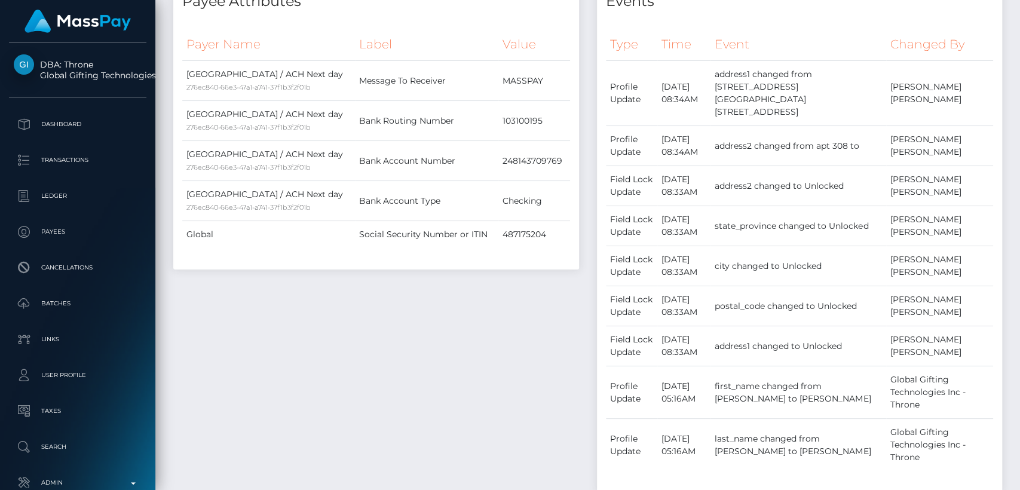
scroll to position [0, 0]
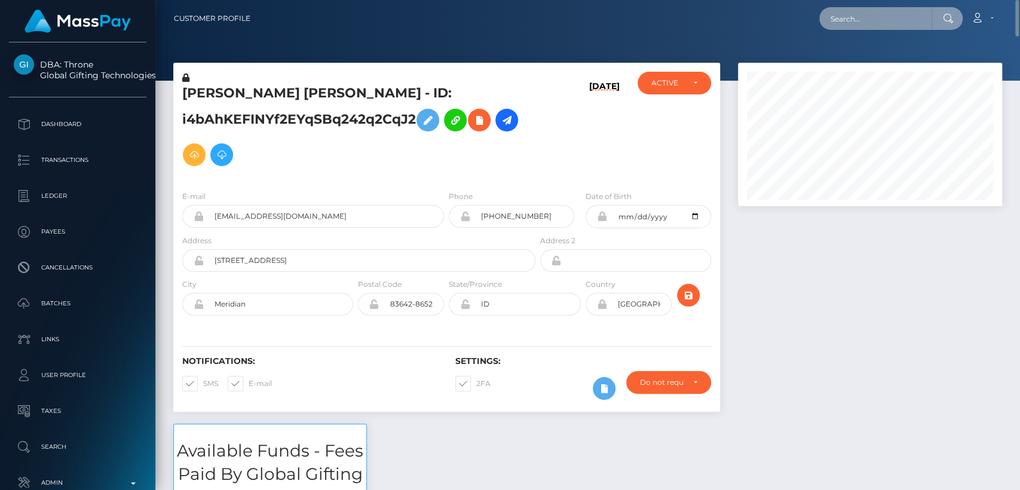
click at [862, 17] on input "text" at bounding box center [875, 18] width 112 height 23
paste input "rozanageha15@icloud.com"
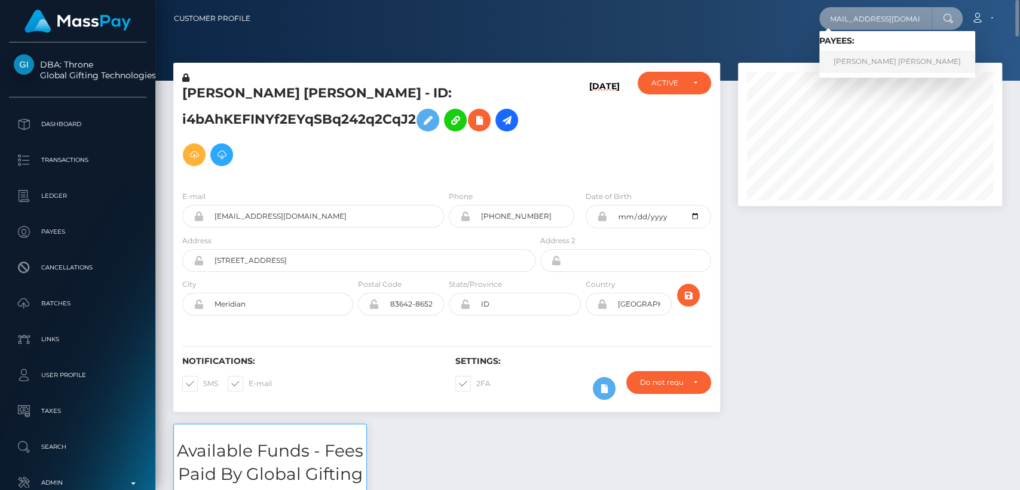
type input "rozanageha15@icloud.com"
click at [889, 62] on link "ROZANA MAROUN GEHA" at bounding box center [897, 62] width 156 height 22
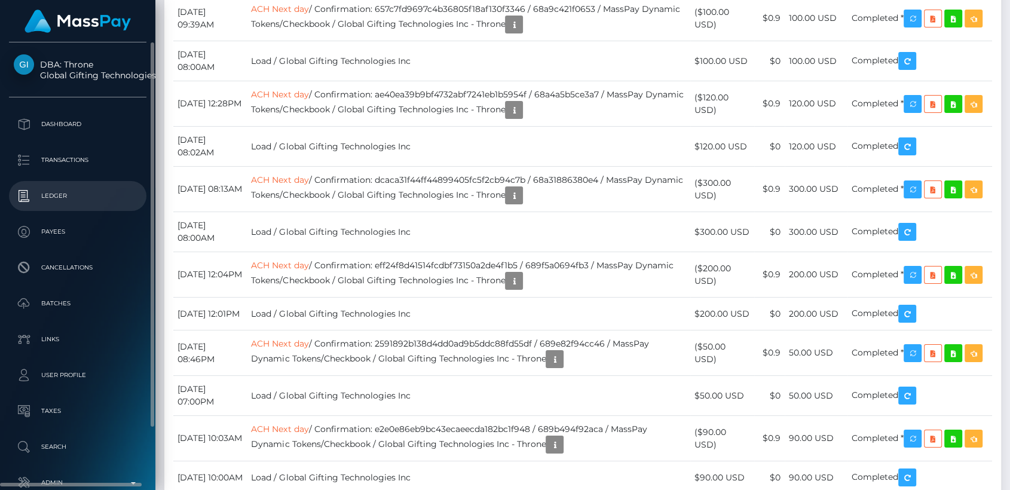
scroll to position [143, 264]
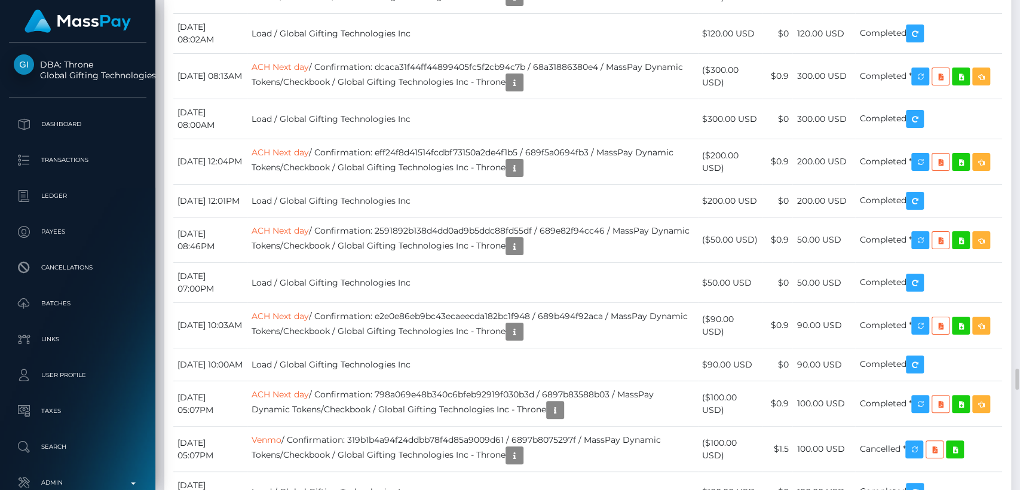
drag, startPoint x: 726, startPoint y: 311, endPoint x: 714, endPoint y: 301, distance: 15.3
copy td "$90.00 USD"
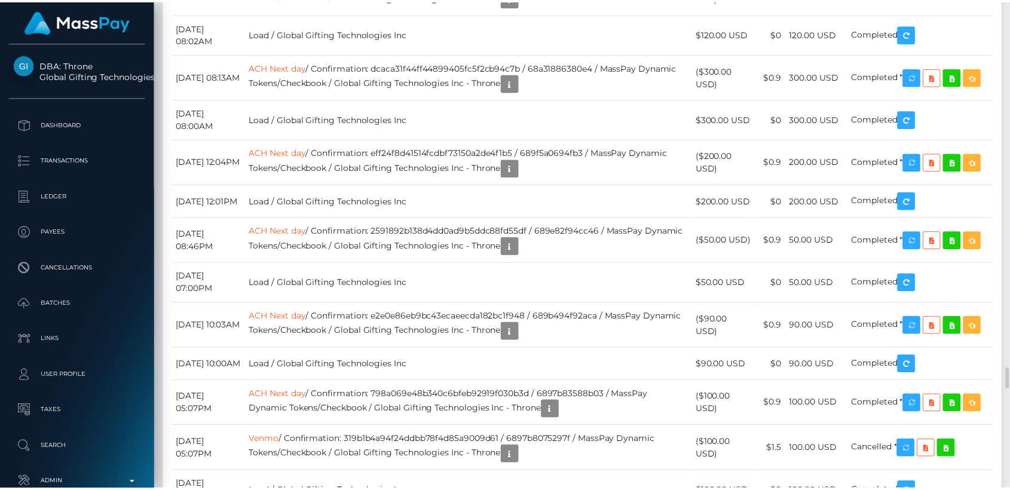
scroll to position [143, 261]
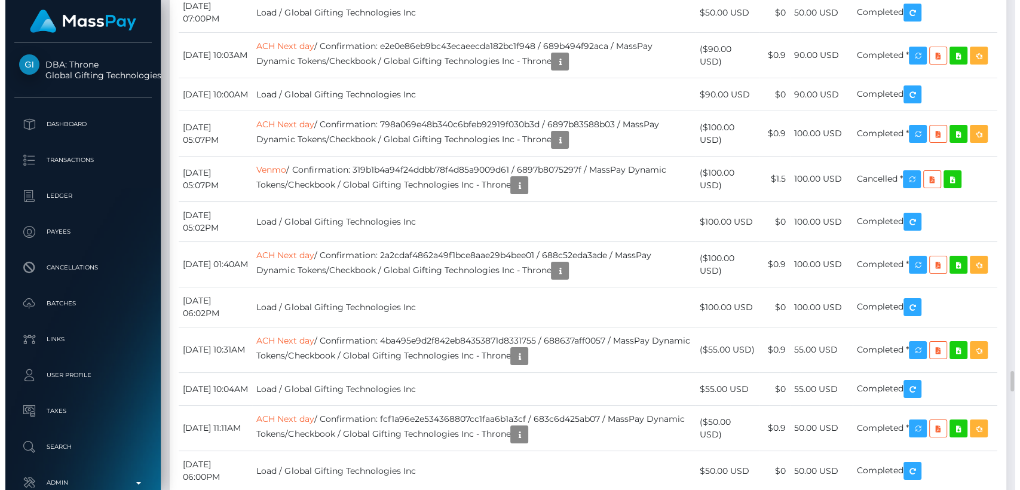
scroll to position [143, 264]
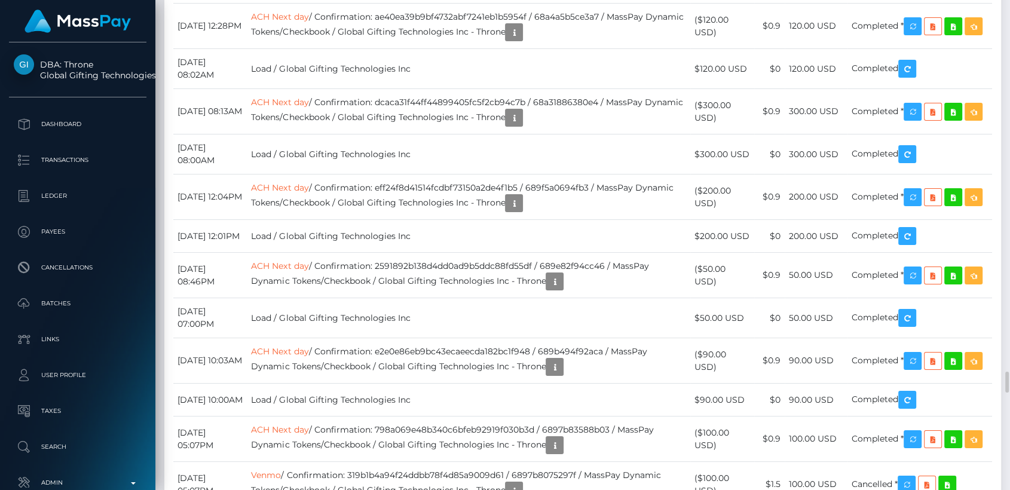
scroll to position [143, 261]
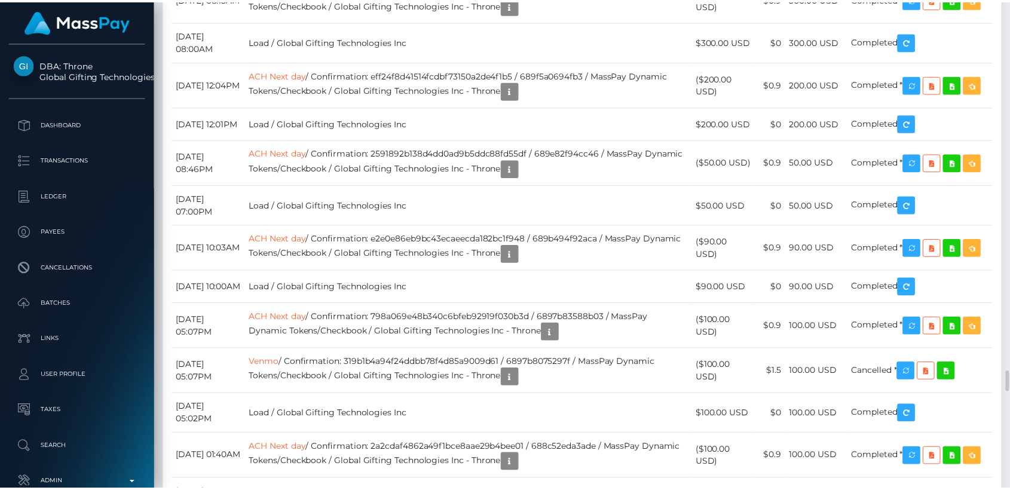
scroll to position [143, 264]
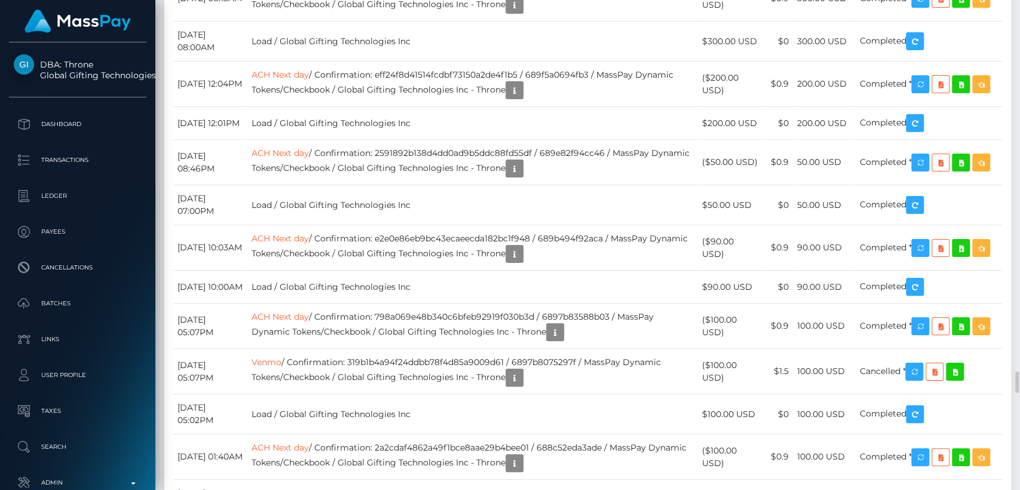
drag, startPoint x: 894, startPoint y: 299, endPoint x: 588, endPoint y: 201, distance: 321.6
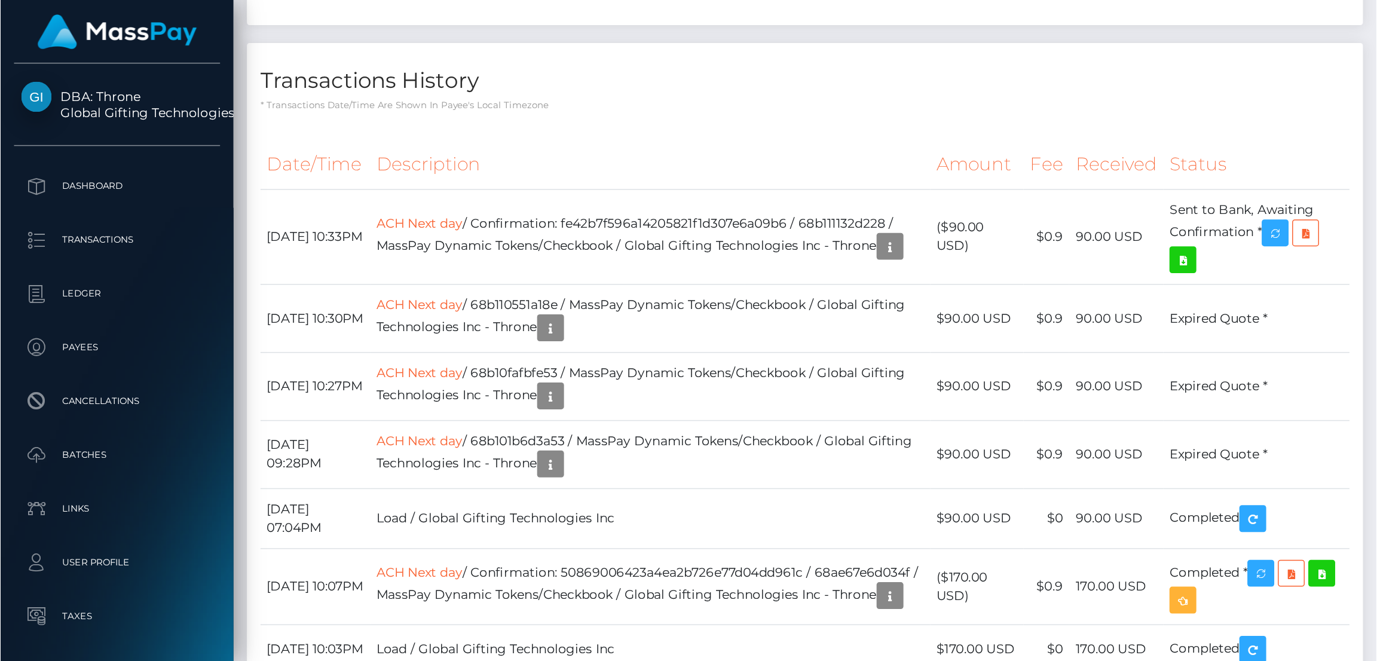
scroll to position [0, 0]
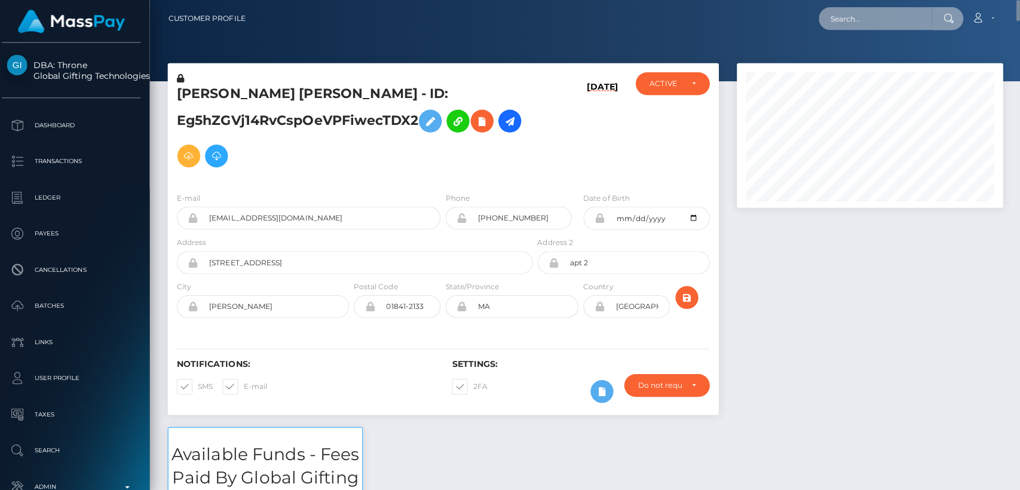
click at [891, 22] on input "text" at bounding box center [875, 18] width 112 height 23
paste input "tinavee24@gmail.com"
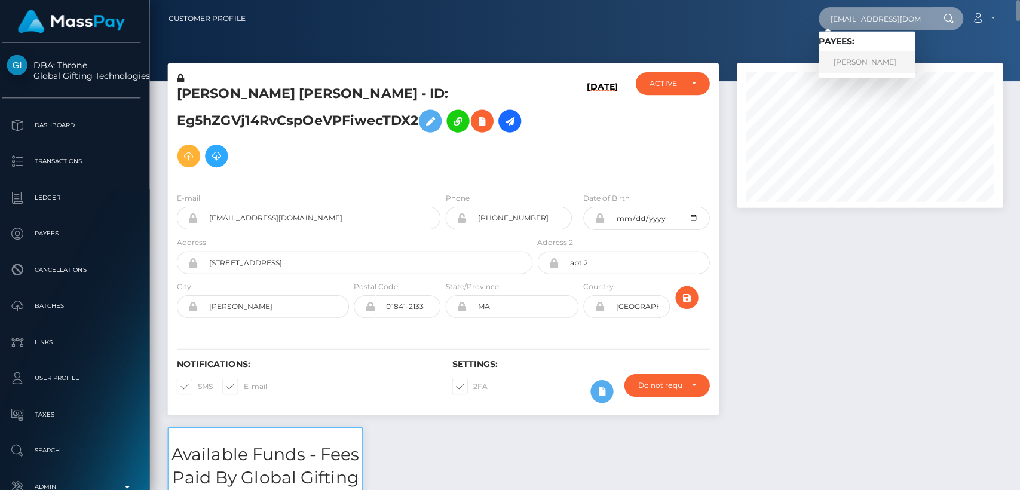
type input "tinavee24@gmail.com"
click at [863, 63] on link "RENE DANG" at bounding box center [867, 62] width 96 height 22
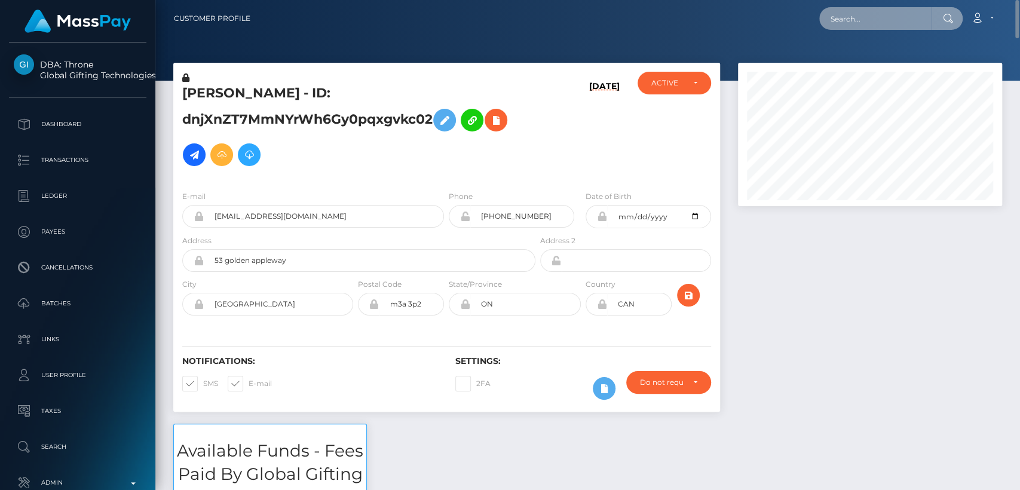
click at [889, 11] on input "text" at bounding box center [875, 18] width 112 height 23
paste input "[EMAIL_ADDRESS][DOMAIN_NAME]"
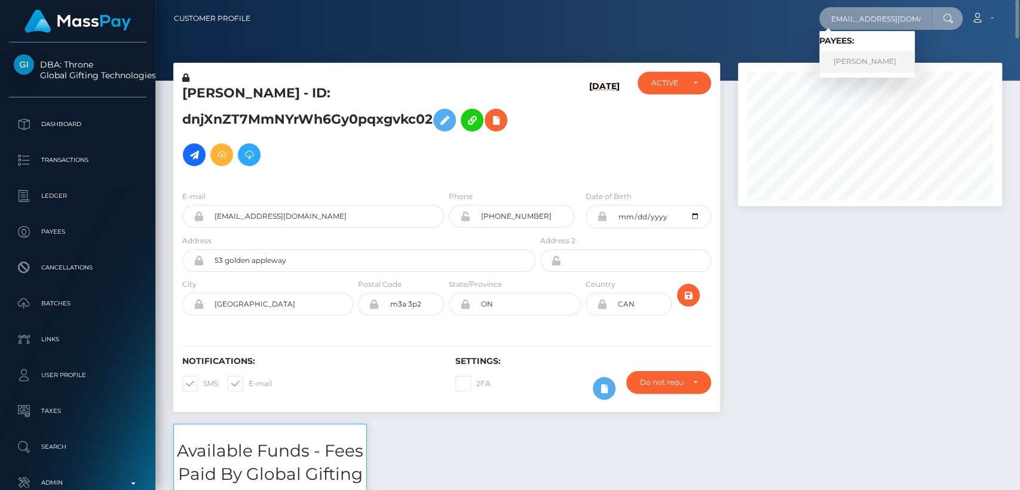
type input "[EMAIL_ADDRESS][DOMAIN_NAME]"
click at [872, 59] on link "Arina Petrova" at bounding box center [867, 62] width 96 height 22
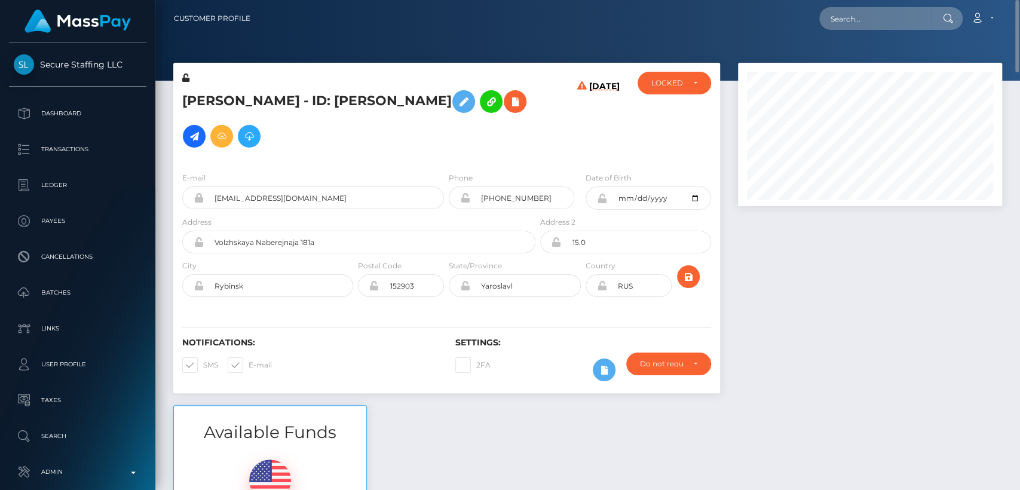
click at [210, 106] on h5 "[PERSON_NAME] - ID: [PERSON_NAME]" at bounding box center [355, 118] width 347 height 69
click at [195, 87] on h5 "[PERSON_NAME] - ID: [PERSON_NAME]" at bounding box center [355, 118] width 347 height 69
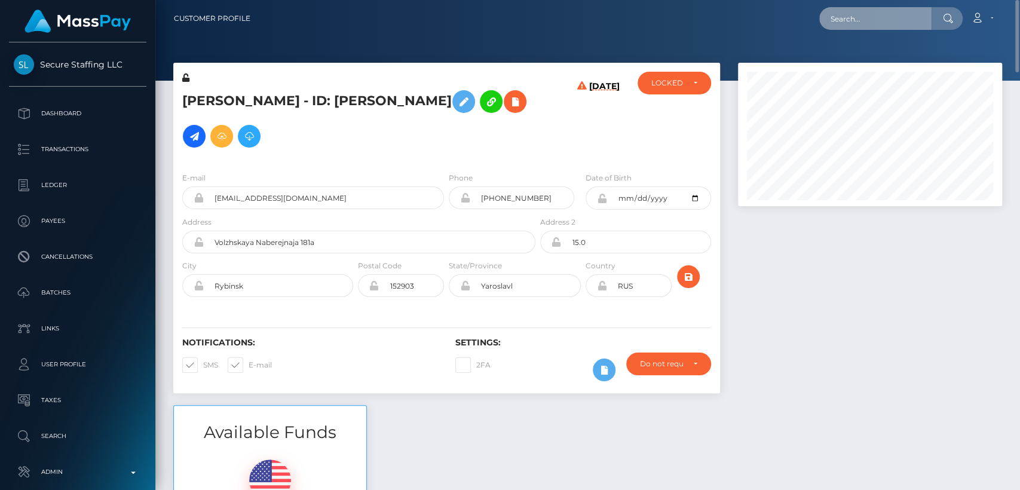
click at [881, 20] on input "text" at bounding box center [875, 18] width 112 height 23
paste input "[EMAIL_ADDRESS][DOMAIN_NAME]"
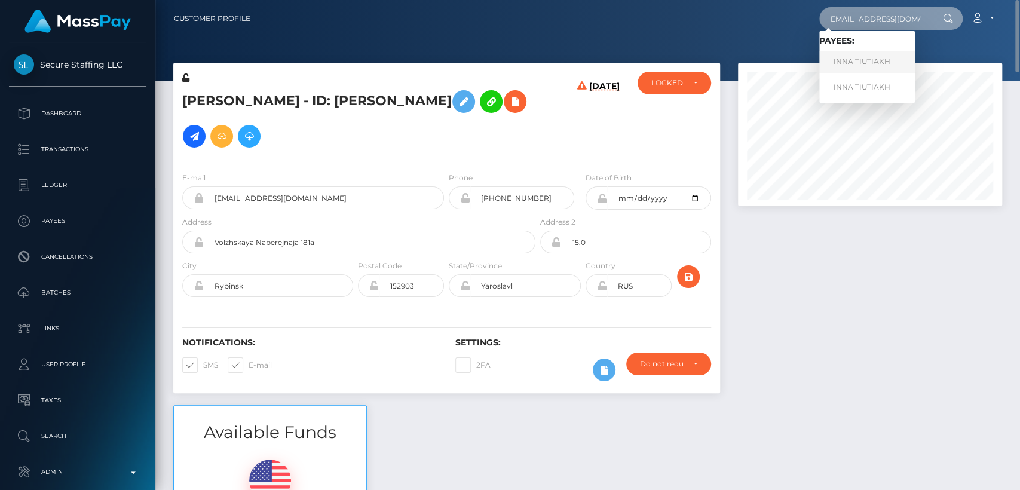
type input "[EMAIL_ADDRESS][DOMAIN_NAME]"
click at [869, 60] on link "INNA TIUTIAKH" at bounding box center [867, 62] width 96 height 22
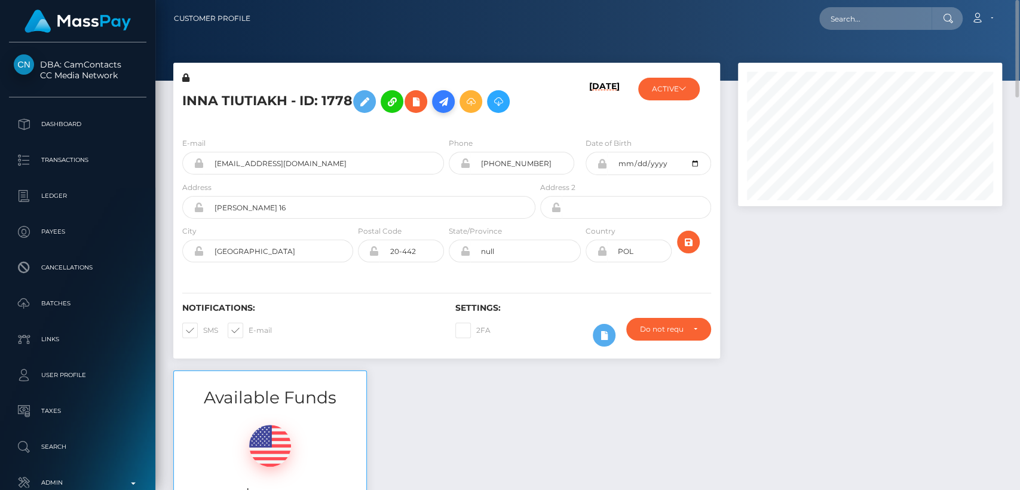
click at [451, 102] on icon at bounding box center [443, 101] width 14 height 15
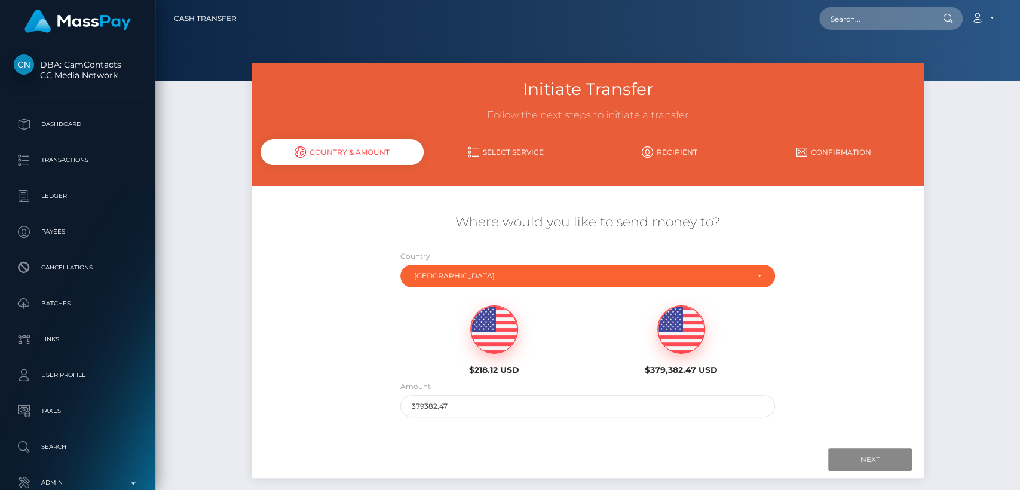
click at [489, 331] on img at bounding box center [494, 330] width 47 height 48
click at [425, 404] on input "218.12" at bounding box center [587, 406] width 375 height 22
type input "100"
click at [877, 460] on input "Next" at bounding box center [870, 459] width 84 height 23
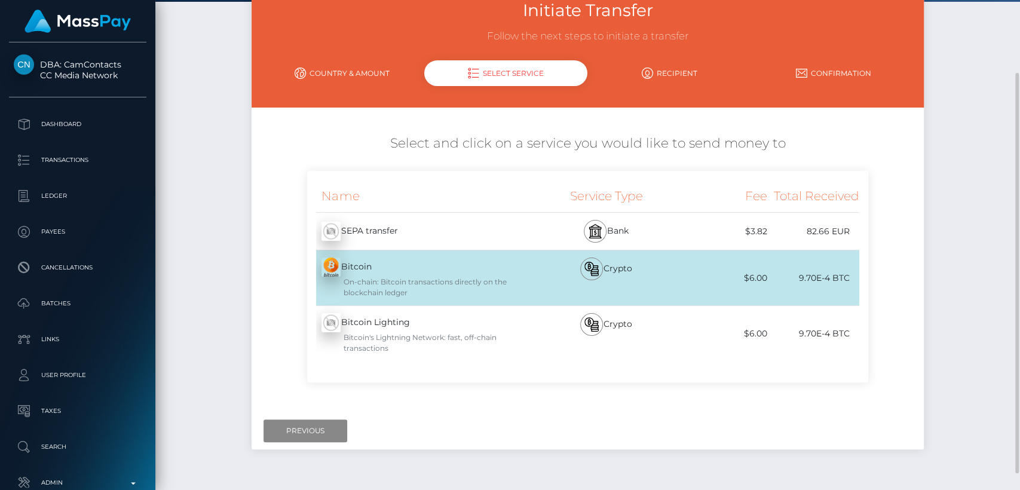
scroll to position [84, 0]
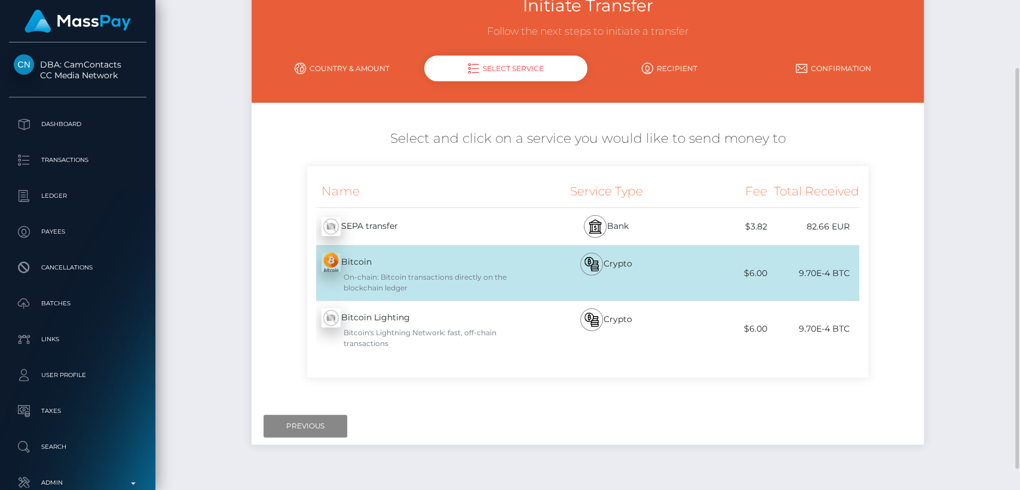
click at [469, 225] on div "SEPA transfer - EUR" at bounding box center [422, 226] width 230 height 33
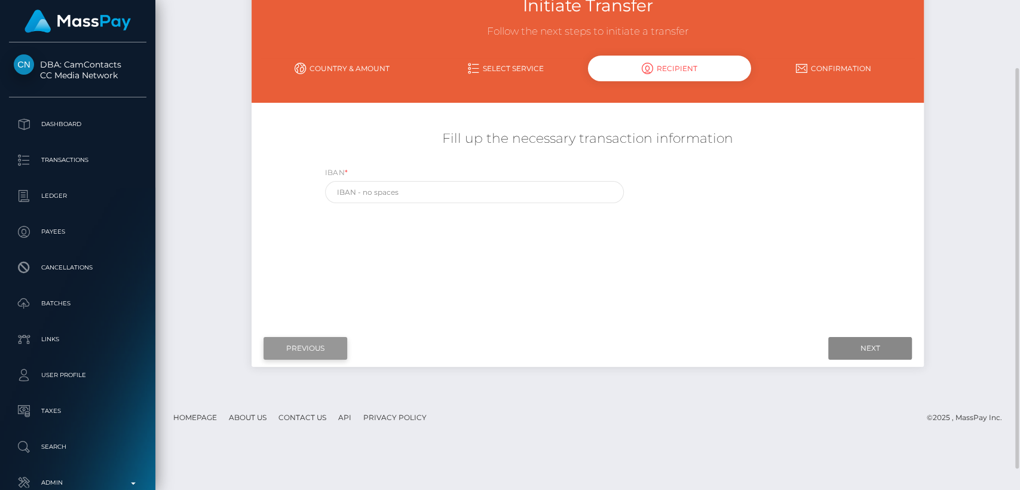
click at [317, 343] on input "Previous" at bounding box center [306, 348] width 84 height 23
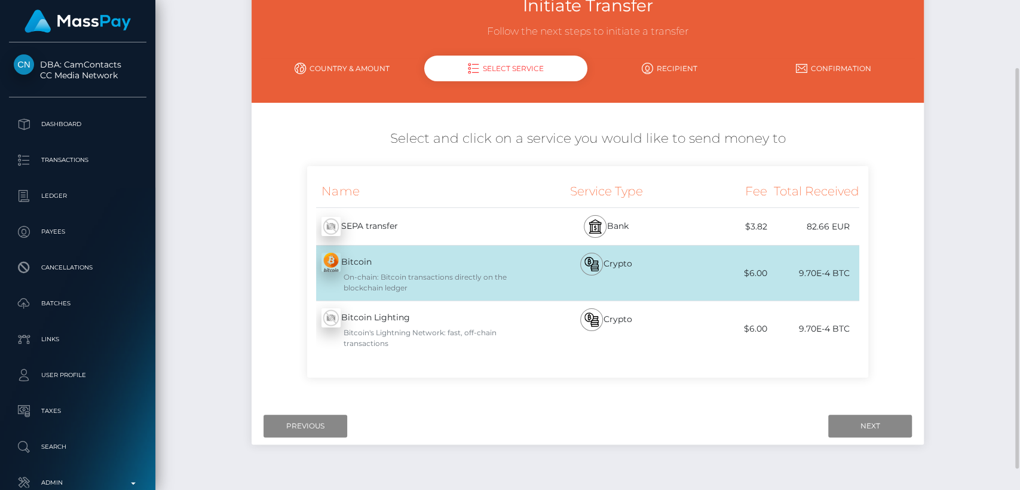
click at [379, 222] on div "SEPA transfer - EUR" at bounding box center [422, 226] width 230 height 33
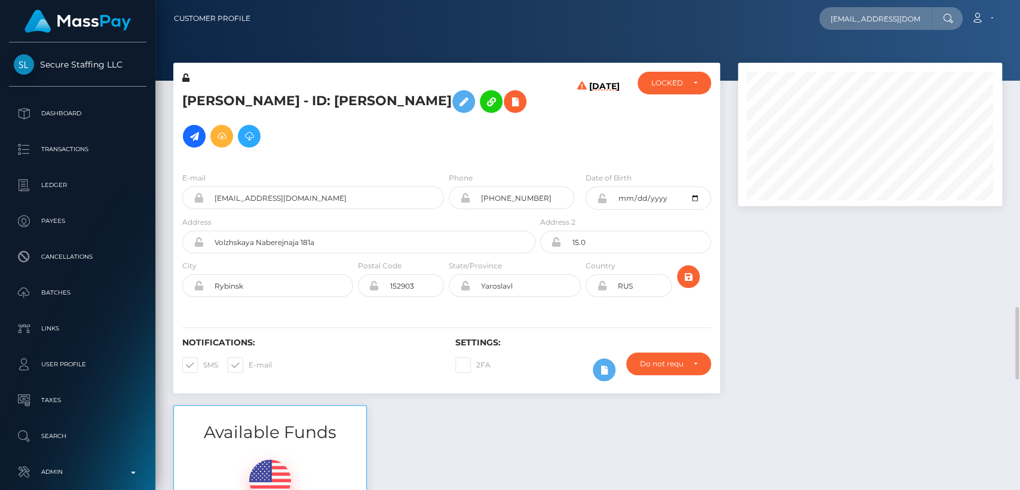
scroll to position [143, 264]
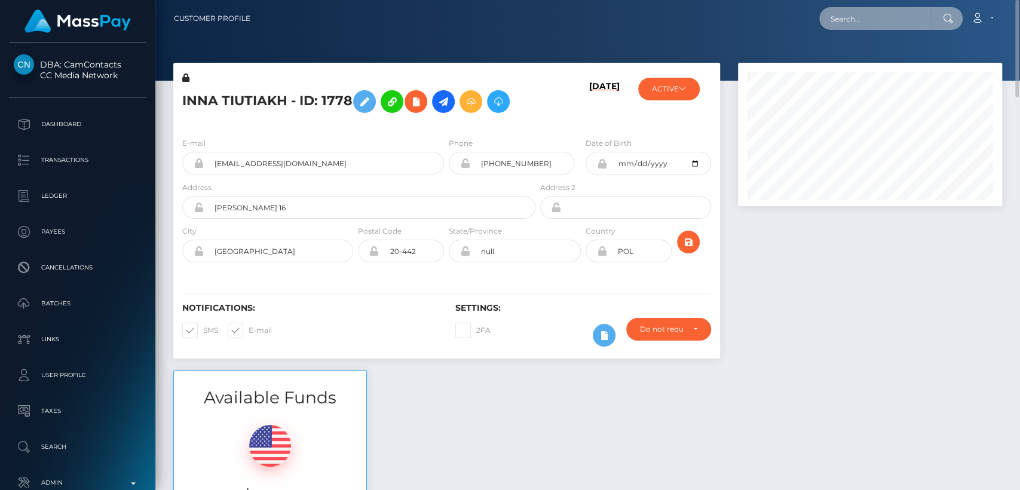
click at [857, 19] on input "text" at bounding box center [875, 18] width 112 height 23
paste input "redlillysole@gmail.com"
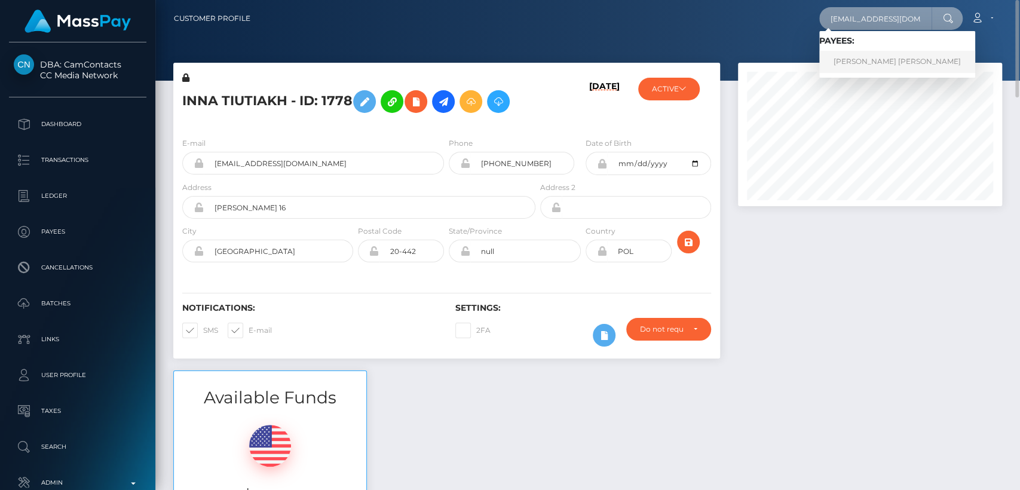
type input "redlillysole@gmail.com"
click at [858, 59] on link "SAMANTHA RENEE WENDT" at bounding box center [897, 62] width 156 height 22
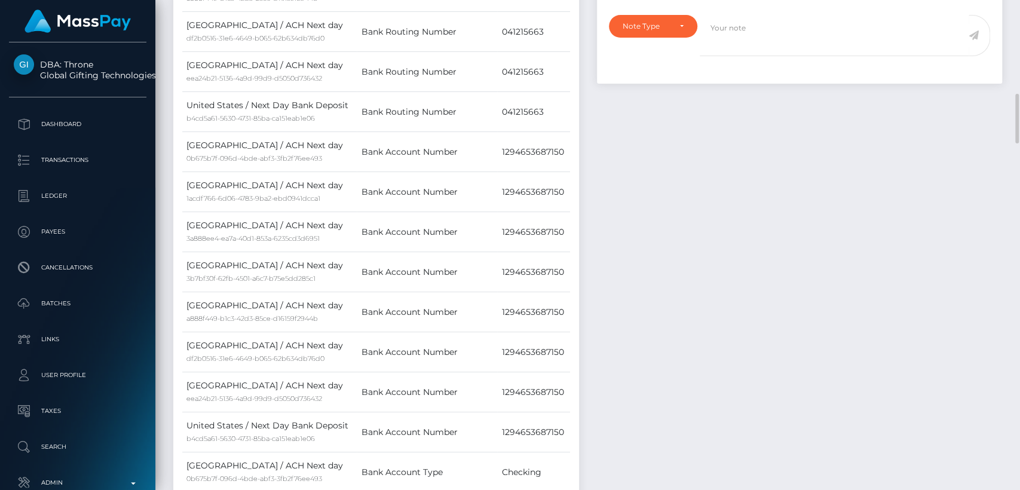
scroll to position [384, 0]
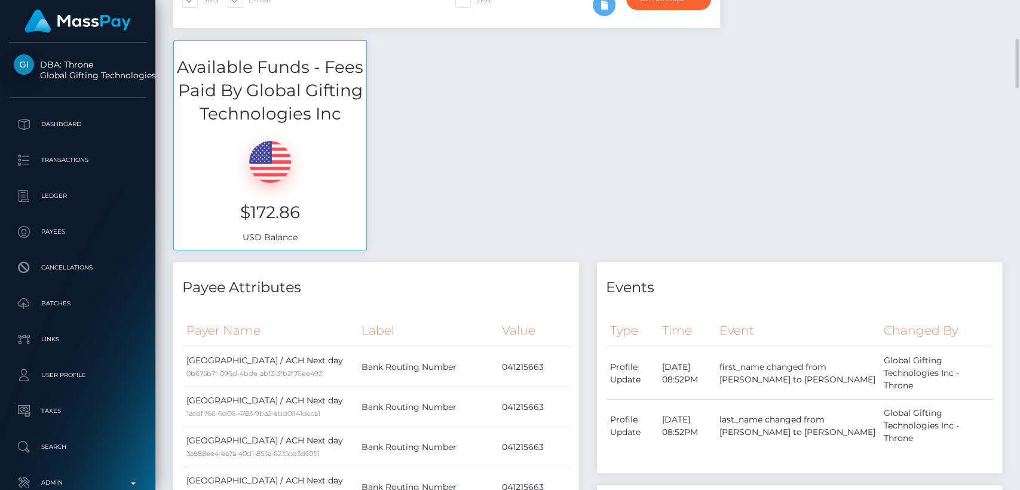
drag, startPoint x: 353, startPoint y: 42, endPoint x: 339, endPoint y: 214, distance: 172.1
click at [339, 214] on div "Available Funds - Fees Paid By Global Gifting Technologies Inc $172.86 USD Bala…" at bounding box center [270, 145] width 194 height 210
click at [425, 224] on div "Available Funds - Fees Paid By Global Gifting Technologies Inc $172.86 USD Bala…" at bounding box center [587, 151] width 847 height 222
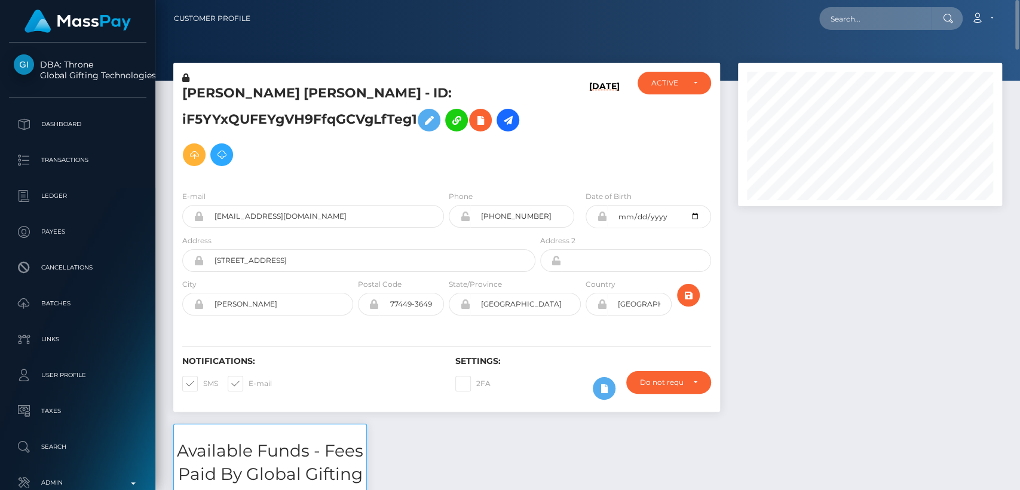
click at [226, 93] on h5 "SAMANTHA RENEE WENDT - ID: iF5YYxQUFEYgVH9FfqGCVgLfTeg1" at bounding box center [355, 128] width 347 height 88
copy h5 "SAMANTHA"
click at [352, 207] on input "redlillysole@gmail.com" at bounding box center [324, 216] width 240 height 23
click at [899, 22] on input "text" at bounding box center [875, 18] width 112 height 23
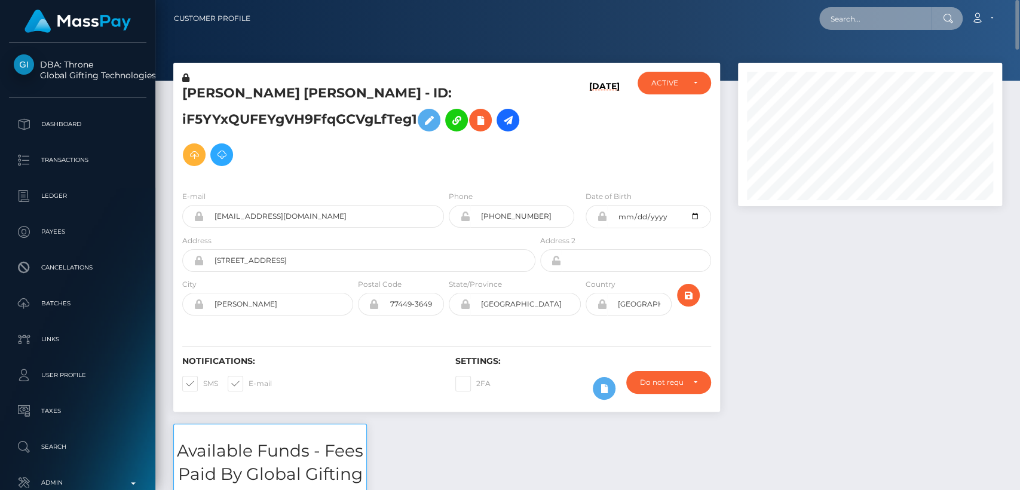
paste input "tinavee24@gmail.com"
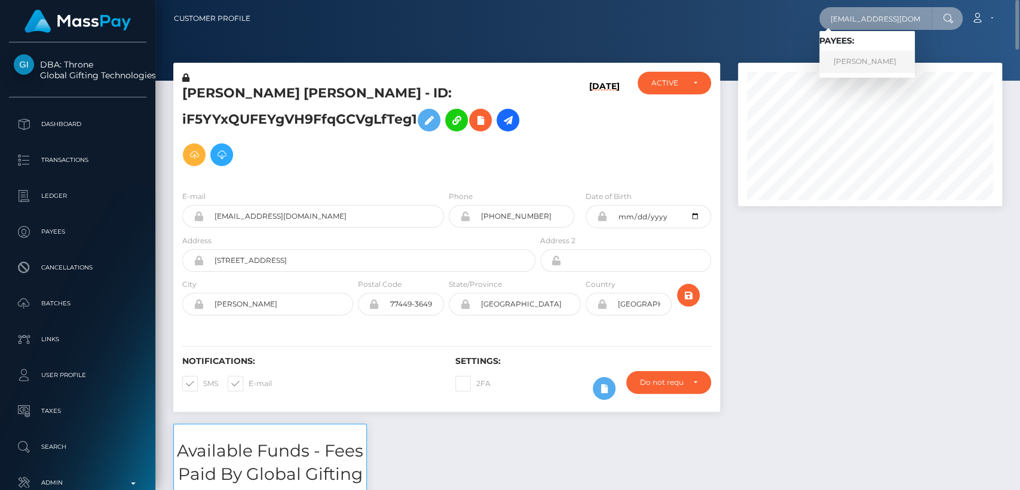
type input "tinavee24@gmail.com"
click at [865, 63] on link "RENE DANG" at bounding box center [867, 62] width 96 height 22
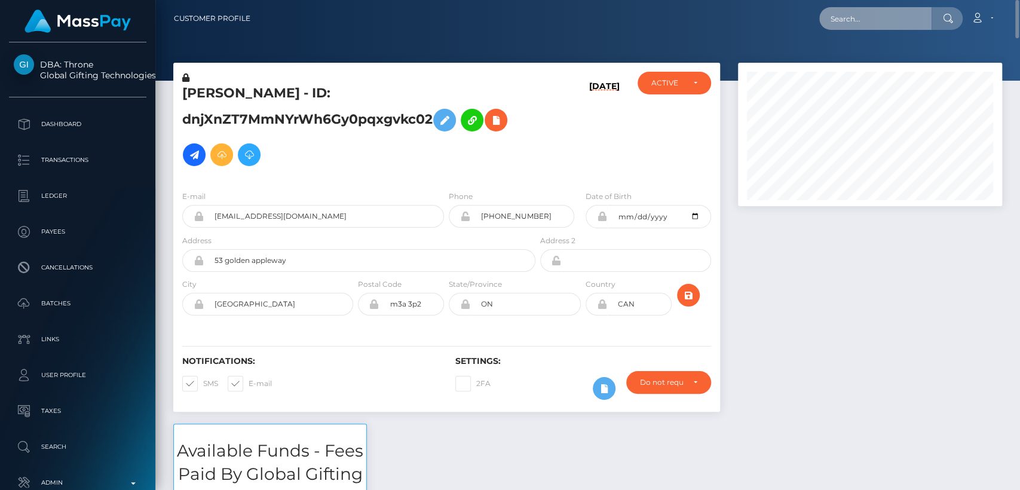
click at [865, 29] on input "text" at bounding box center [875, 18] width 112 height 23
paste input "[EMAIL_ADDRESS][DOMAIN_NAME]"
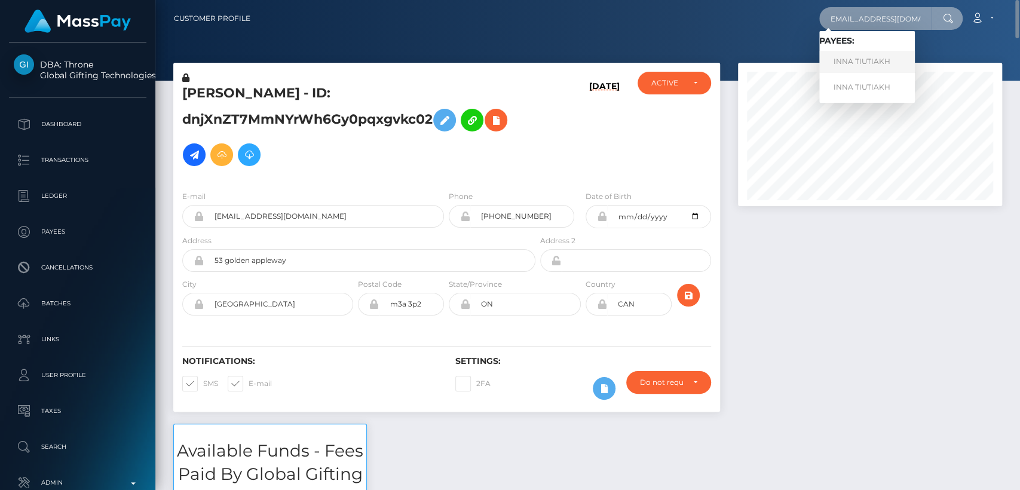
type input "[EMAIL_ADDRESS][DOMAIN_NAME]"
click at [860, 55] on link "INNA TIUTIAKH" at bounding box center [867, 62] width 96 height 22
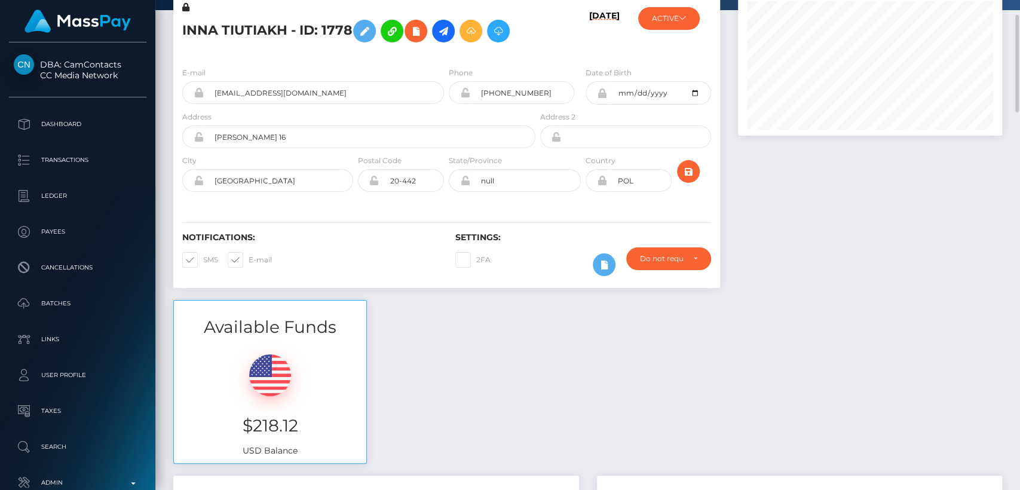
scroll to position [72, 0]
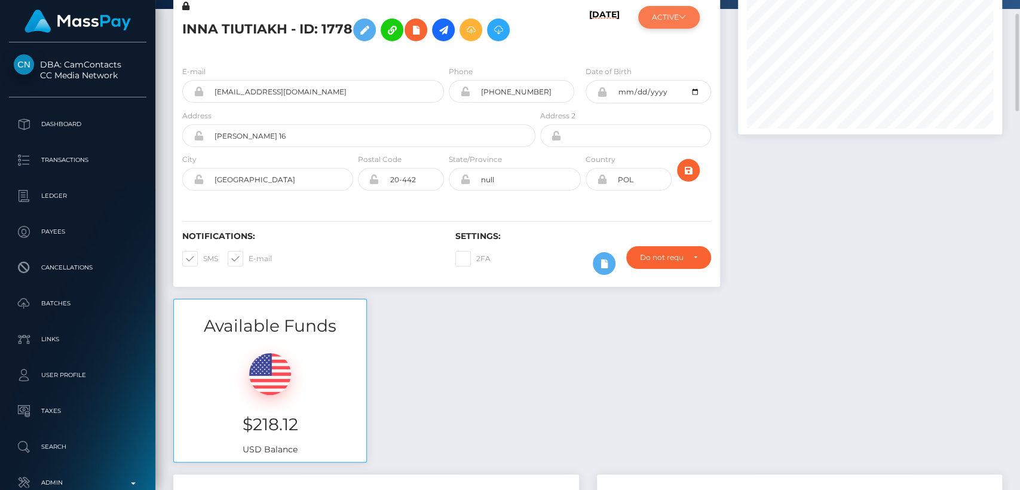
click at [667, 25] on button "ACTIVE" at bounding box center [669, 17] width 62 height 23
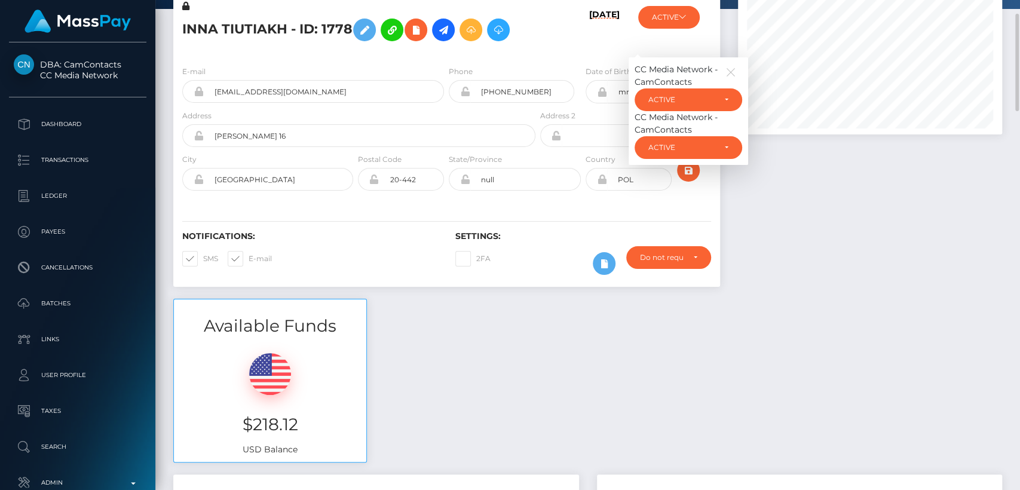
click at [615, 49] on h6 "08/18/25" at bounding box center [604, 31] width 30 height 42
click at [440, 371] on div "Available Funds $218.12 USD Balance" at bounding box center [587, 387] width 847 height 176
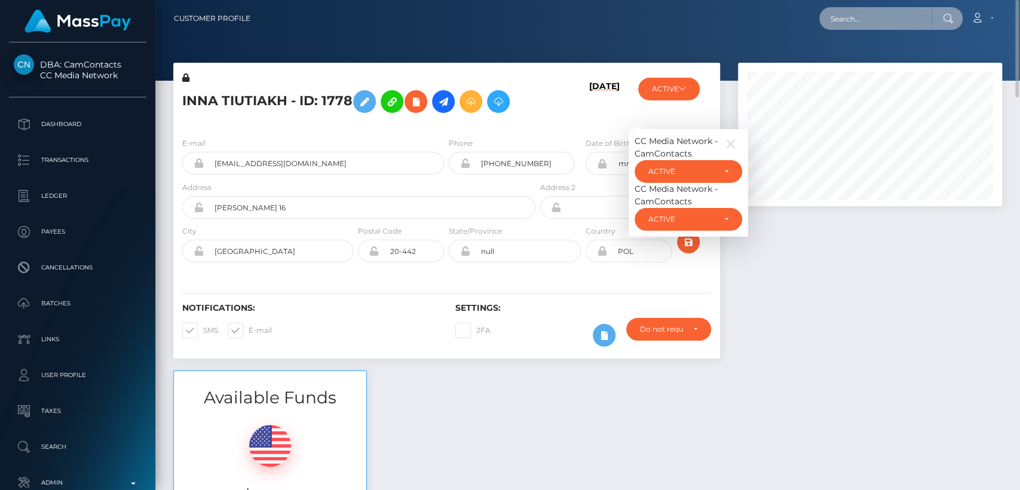
click at [851, 24] on input "text" at bounding box center [875, 18] width 112 height 23
paste input "jeanpierbello7@gmail.com"
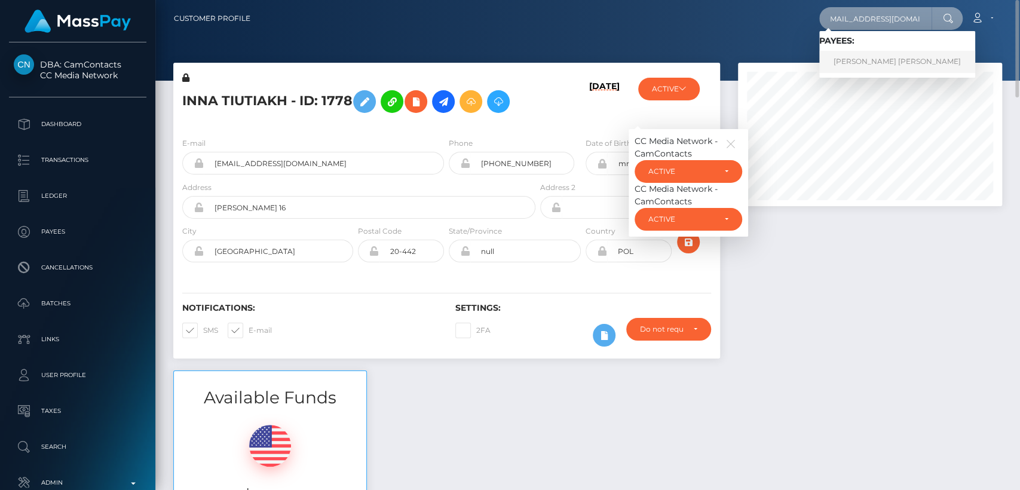
type input "jeanpierbello7@gmail.com"
click at [852, 57] on link "JEAN PIER BELLO SILVA" at bounding box center [897, 62] width 156 height 22
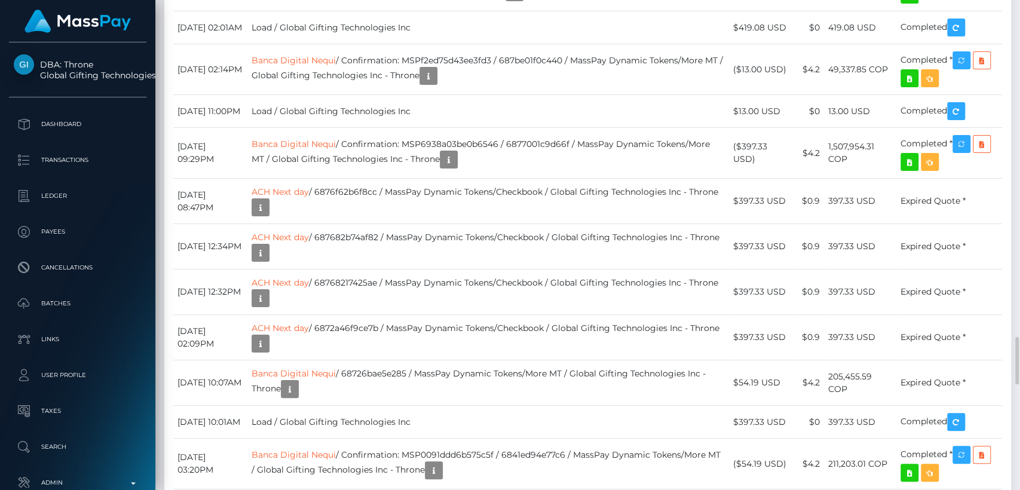
scroll to position [3495, 0]
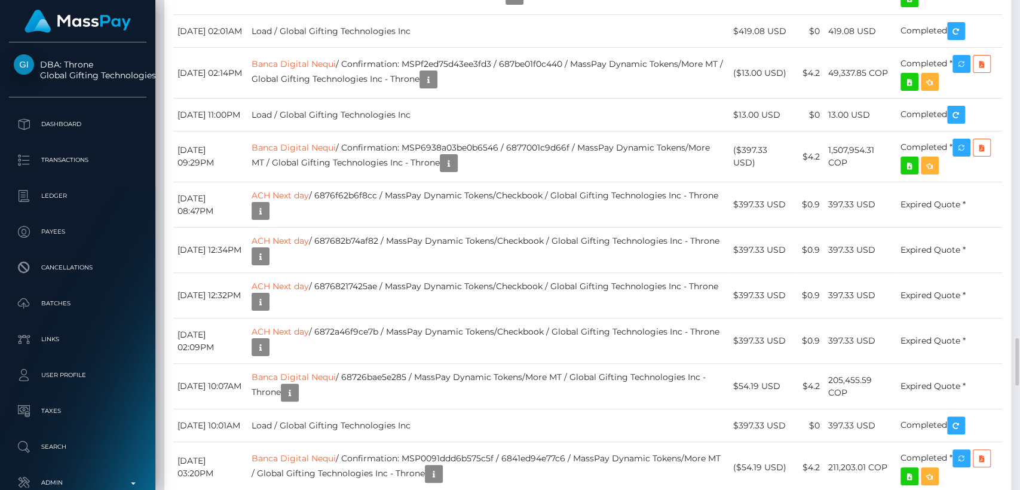
drag, startPoint x: 753, startPoint y: 188, endPoint x: 742, endPoint y: 177, distance: 16.1
copy td "$468.75 USD"
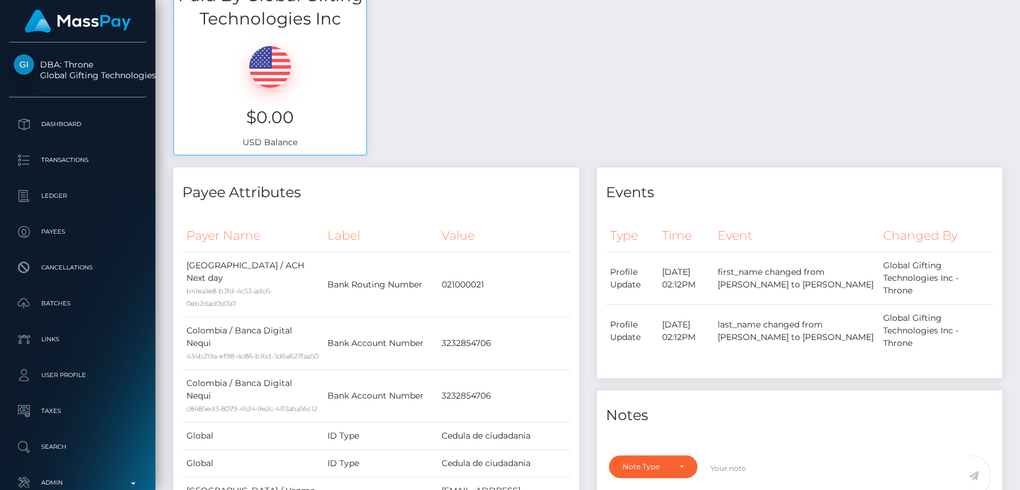
scroll to position [0, 0]
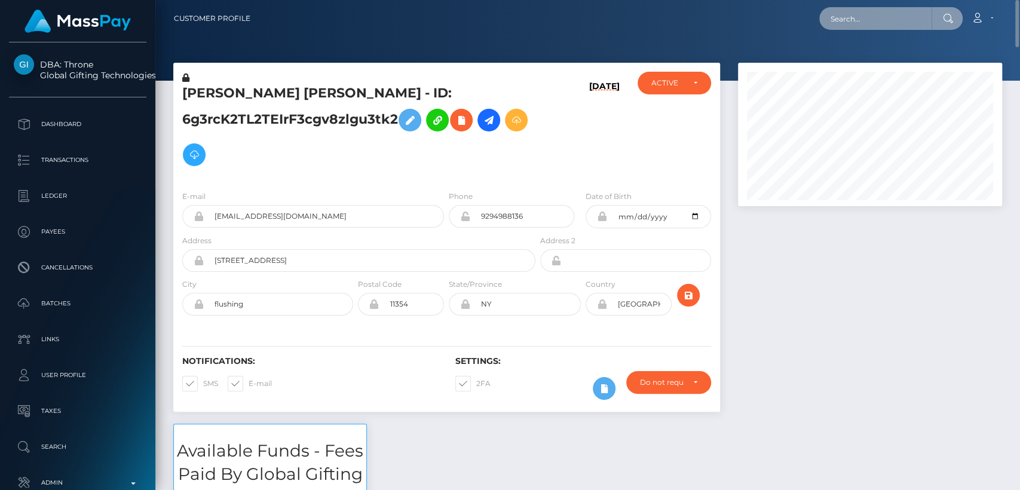
click at [856, 19] on input "text" at bounding box center [875, 18] width 112 height 23
paste input "kaiyuille@gmail.com"
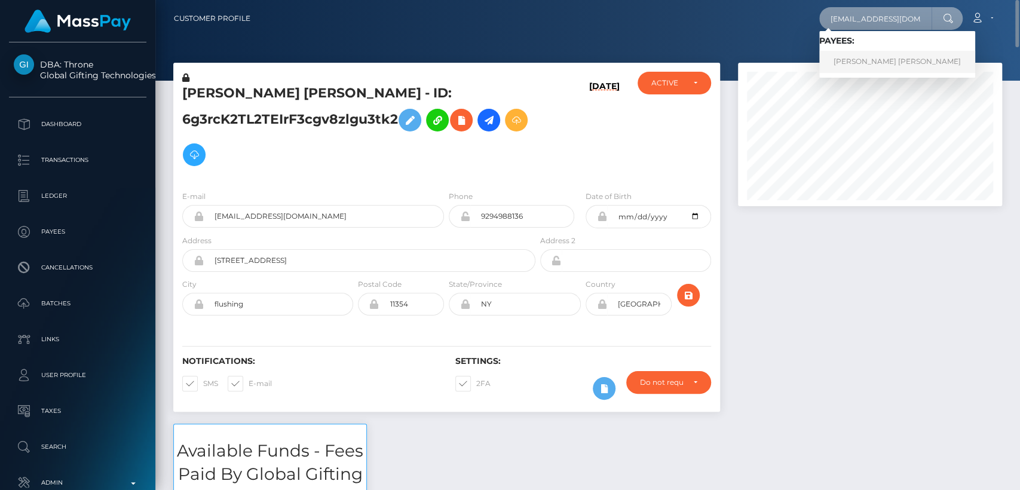
type input "kaiyuille@gmail.com"
click at [856, 60] on link "LILLI KAI J MARSHALL" at bounding box center [897, 62] width 156 height 22
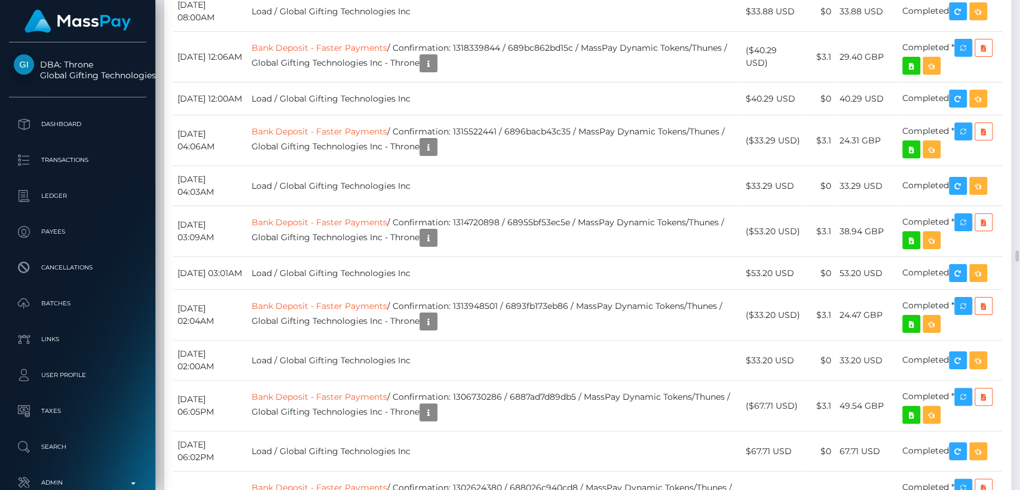
scroll to position [13980, 0]
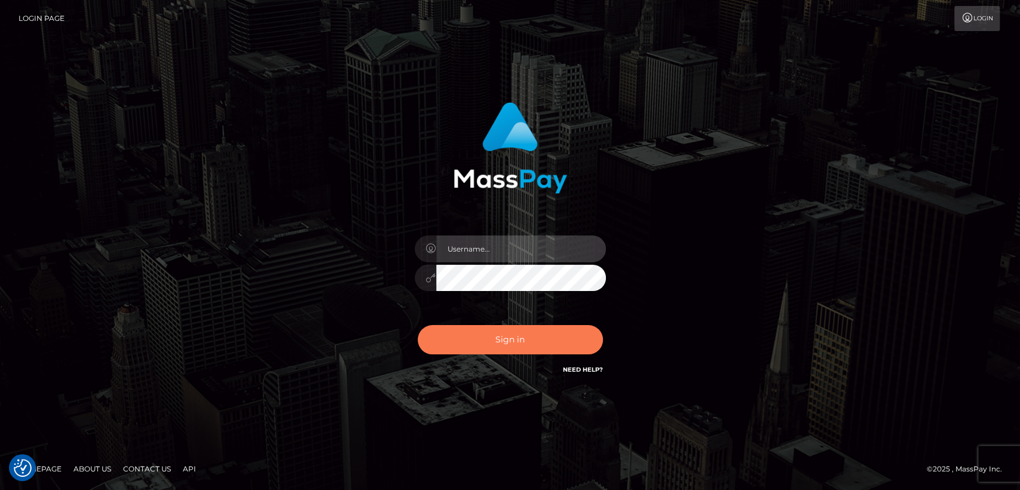
type input "nt.es"
click at [473, 348] on button "Sign in" at bounding box center [510, 339] width 185 height 29
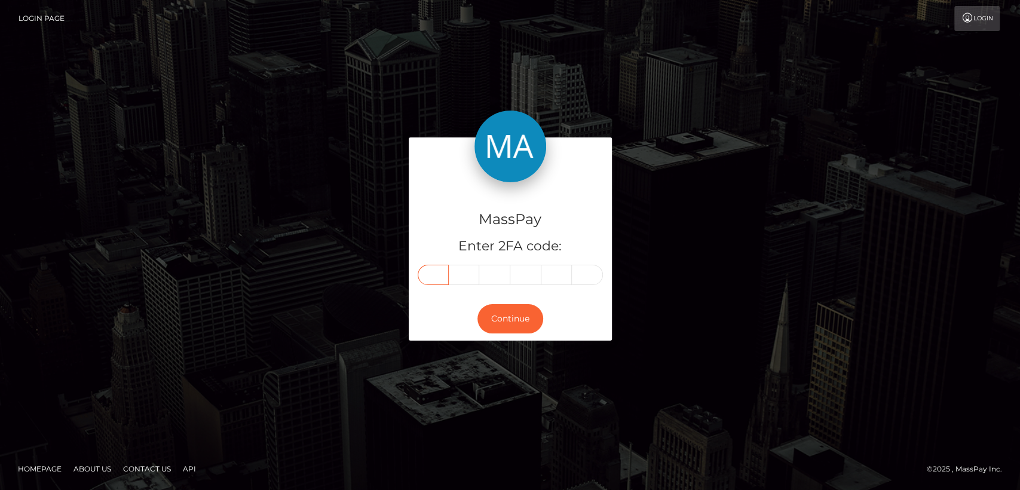
click at [430, 278] on input "text" at bounding box center [433, 275] width 31 height 20
paste input "1"
type input "1"
type input "5"
type input "7"
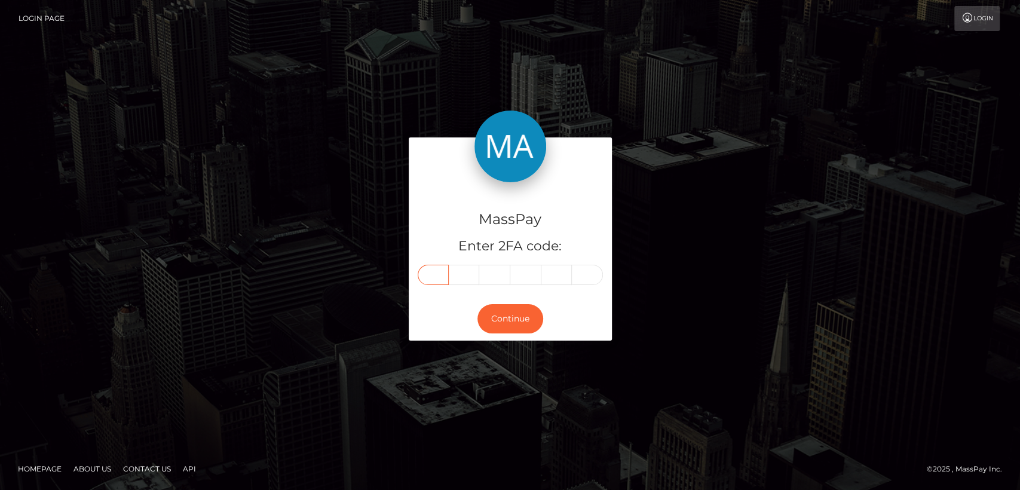
type input "5"
type input "6"
type input "7"
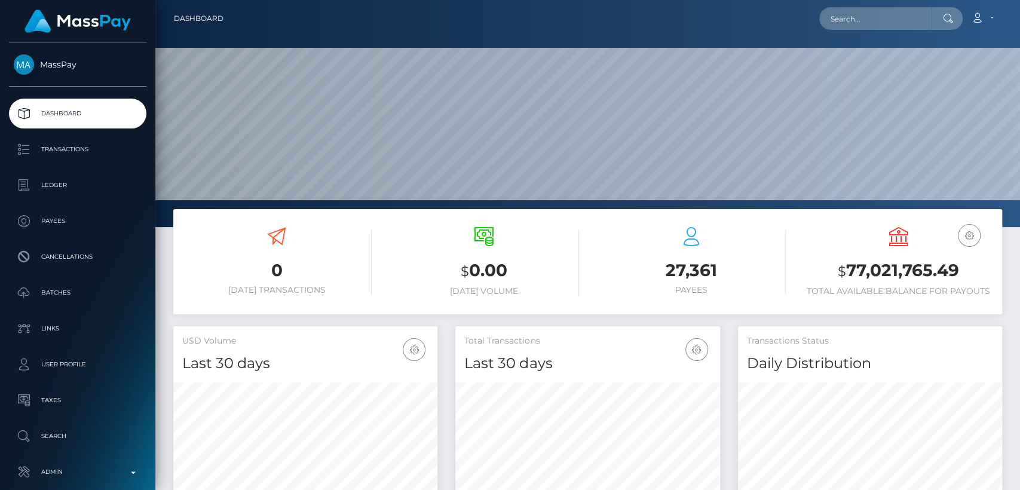
scroll to position [211, 264]
click at [914, 17] on input "text" at bounding box center [875, 18] width 112 height 23
paste input "adebusiness17@gmail.com"
type input "adebusiness17@gmail.com"
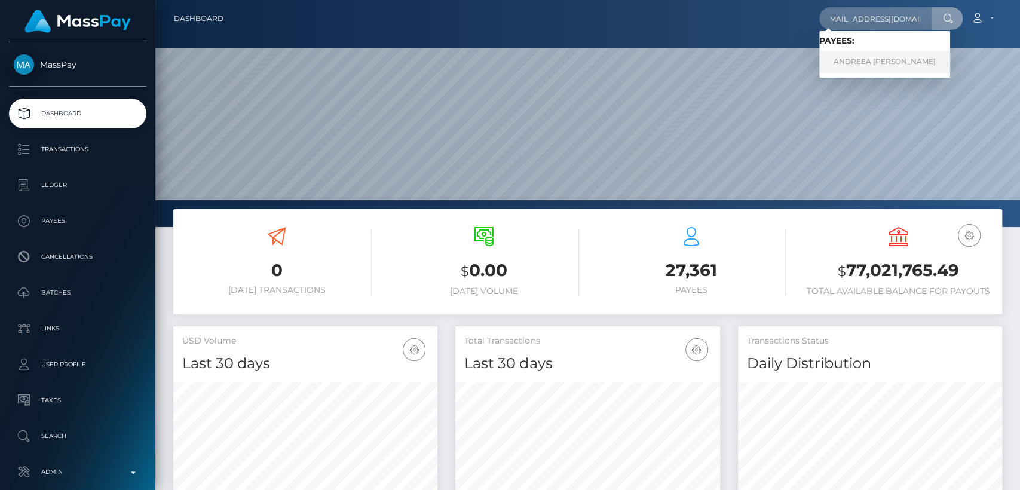
scroll to position [0, 0]
click at [868, 68] on link "ANDREEA ALESSIA OCNEANU" at bounding box center [884, 62] width 131 height 22
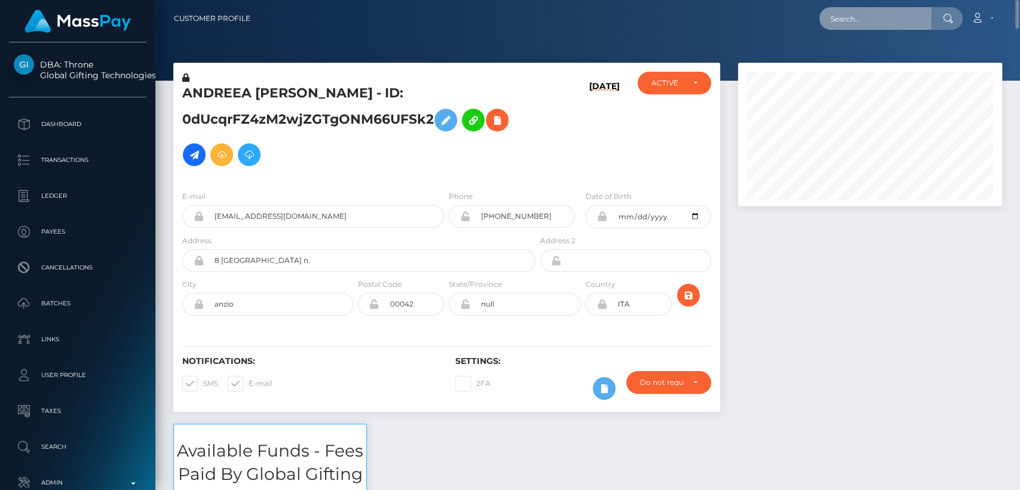
click at [841, 17] on input "text" at bounding box center [875, 18] width 112 height 23
paste input "thelucid.artemis@gmail.com"
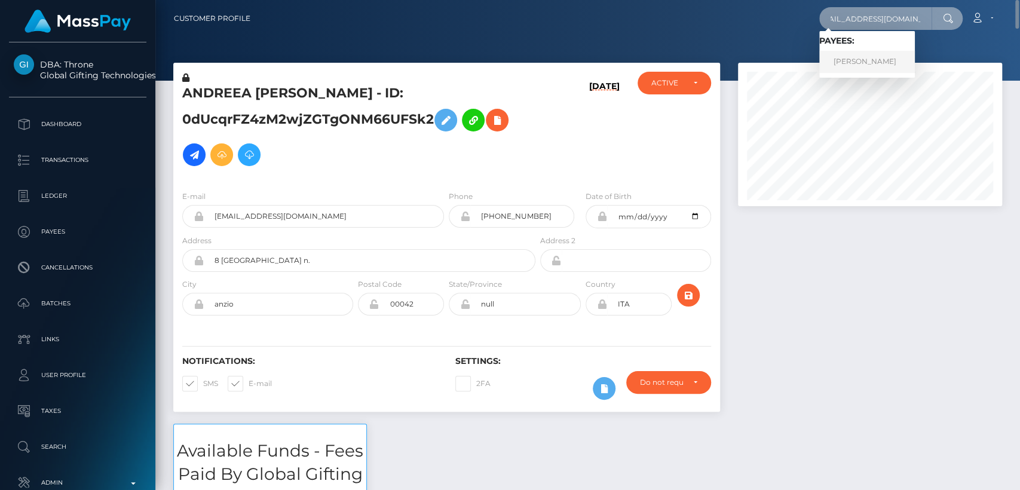
type input "thelucid.artemis@gmail.com"
click at [832, 62] on link "SELAH MARIE BURTON" at bounding box center [867, 62] width 96 height 22
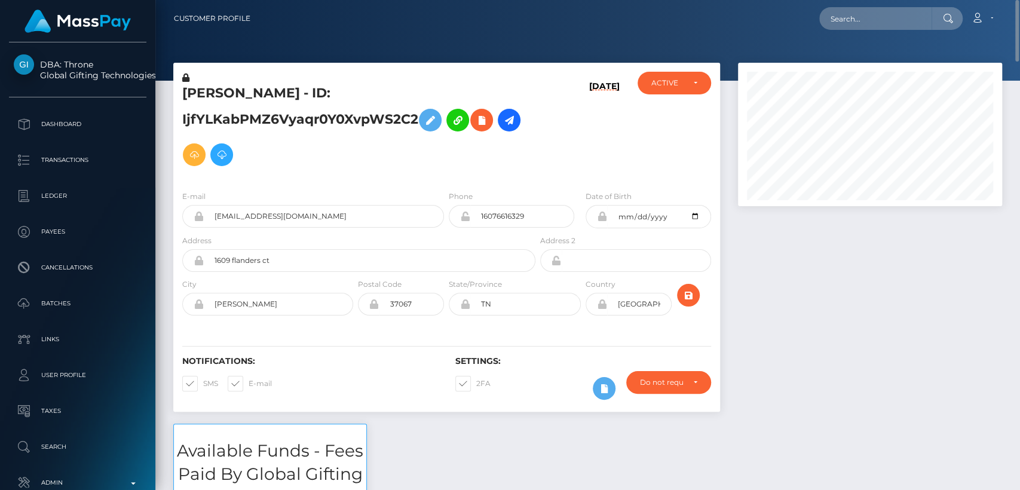
click at [203, 97] on h5 "SELAH MARIE BURTON - ID: IjfYLKabPMZ6Vyaqr0Y0XvpWS2C2" at bounding box center [355, 128] width 347 height 88
click at [203, 96] on h5 "SELAH MARIE BURTON - ID: IjfYLKabPMZ6Vyaqr0Y0XvpWS2C2" at bounding box center [355, 128] width 347 height 88
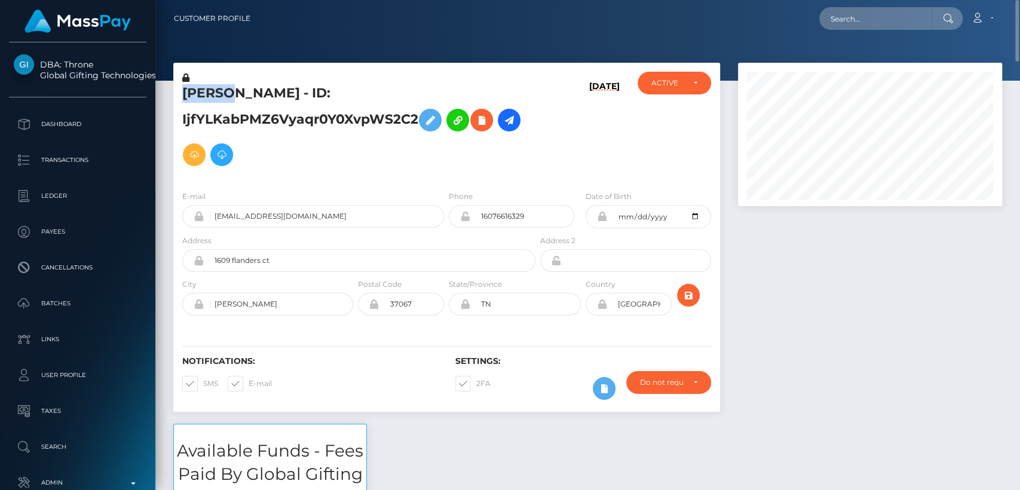
click at [203, 97] on h5 "SELAH MARIE BURTON - ID: IjfYLKabPMZ6Vyaqr0Y0XvpWS2C2" at bounding box center [355, 128] width 347 height 88
drag, startPoint x: 482, startPoint y: 416, endPoint x: 442, endPoint y: 437, distance: 45.4
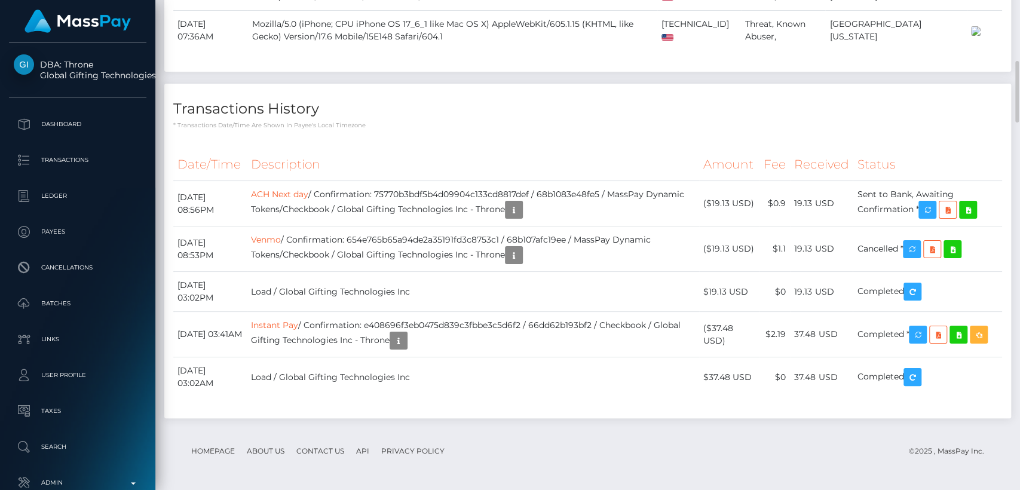
scroll to position [3378, 0]
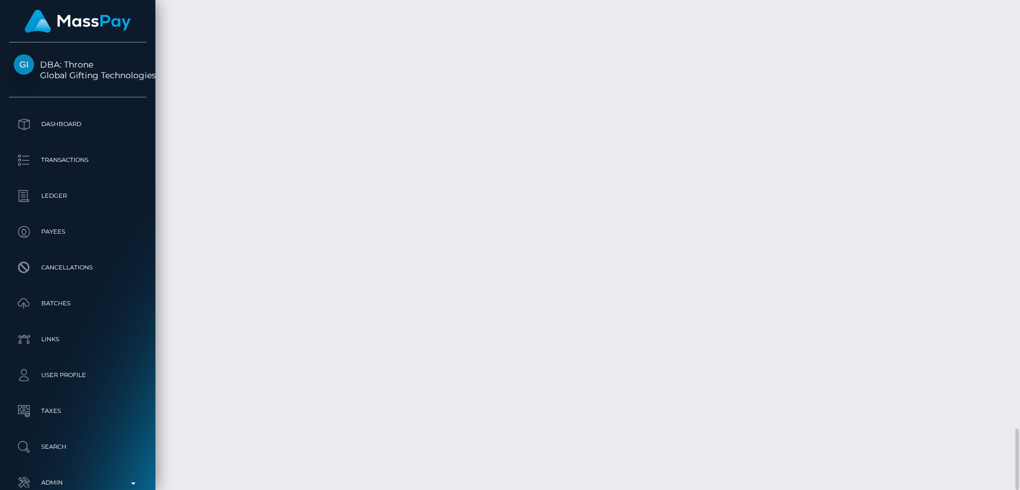
click at [926, 183] on div "Force status update" at bounding box center [927, 180] width 87 height 22
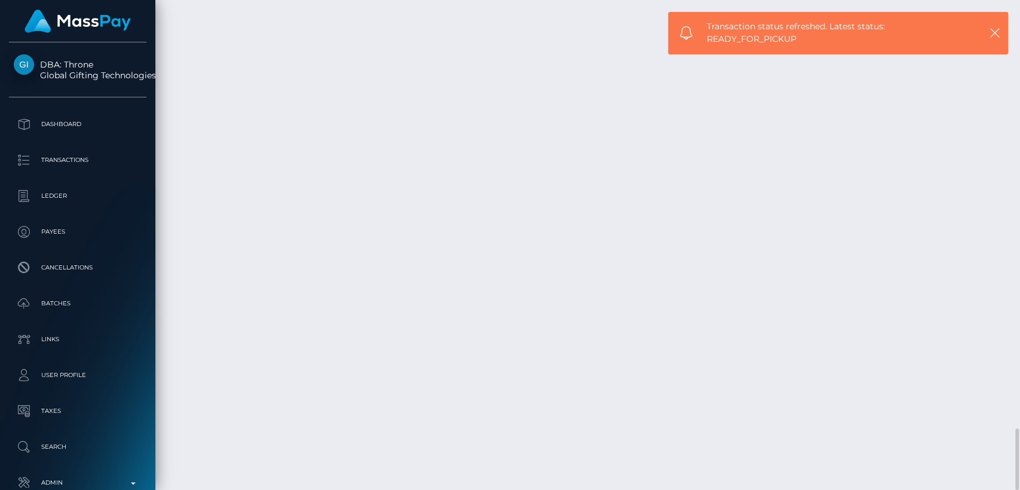
drag, startPoint x: 756, startPoint y: 203, endPoint x: 713, endPoint y: 202, distance: 43.0
copy td "$19.13 USD"
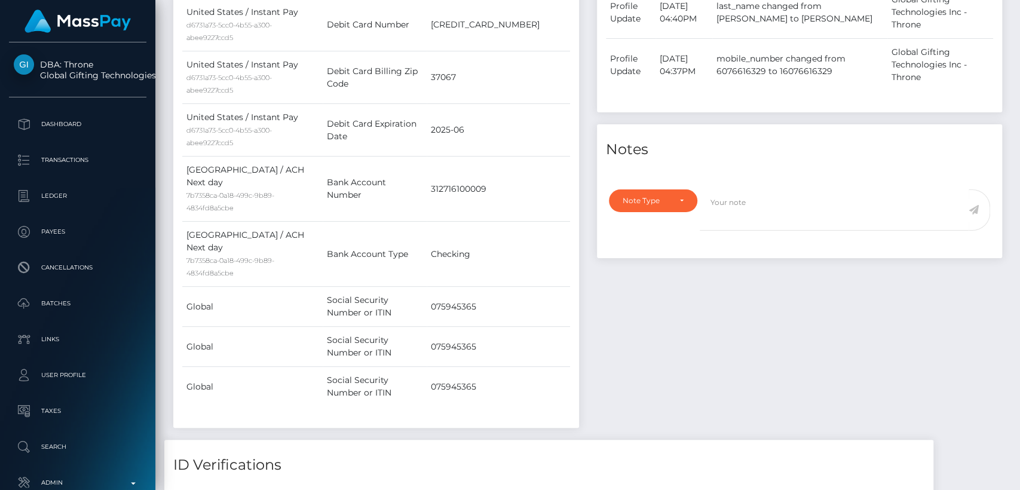
scroll to position [0, 0]
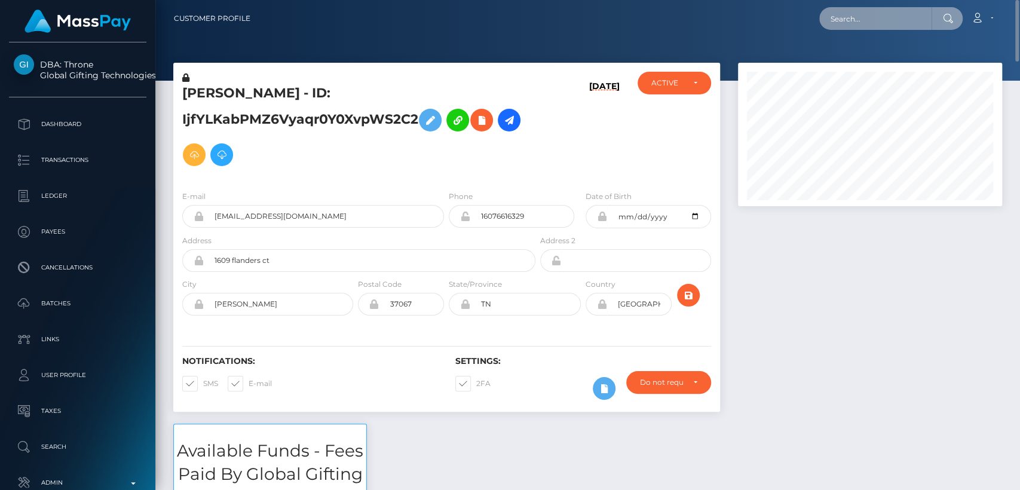
click at [868, 22] on input "text" at bounding box center [875, 18] width 112 height 23
paste input "mustafaamuhammad15@gmail.com"
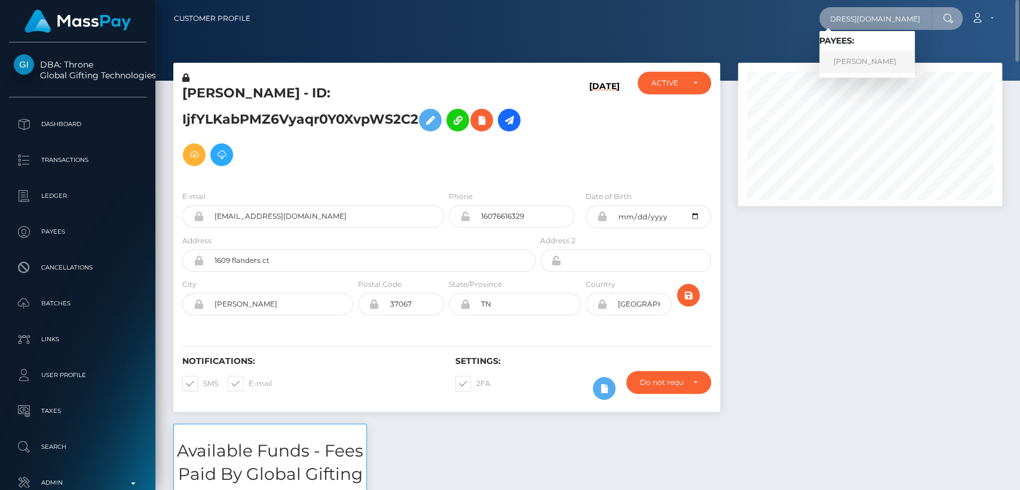
type input "mustafaamuhammad15@gmail.com"
click at [860, 67] on link "MUSTAFAA RASHAD MUHAMMAD" at bounding box center [867, 62] width 96 height 22
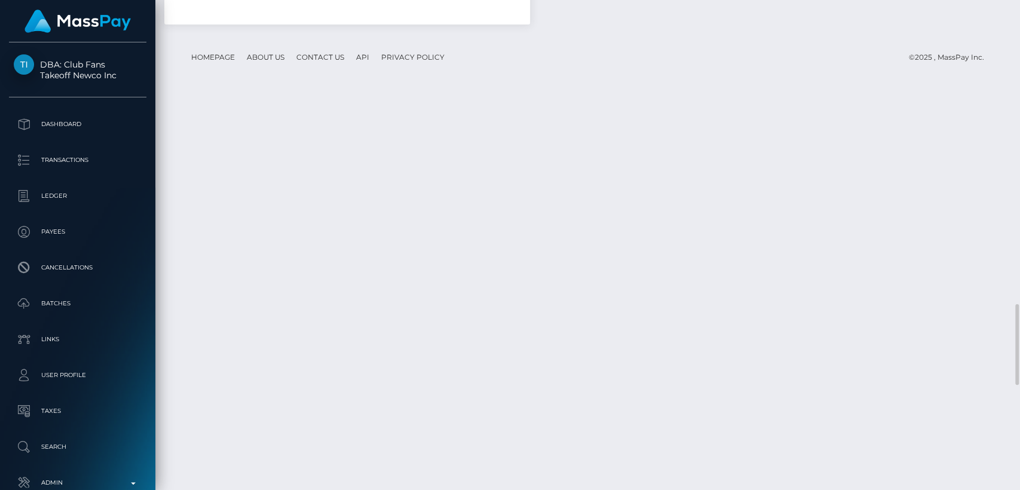
scroll to position [1836, 0]
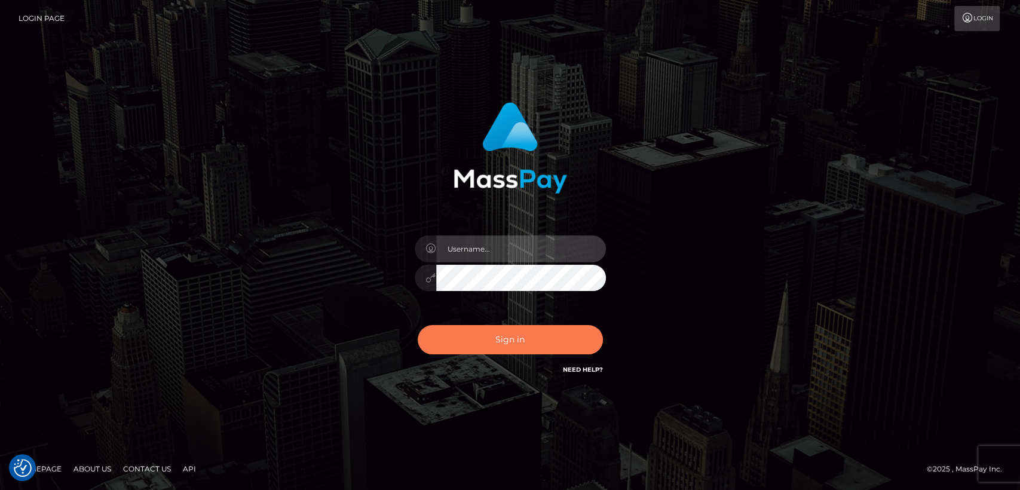
type input "[DOMAIN_NAME]"
click at [470, 331] on button "Sign in" at bounding box center [510, 339] width 185 height 29
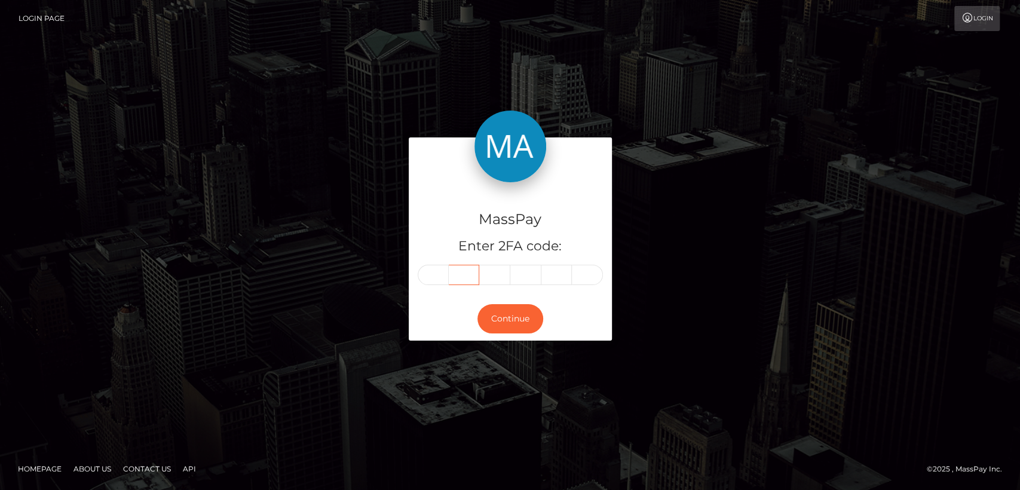
click at [452, 277] on input "text" at bounding box center [464, 275] width 31 height 20
click at [434, 278] on input "text" at bounding box center [433, 275] width 31 height 20
paste input "3"
type input "3"
type input "1"
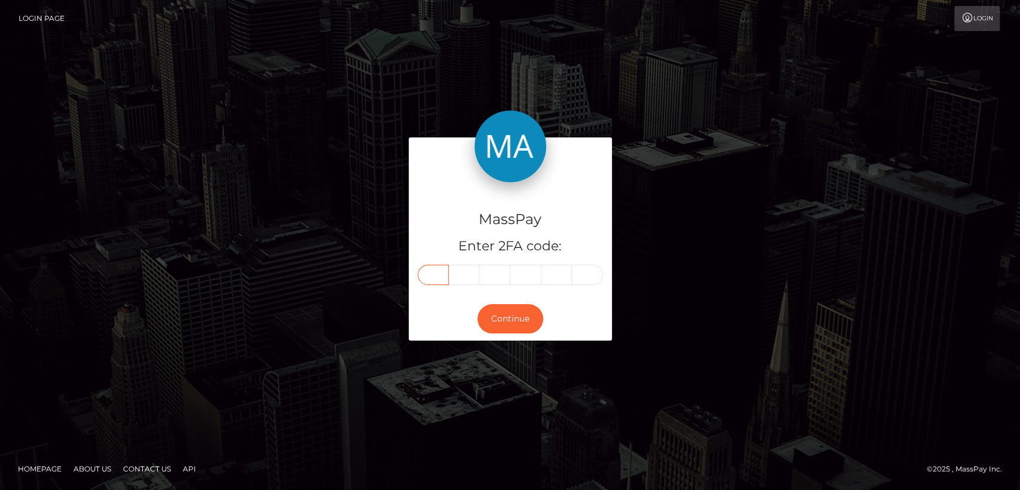
type input "9"
type input "6"
type input "1"
type input "2"
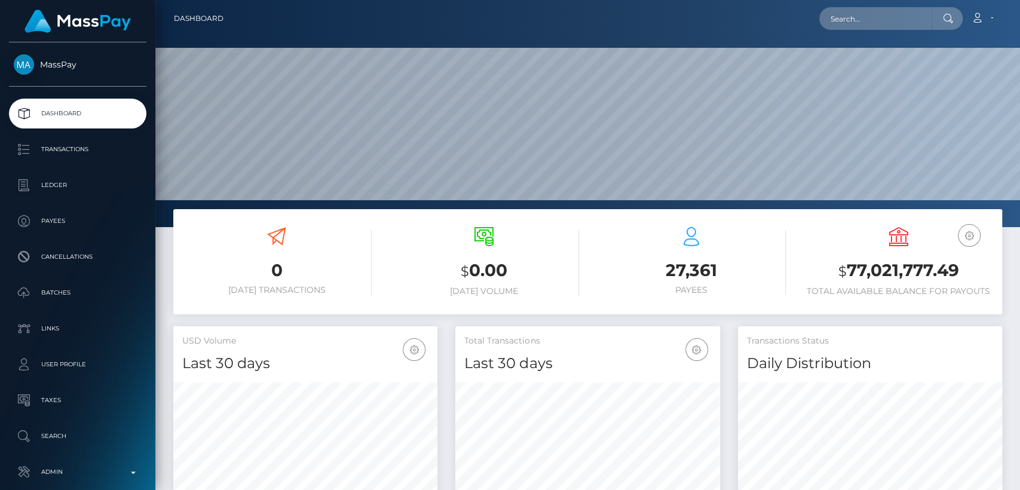
scroll to position [211, 264]
click at [871, 20] on input "text" at bounding box center [875, 18] width 112 height 23
paste input "[EMAIL_ADDRESS][DOMAIN_NAME]"
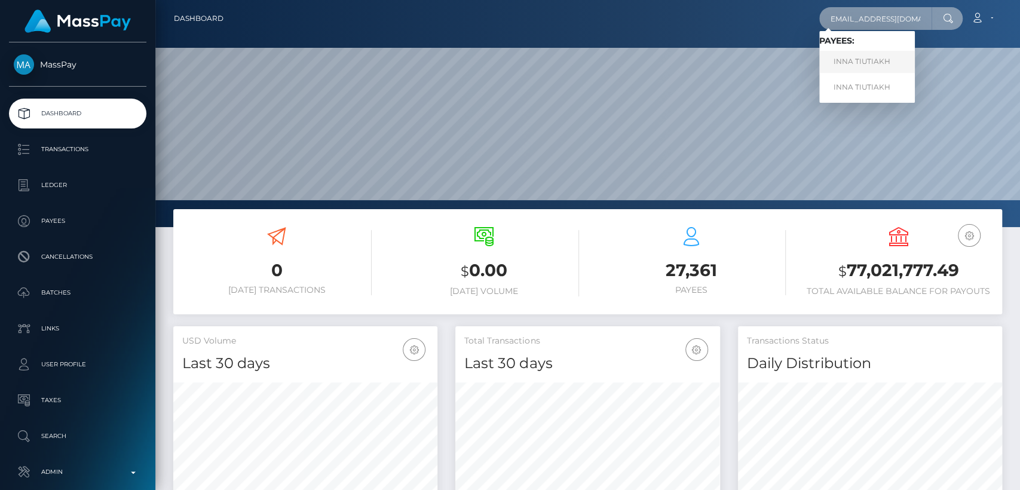
type input "inna.tiutiakh@gmail.com"
click at [850, 63] on link "INNA TIUTIAKH" at bounding box center [867, 62] width 96 height 22
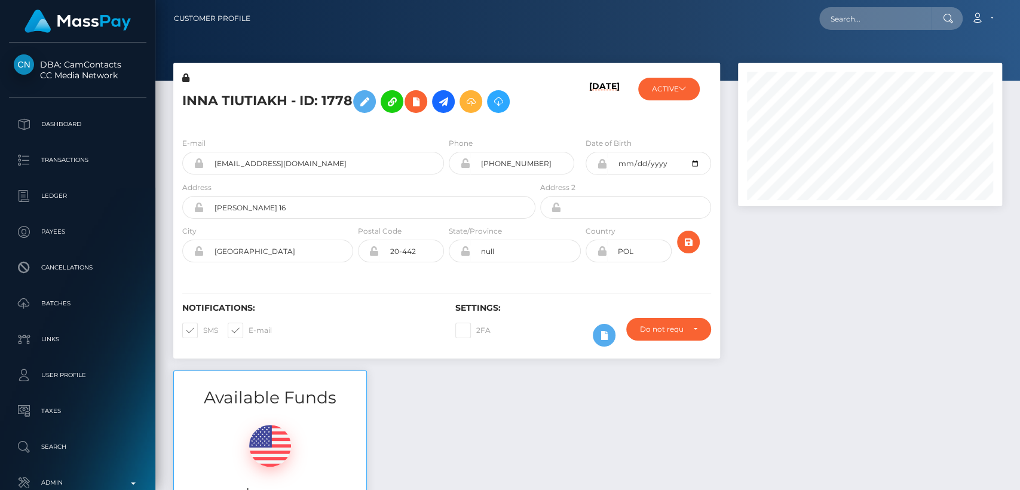
scroll to position [143, 264]
click at [669, 92] on button "ACTIVE" at bounding box center [669, 89] width 62 height 23
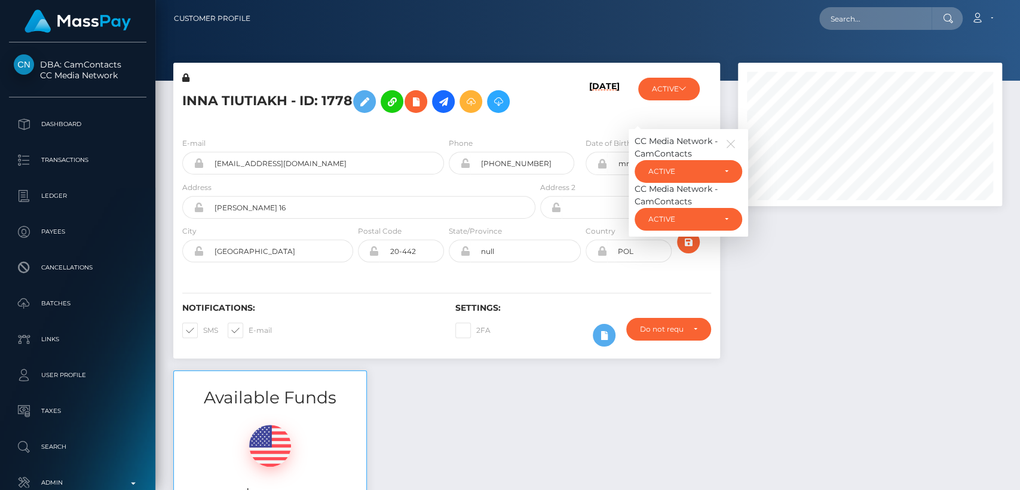
click at [461, 457] on div "Available Funds $218.12 USD Balance" at bounding box center [587, 458] width 847 height 176
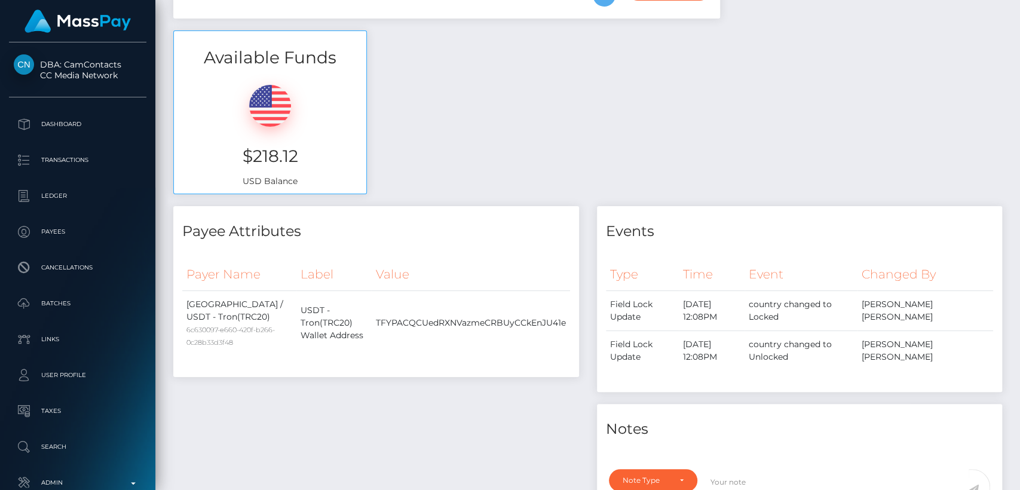
scroll to position [0, 0]
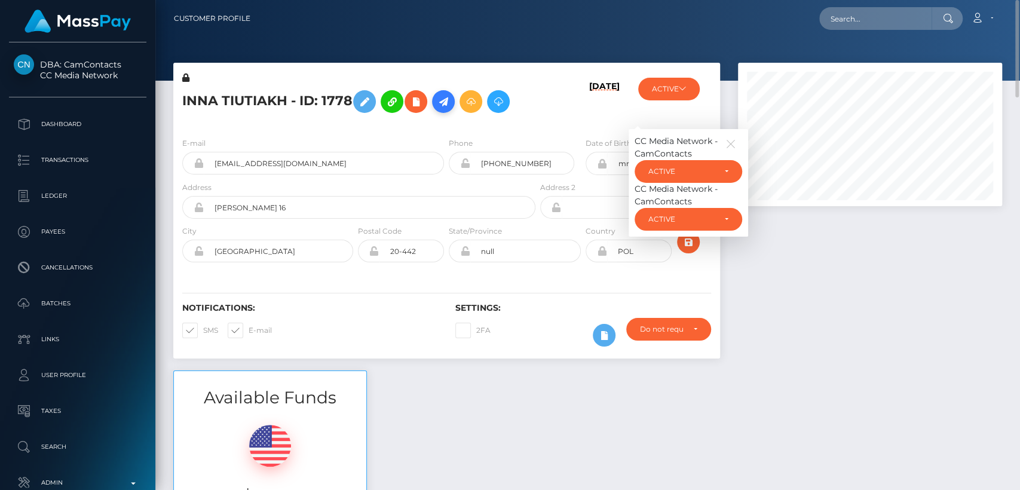
click at [451, 108] on icon at bounding box center [443, 101] width 14 height 15
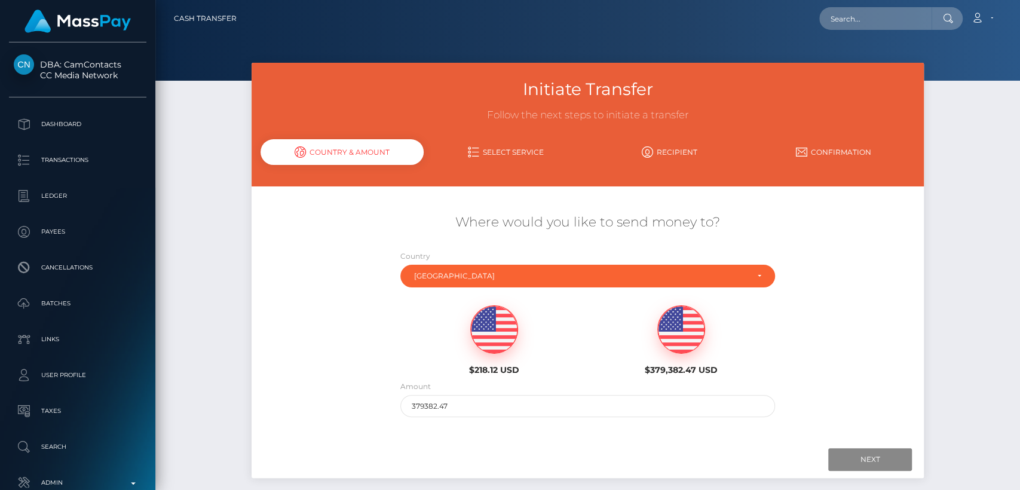
click at [488, 338] on img at bounding box center [494, 330] width 47 height 48
click at [422, 413] on input "218.12" at bounding box center [587, 406] width 375 height 22
type input "100"
click at [878, 455] on input "Next" at bounding box center [870, 459] width 84 height 23
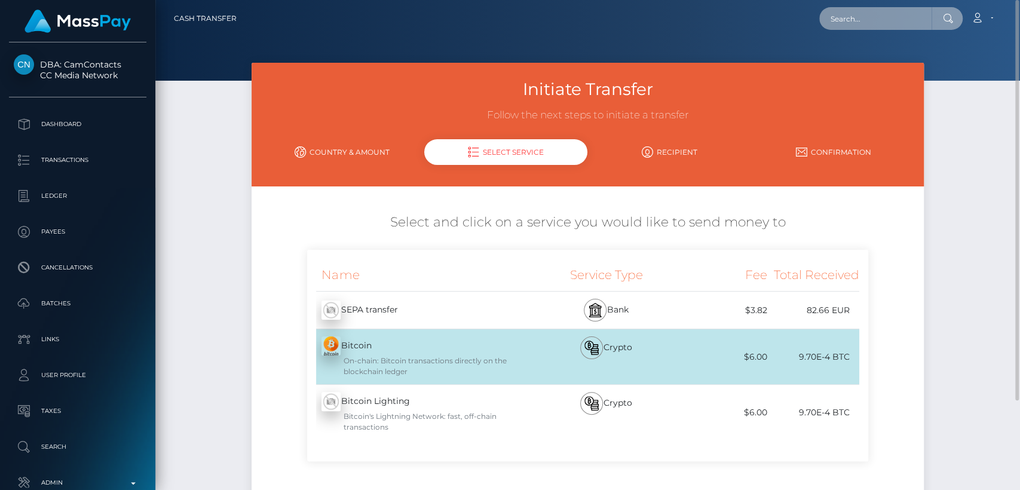
click at [841, 16] on input "text" at bounding box center [875, 18] width 112 height 23
paste input "ntombimlotywa33@gmail.comMy"
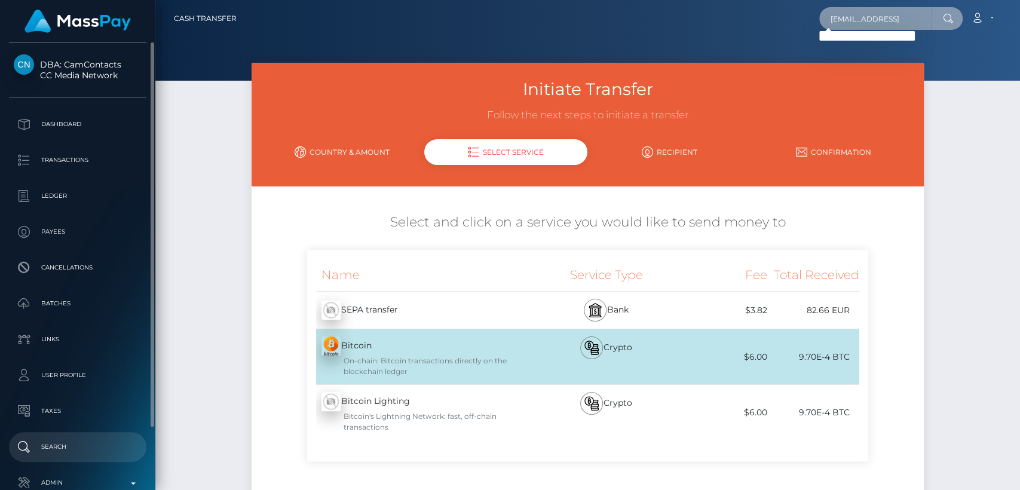
type input "ntombimlotywa33@gmail.comMy"
click at [61, 450] on p "Search" at bounding box center [78, 447] width 128 height 18
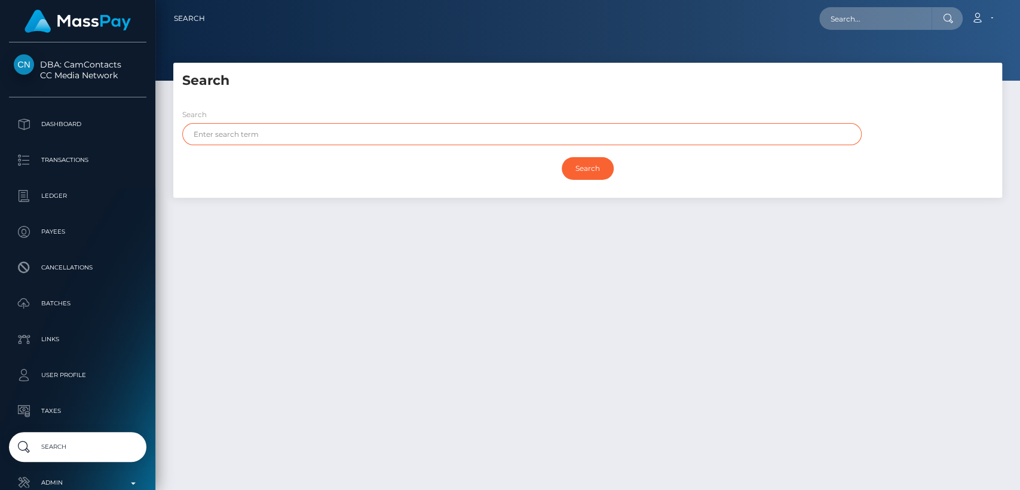
click at [236, 140] on input "text" at bounding box center [521, 134] width 679 height 22
paste input "Maria"
type input "Maria"
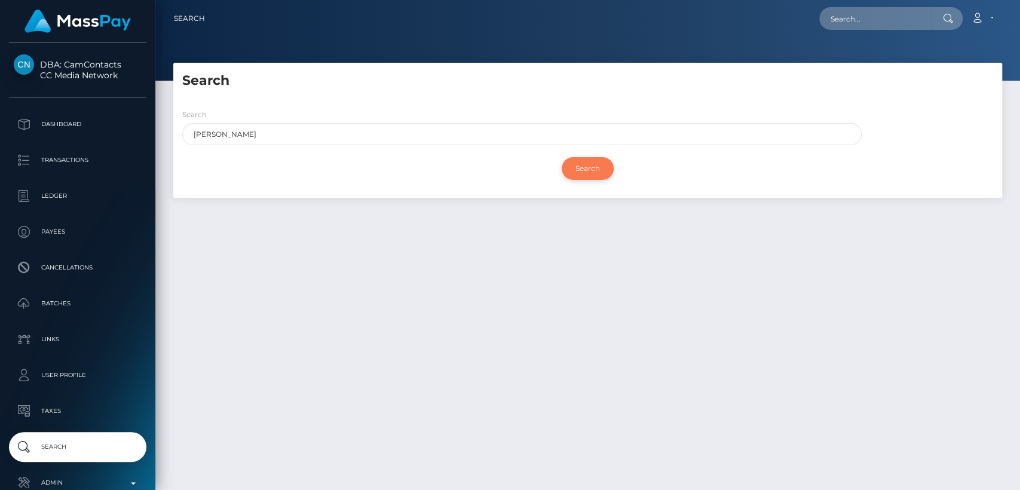
click at [594, 168] on input "Search" at bounding box center [588, 168] width 52 height 23
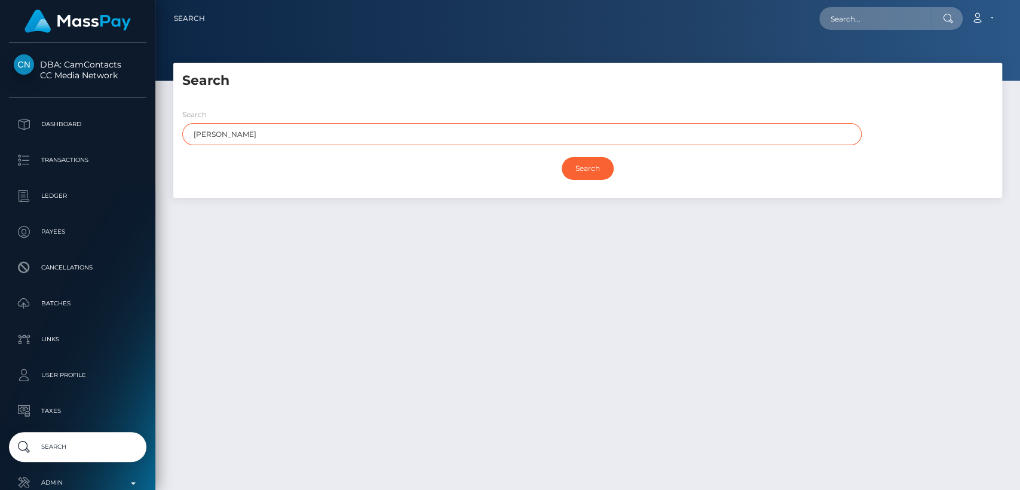
click at [462, 140] on input "Maria" at bounding box center [521, 134] width 679 height 22
click at [562, 157] on input "Search" at bounding box center [588, 168] width 52 height 23
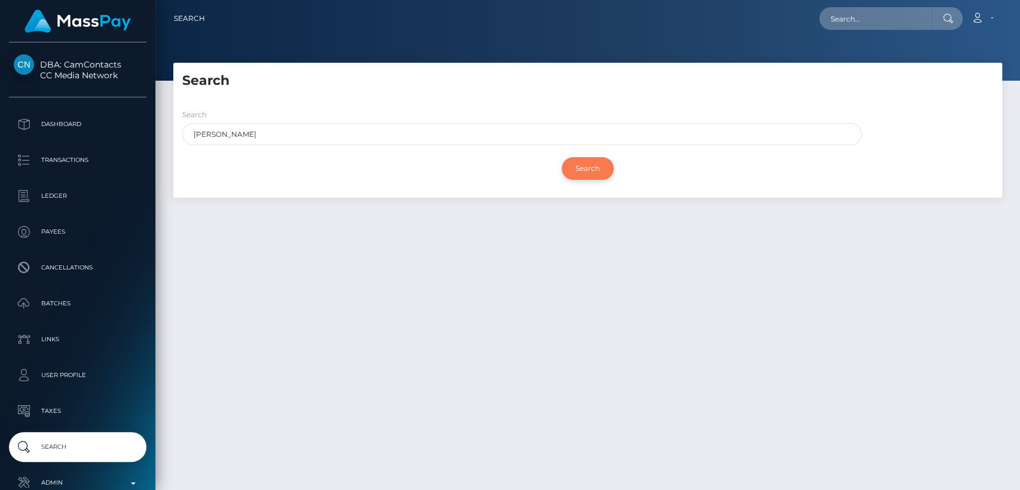
click at [567, 165] on input "Search" at bounding box center [588, 168] width 52 height 23
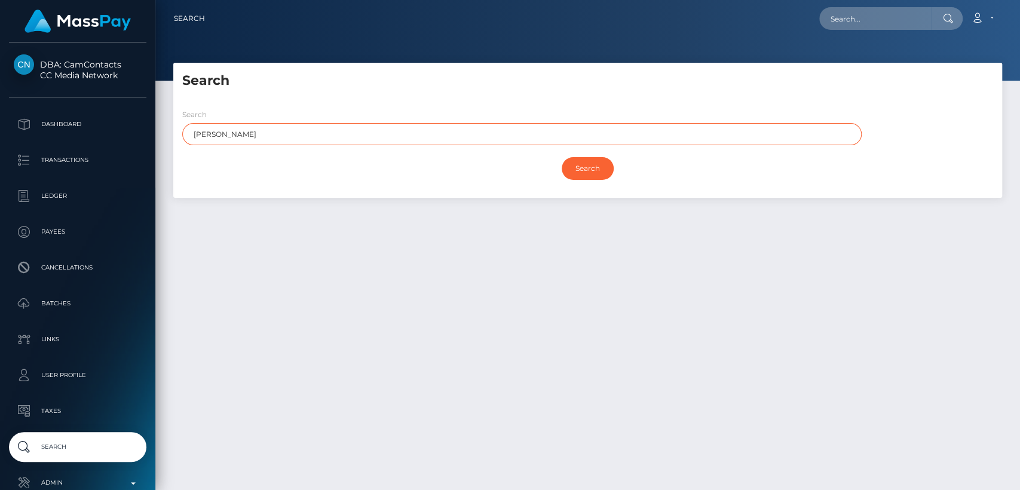
click at [530, 137] on input "Maria" at bounding box center [521, 134] width 679 height 22
click at [562, 157] on input "Search" at bounding box center [588, 168] width 52 height 23
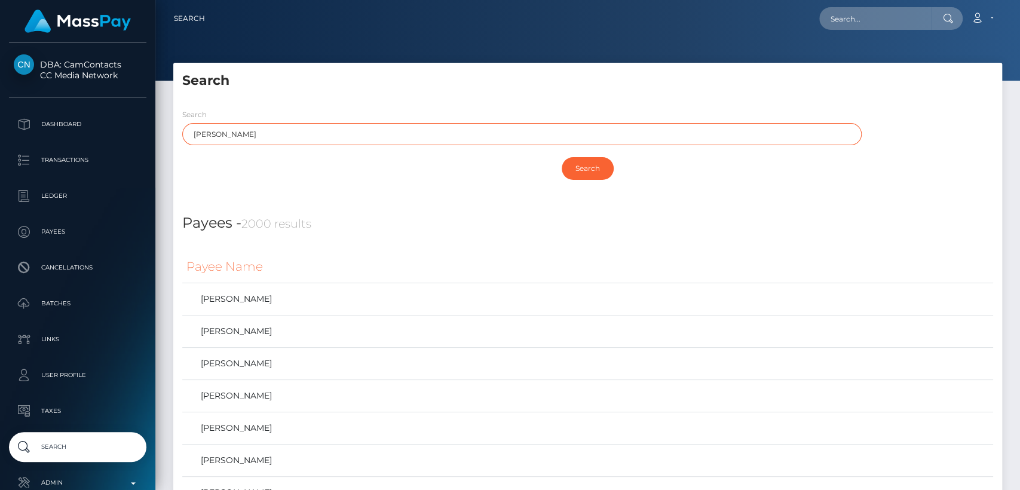
click at [562, 157] on input "Search" at bounding box center [588, 168] width 52 height 23
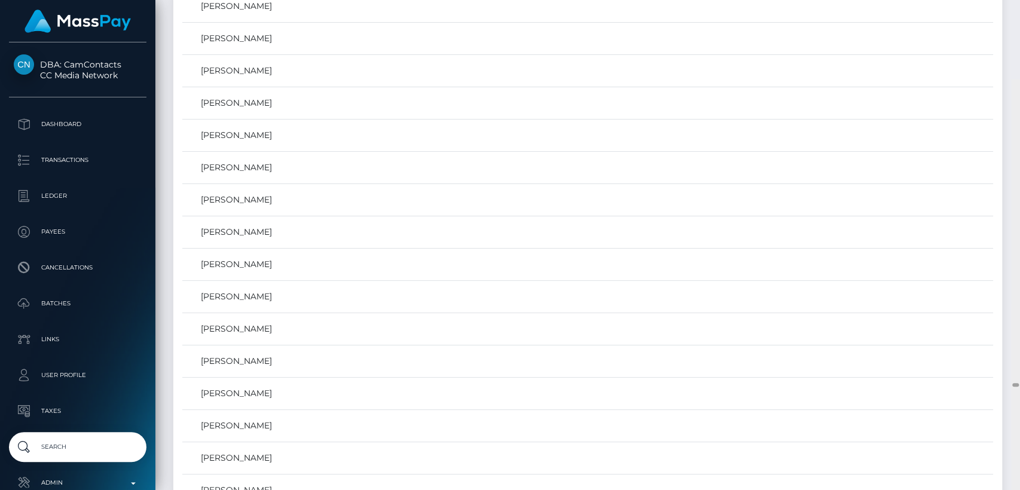
scroll to position [39966, 0]
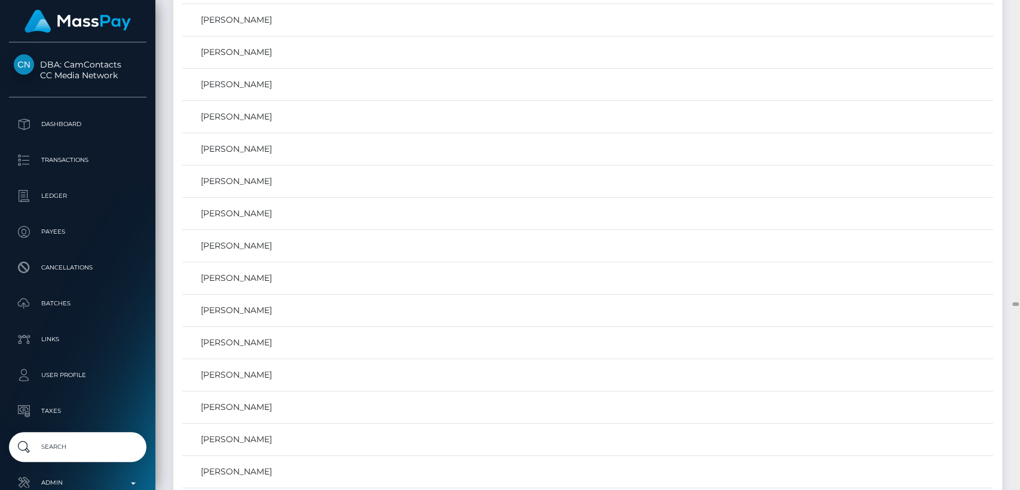
drag, startPoint x: 1016, startPoint y: 483, endPoint x: 1019, endPoint y: 304, distance: 179.3
click at [1019, 304] on div at bounding box center [1015, 245] width 9 height 490
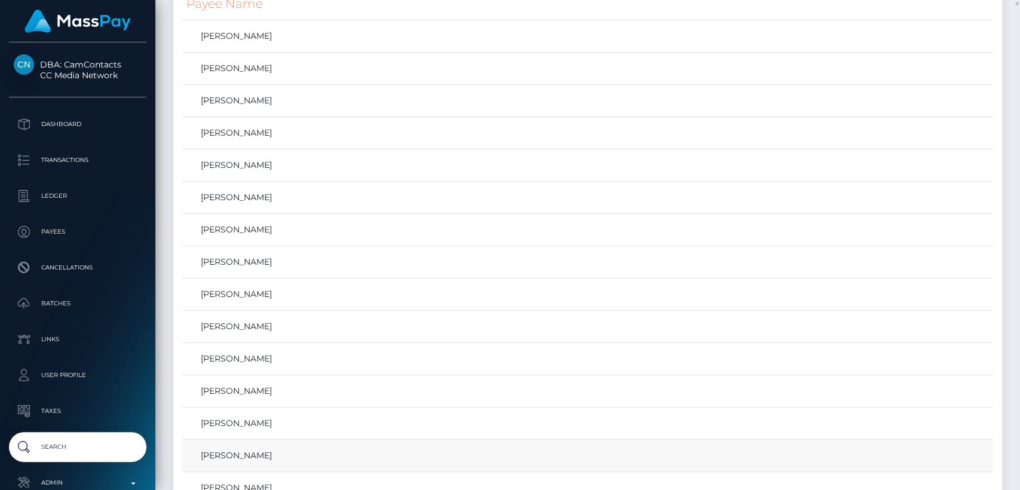
scroll to position [0, 0]
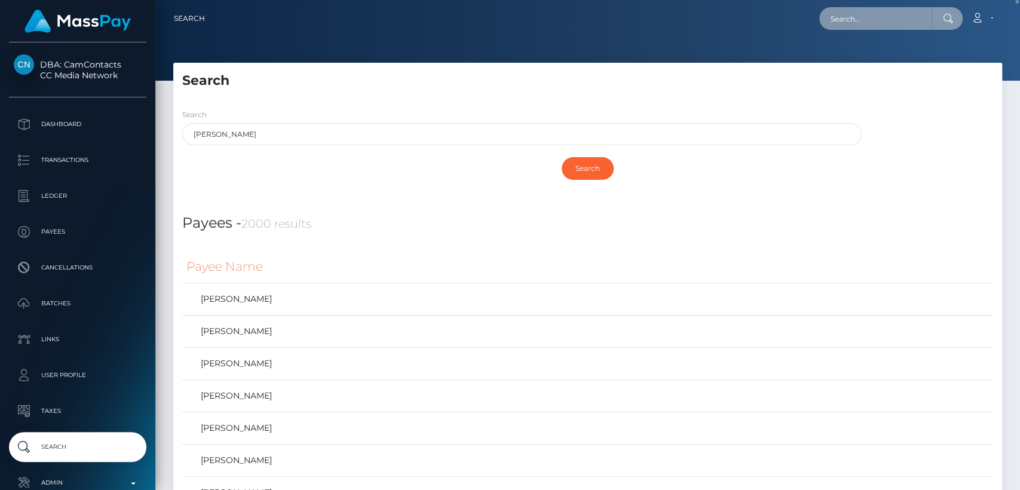
click at [909, 27] on input "text" at bounding box center [875, 18] width 112 height 23
paste input "benpeters.062006@gmail.com"
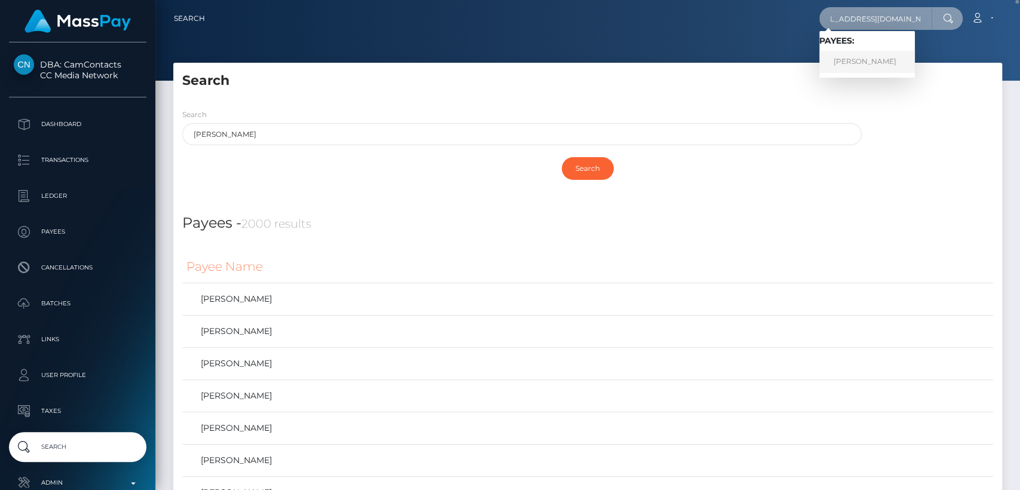
type input "benpeters.062006@gmail.com"
click at [880, 59] on link "BEN PETERS" at bounding box center [867, 62] width 96 height 22
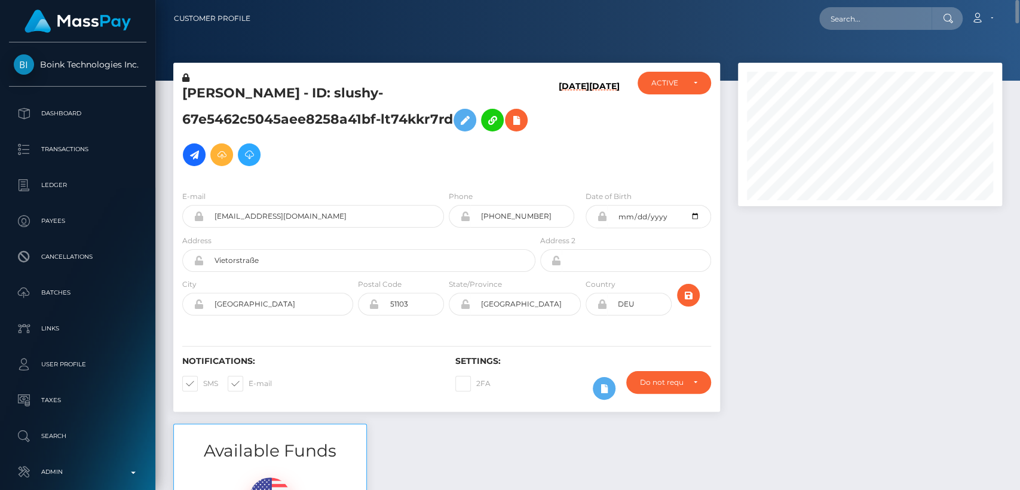
click at [196, 85] on h5 "BEN PETERS - ID: slushy-67e5462c5045aee8258a41bf-lt74kkr7rd" at bounding box center [355, 128] width 347 height 88
copy h5 "BEN"
click at [270, 487] on img at bounding box center [270, 498] width 42 height 42
click at [873, 11] on input "text" at bounding box center [875, 18] width 112 height 23
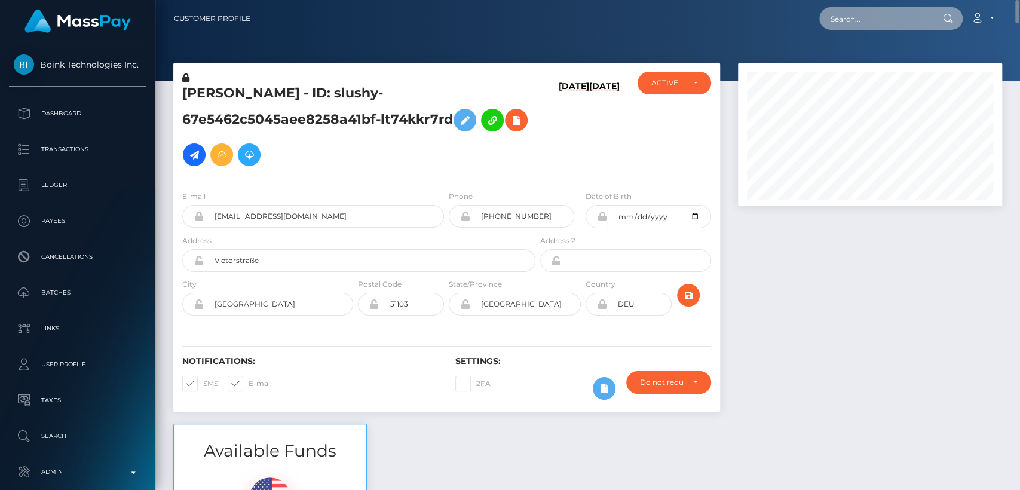
paste input "philschwigon@gmail.com"
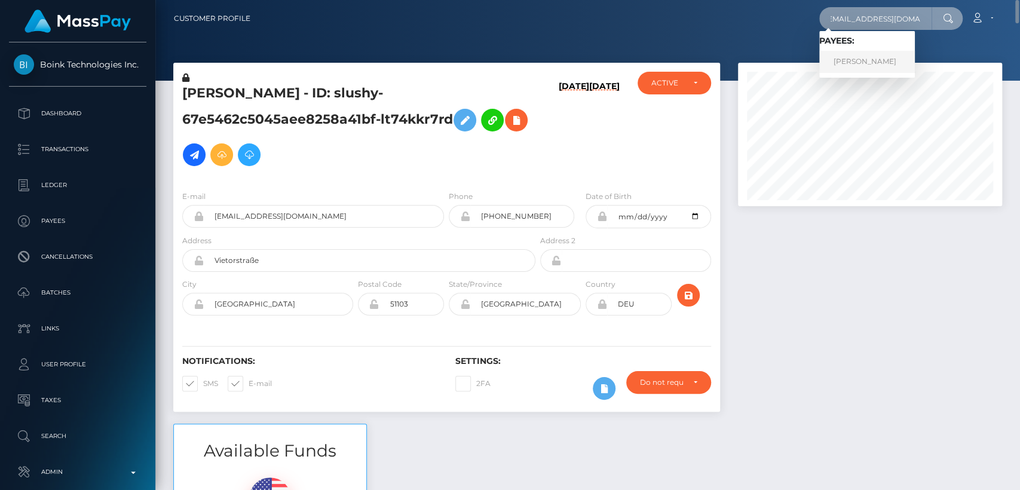
type input "philschwigon@gmail.com"
click at [869, 51] on link "Philipp Schwigon" at bounding box center [867, 62] width 96 height 22
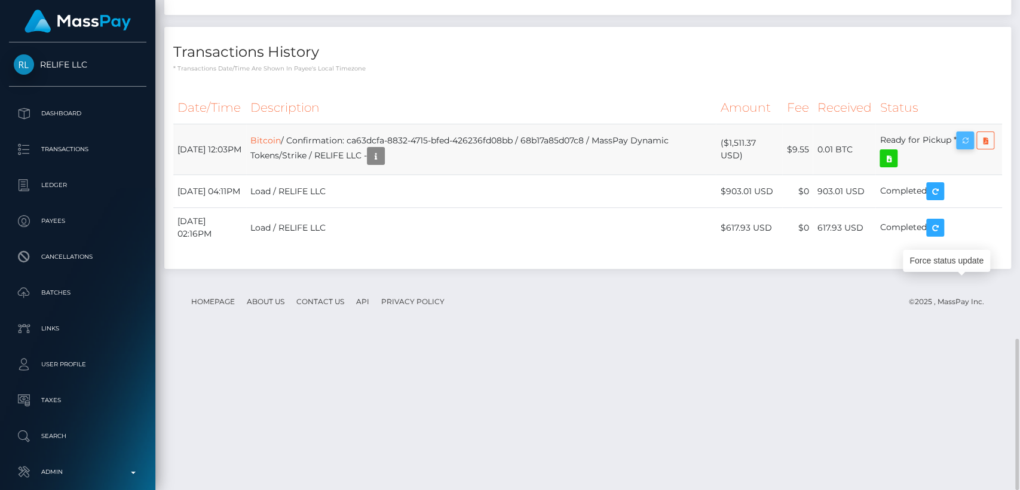
scroll to position [143, 264]
click at [970, 148] on icon "button" at bounding box center [965, 140] width 14 height 15
click at [961, 261] on div "Force status update" at bounding box center [946, 261] width 87 height 22
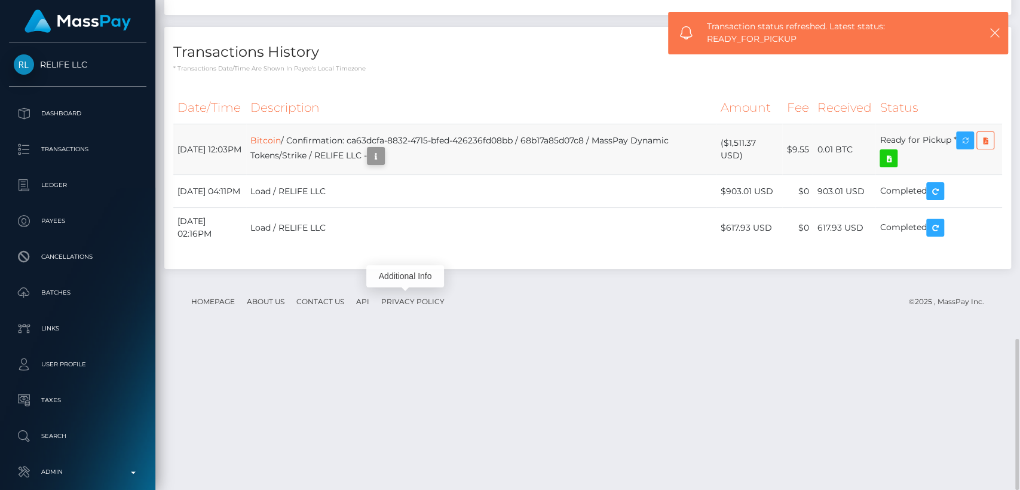
click at [383, 164] on icon "button" at bounding box center [376, 156] width 14 height 15
click at [407, 277] on div "Additional Info" at bounding box center [405, 276] width 78 height 22
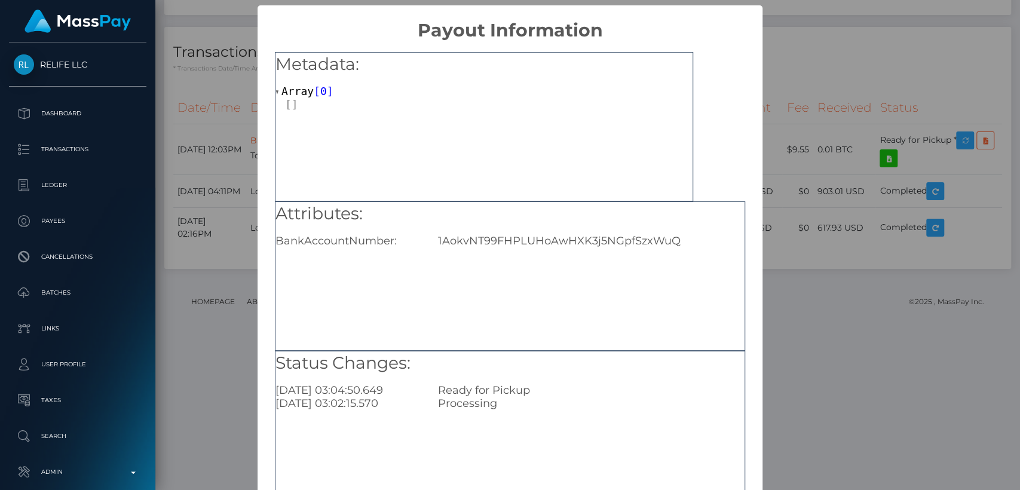
click at [777, 245] on div "× Payout Information Metadata: Array [ 0 ] Attributes: BankAccountNumber: 1Aokv…" at bounding box center [510, 245] width 1020 height 490
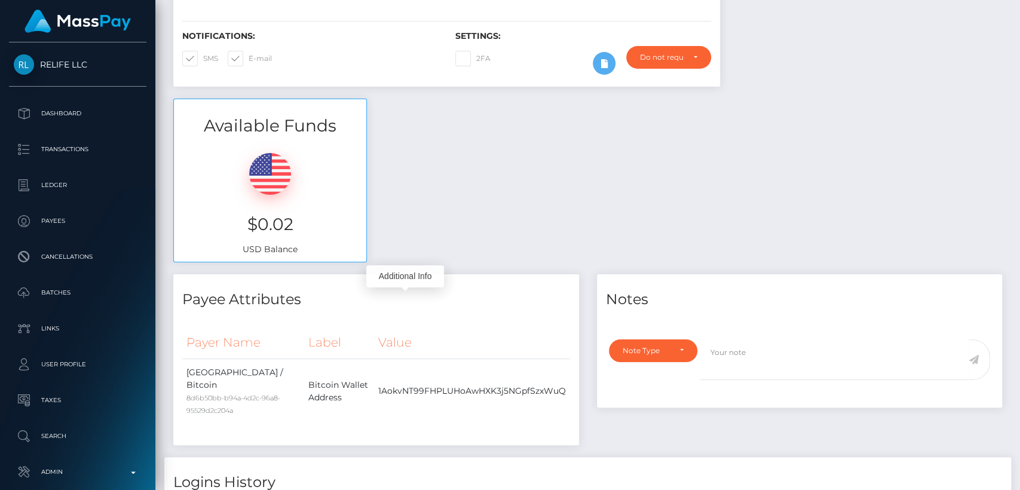
scroll to position [0, 0]
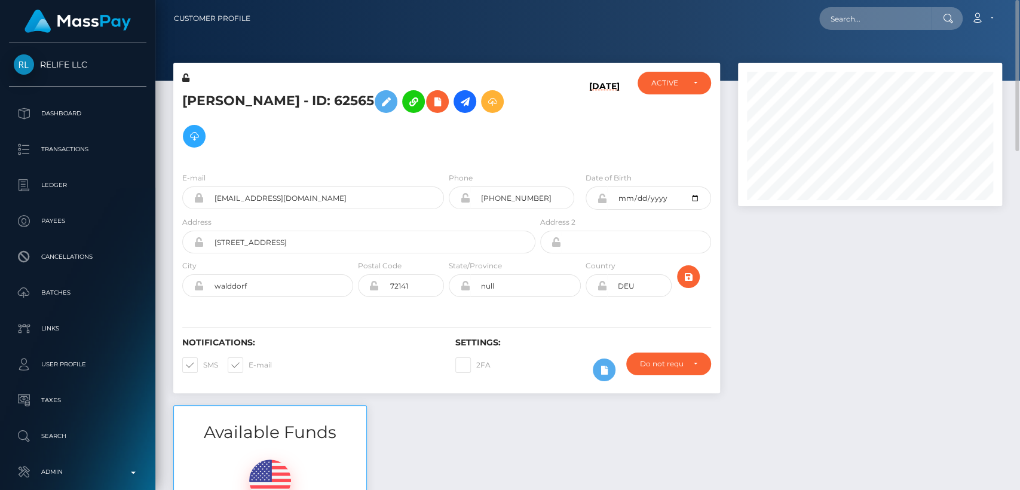
click at [210, 100] on h5 "Philipp Schwigon - ID: 62565" at bounding box center [355, 118] width 347 height 69
copy h5 "Philipp"
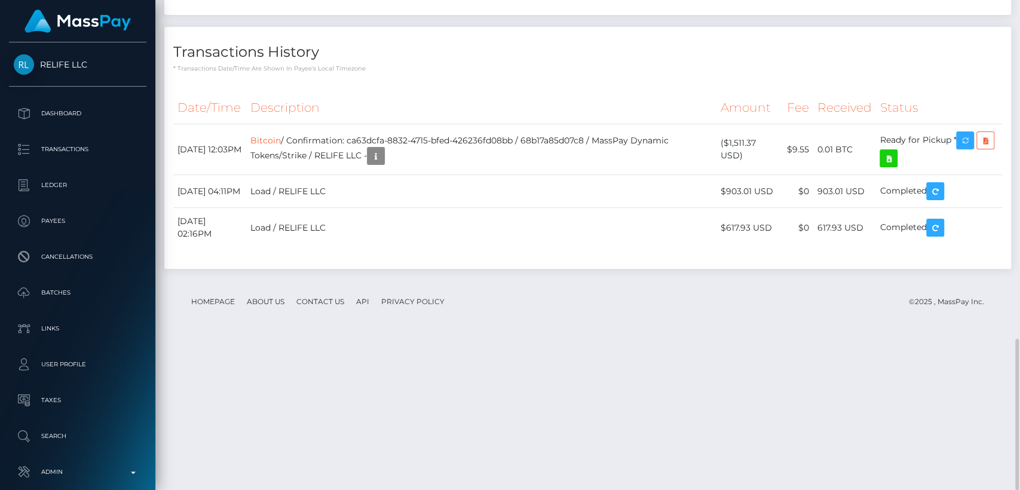
scroll to position [143, 264]
click at [514, 124] on th "Description" at bounding box center [481, 107] width 470 height 33
drag, startPoint x: 743, startPoint y: 301, endPoint x: 730, endPoint y: 293, distance: 14.8
click at [730, 175] on td "($1,511.37 USD)" at bounding box center [749, 149] width 66 height 51
copy td "$1,511.37 USD"
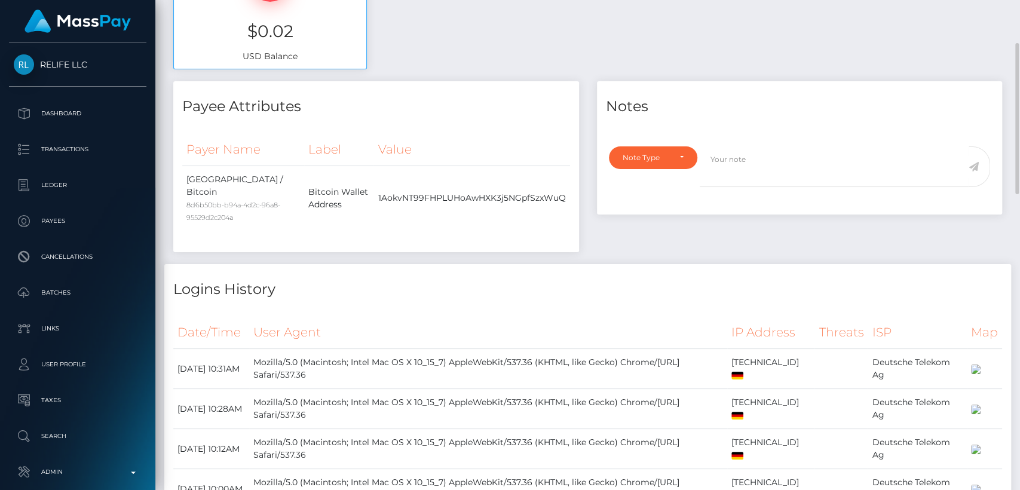
scroll to position [0, 0]
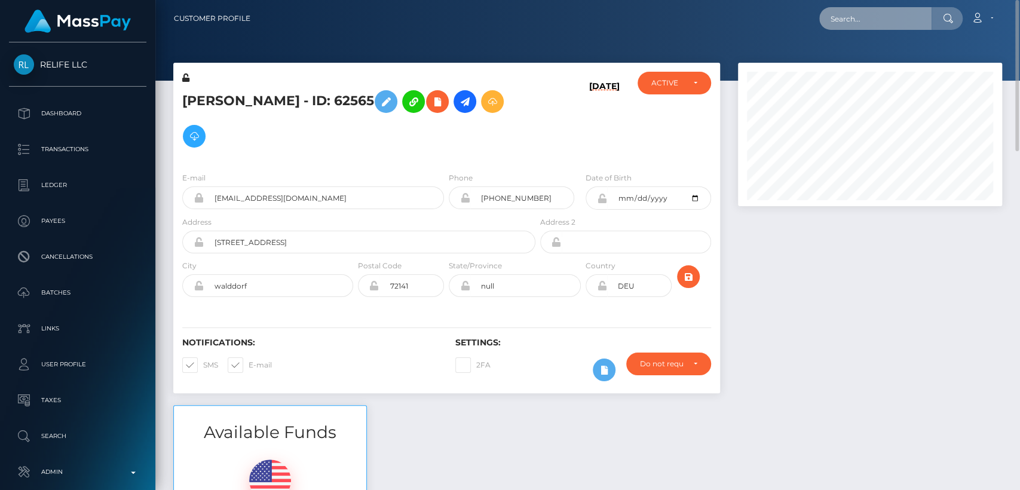
click at [877, 24] on input "text" at bounding box center [875, 18] width 112 height 23
paste input "[EMAIL_ADDRESS][DOMAIN_NAME]"
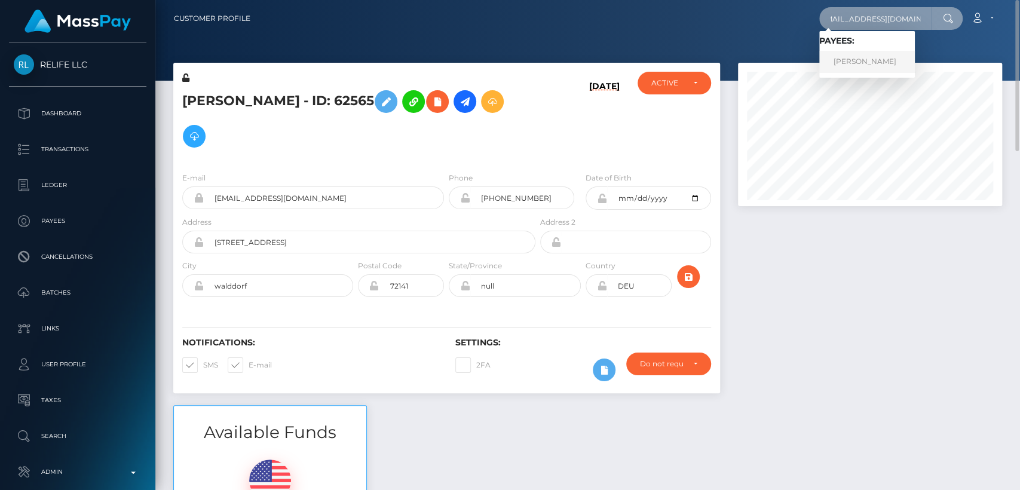
type input "[EMAIL_ADDRESS][DOMAIN_NAME]"
click at [849, 62] on link "RACHEL BOND" at bounding box center [867, 62] width 96 height 22
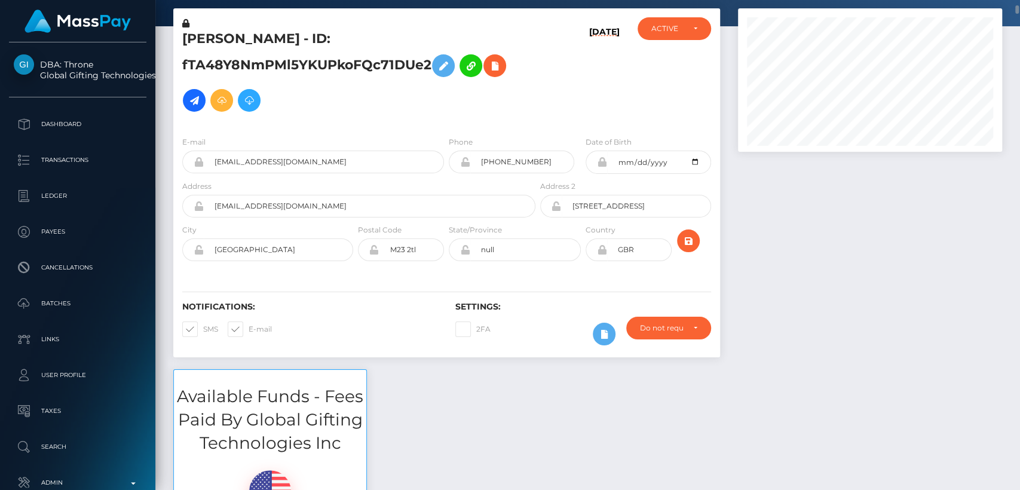
scroll to position [61, 0]
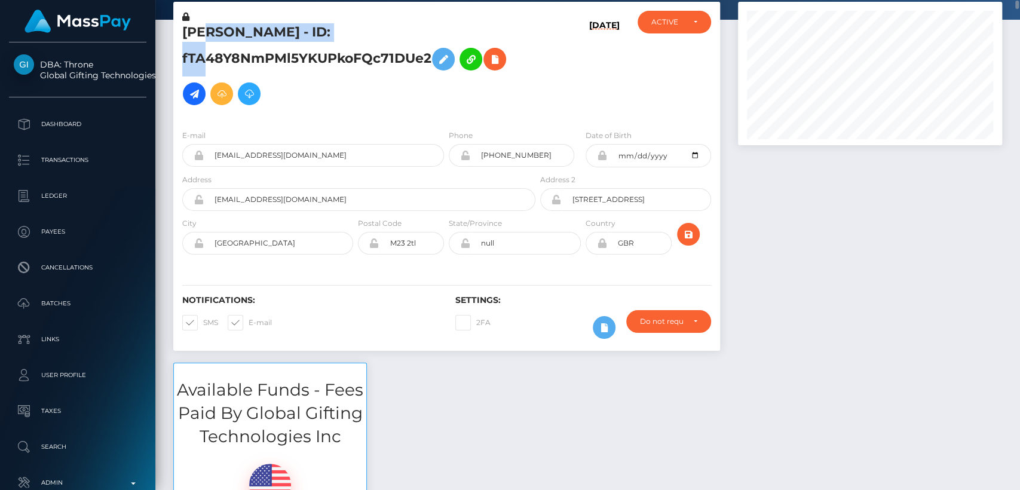
drag, startPoint x: 212, startPoint y: 46, endPoint x: 213, endPoint y: 30, distance: 15.5
click at [213, 30] on h5 "[PERSON_NAME] - ID: fTA48Y8NmPMl5YKUPkoFQc71DUe2" at bounding box center [355, 67] width 347 height 88
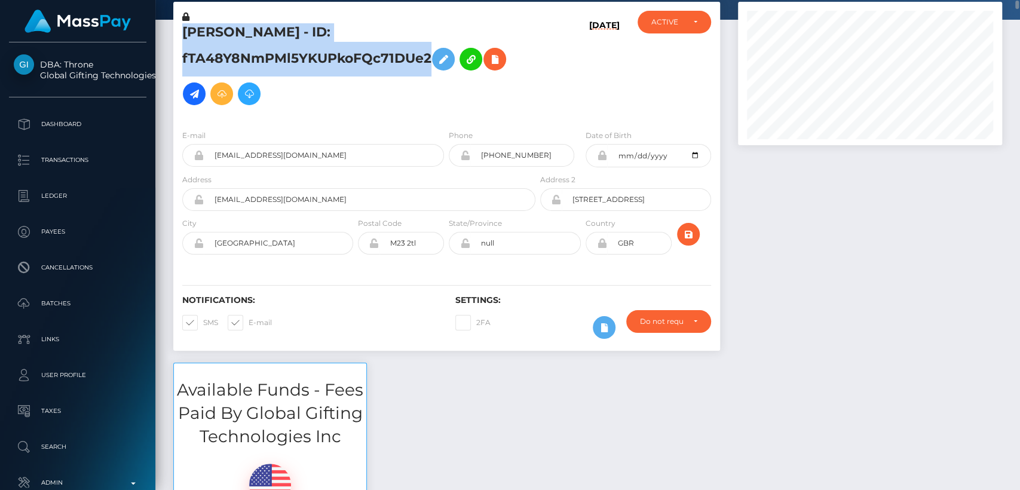
click at [213, 30] on h5 "[PERSON_NAME] - ID: fTA48Y8NmPMl5YKUPkoFQc71DUe2" at bounding box center [355, 67] width 347 height 88
click at [213, 30] on h5 "RACHEL BOND - ID: fTA48Y8NmPMl5YKUPkoFQc71DUe2" at bounding box center [355, 67] width 347 height 88
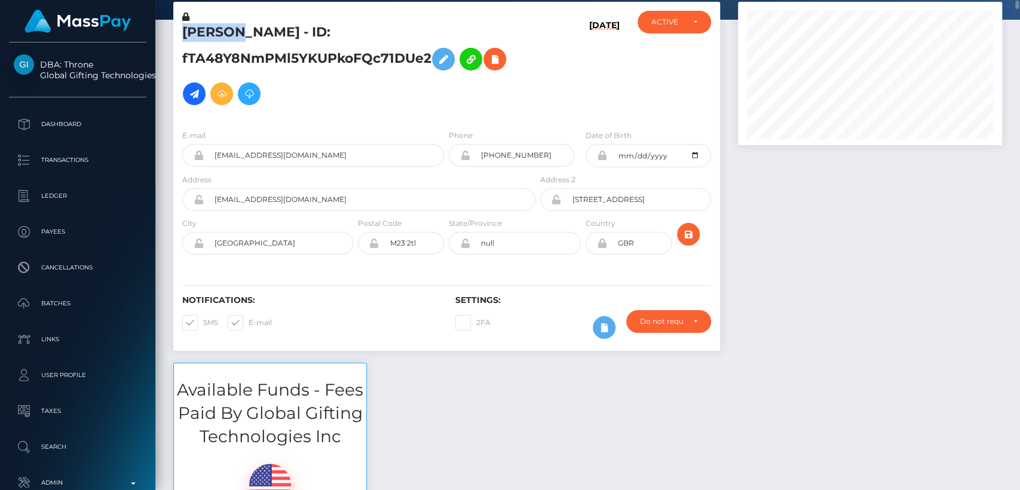
click at [213, 30] on h5 "RACHEL BOND - ID: fTA48Y8NmPMl5YKUPkoFQc71DUe2" at bounding box center [355, 67] width 347 height 88
click at [95, 468] on link "Admin" at bounding box center [77, 483] width 137 height 30
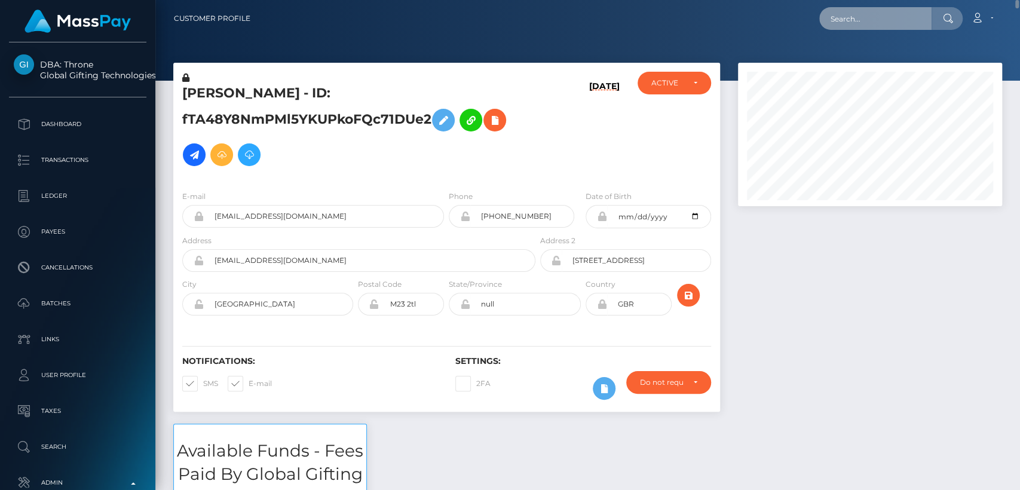
click at [871, 25] on input "text" at bounding box center [875, 18] width 112 height 23
paste input "Hi Rachel, I understand that you're currently stuck in a loop during the verifi…"
type input "Hi Rachel, I understand that you're currently stuck in a loop during the verifi…"
paste input "b.biccard@me.com"
click at [880, 26] on input "b.biccard@me.com" at bounding box center [875, 18] width 112 height 23
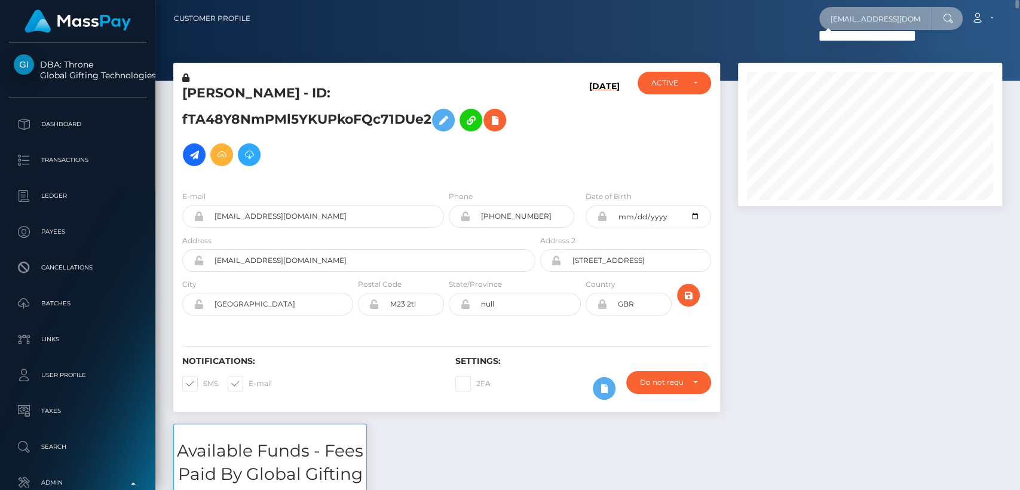
click at [880, 26] on input "b.biccard@me.com" at bounding box center [875, 18] width 112 height 23
paste input "sminx.summer@gmail"
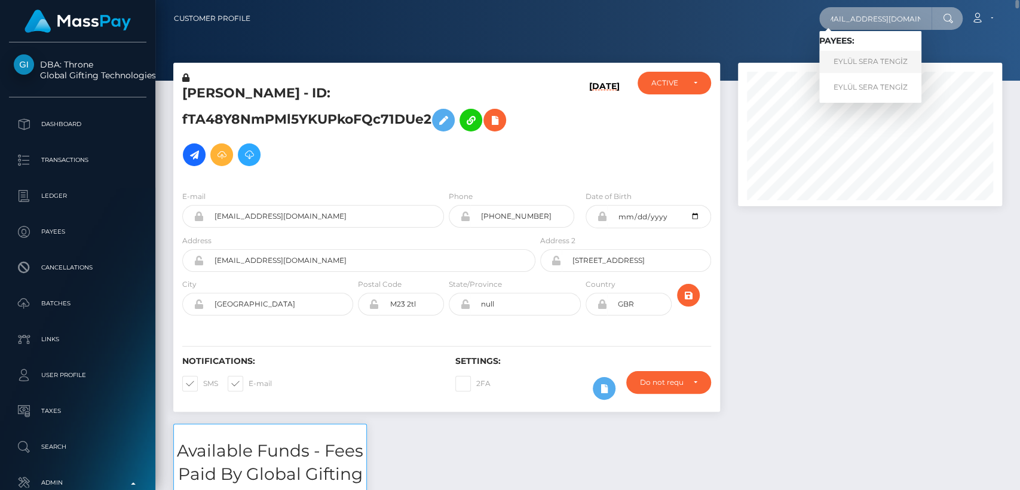
type input "[EMAIL_ADDRESS][DOMAIN_NAME]"
click at [889, 68] on link "EYLÜL SERA TENGİZ" at bounding box center [870, 62] width 102 height 22
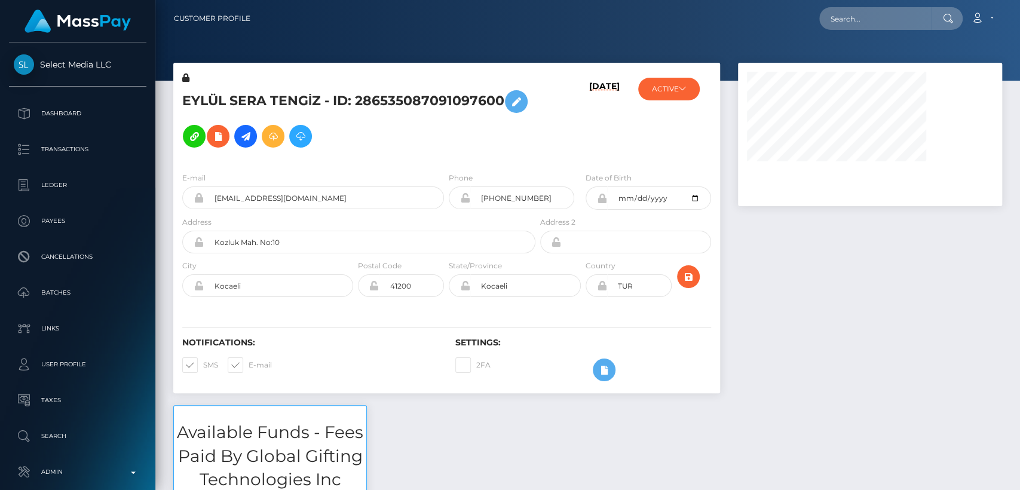
click at [875, 214] on div at bounding box center [870, 234] width 282 height 342
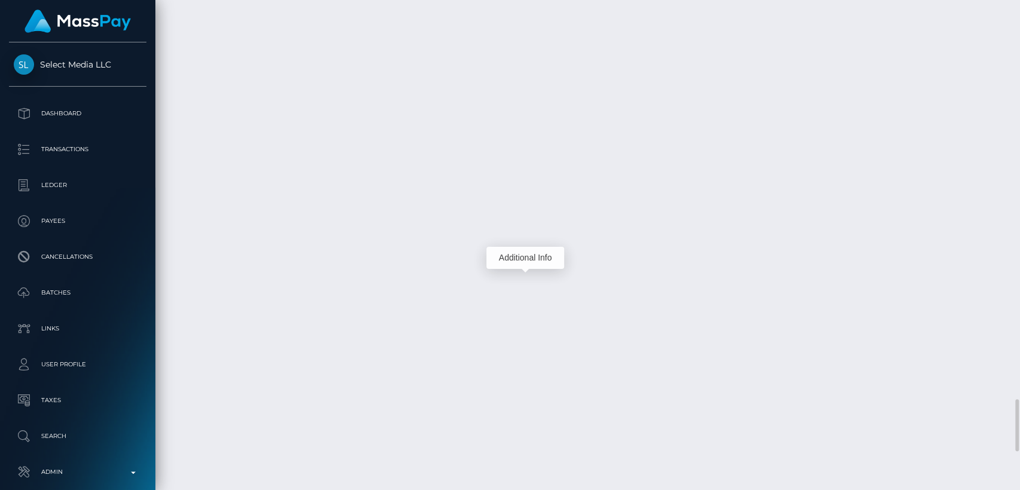
scroll to position [143, 264]
click at [531, 255] on div "Additional Info" at bounding box center [525, 258] width 78 height 22
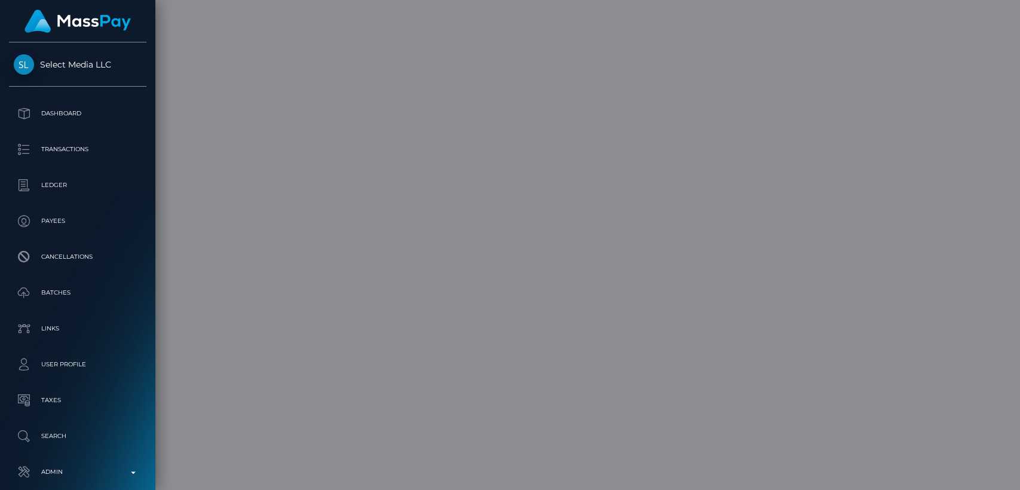
scroll to position [0, 0]
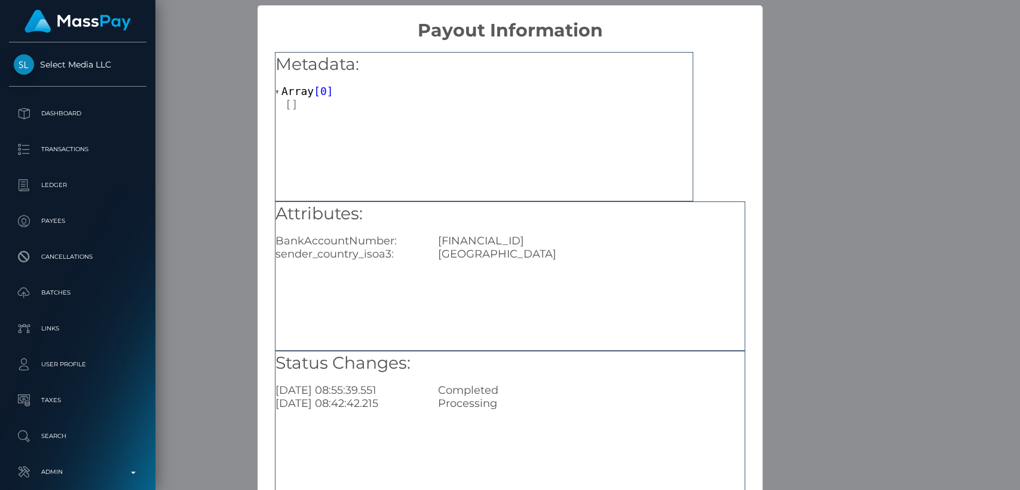
click at [830, 103] on div "× Payout Information Metadata: Array [ 0 ] Attributes: BankAccountNumber: [FINA…" at bounding box center [510, 245] width 1020 height 490
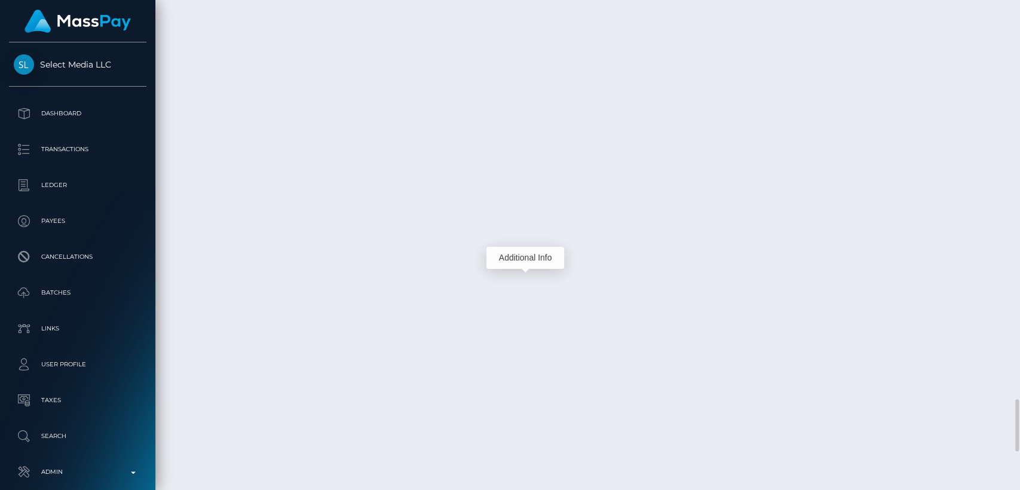
scroll to position [143, 264]
drag, startPoint x: 830, startPoint y: 103, endPoint x: 440, endPoint y: 78, distance: 391.0
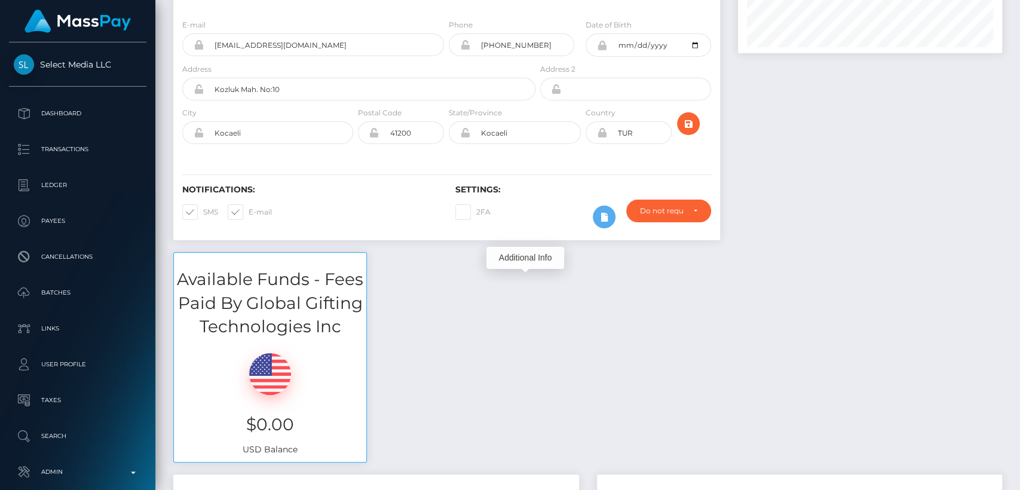
scroll to position [0, 0]
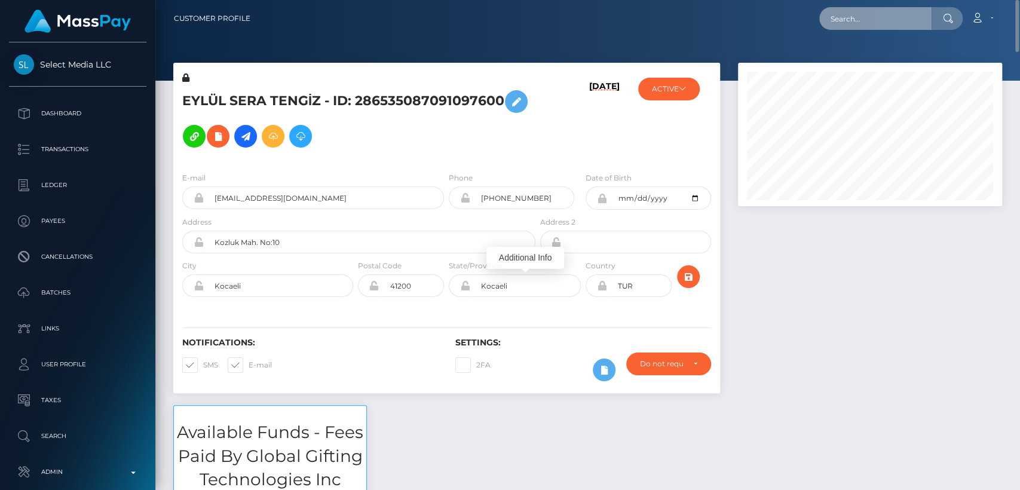
click at [848, 11] on input "text" at bounding box center [875, 18] width 112 height 23
paste input "[EMAIL_ADDRESS][DOMAIN_NAME]"
type input "[EMAIL_ADDRESS][DOMAIN_NAME]"
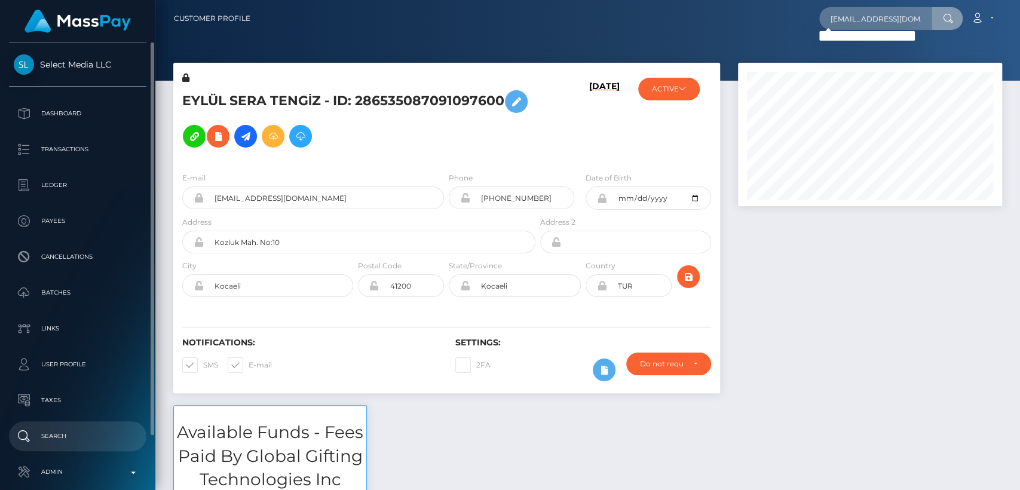
click at [76, 436] on p "Search" at bounding box center [78, 436] width 128 height 18
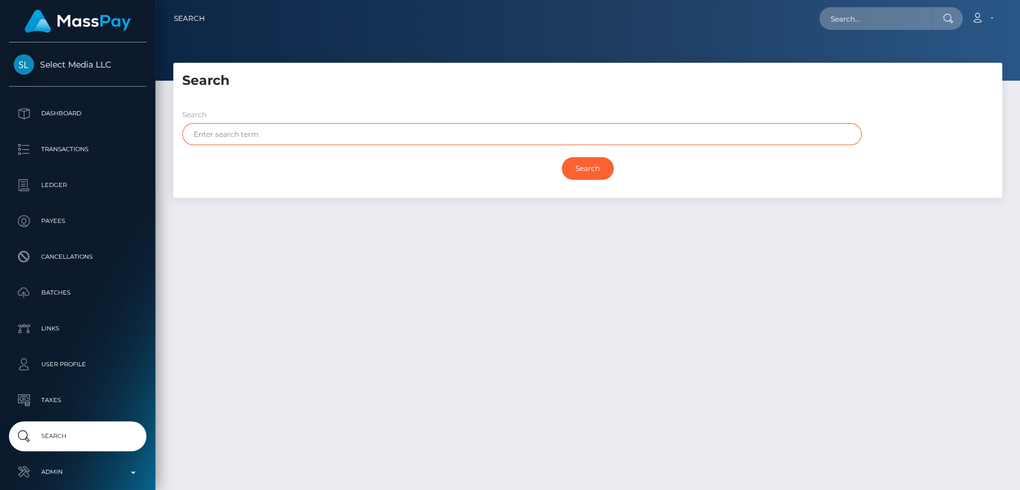
click at [287, 125] on input "text" at bounding box center [521, 134] width 679 height 22
paste input "Maria"
type input "Maria"
click at [562, 157] on input "Search" at bounding box center [588, 168] width 52 height 23
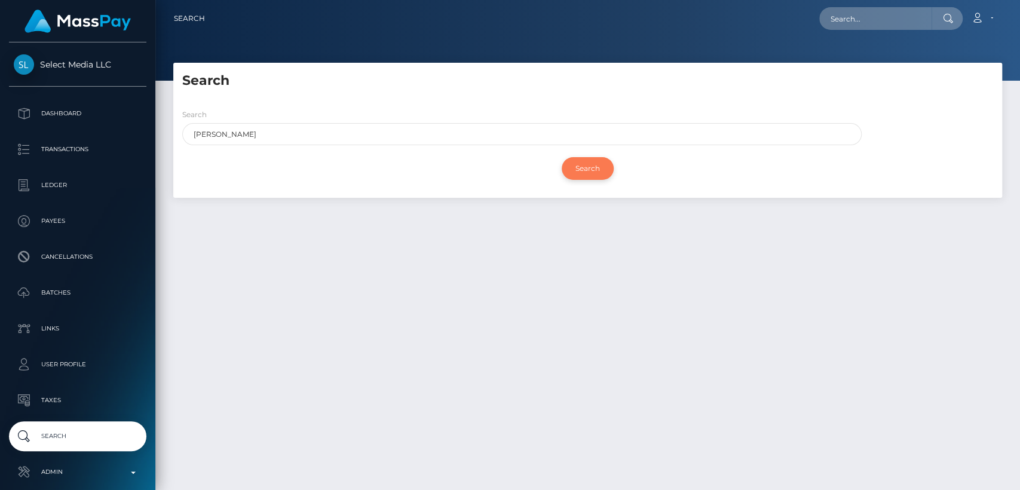
click at [580, 162] on input "Search" at bounding box center [588, 168] width 52 height 23
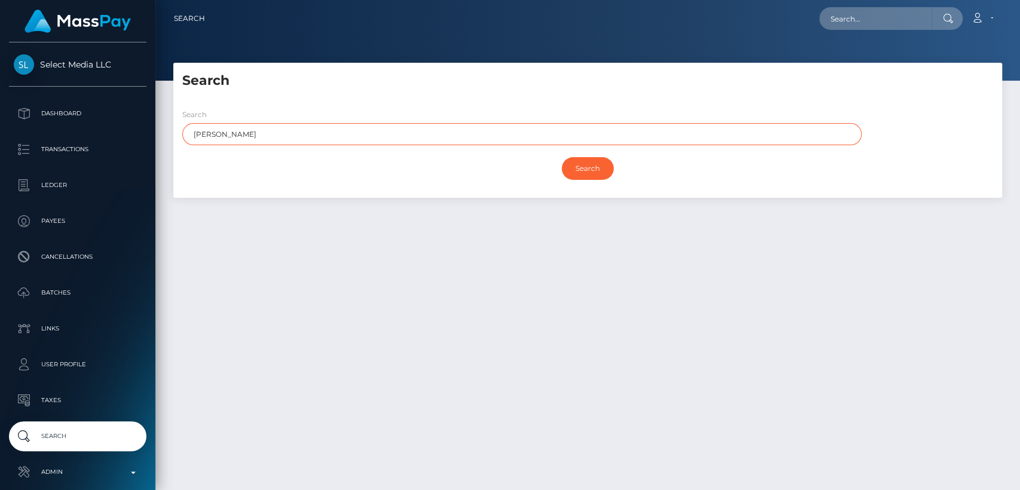
click at [305, 138] on input "Maria" at bounding box center [521, 134] width 679 height 22
click at [562, 157] on input "Search" at bounding box center [588, 168] width 52 height 23
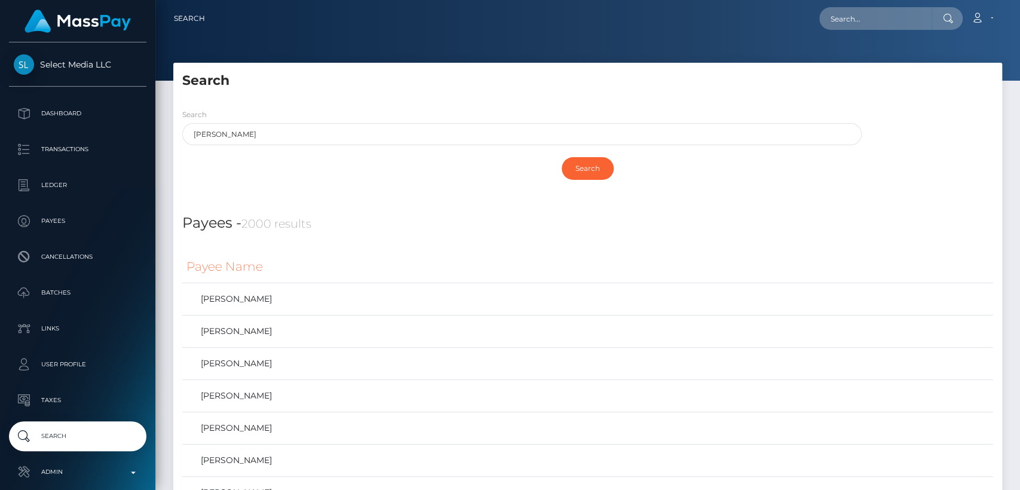
click at [444, 174] on div "Search" at bounding box center [587, 168] width 811 height 35
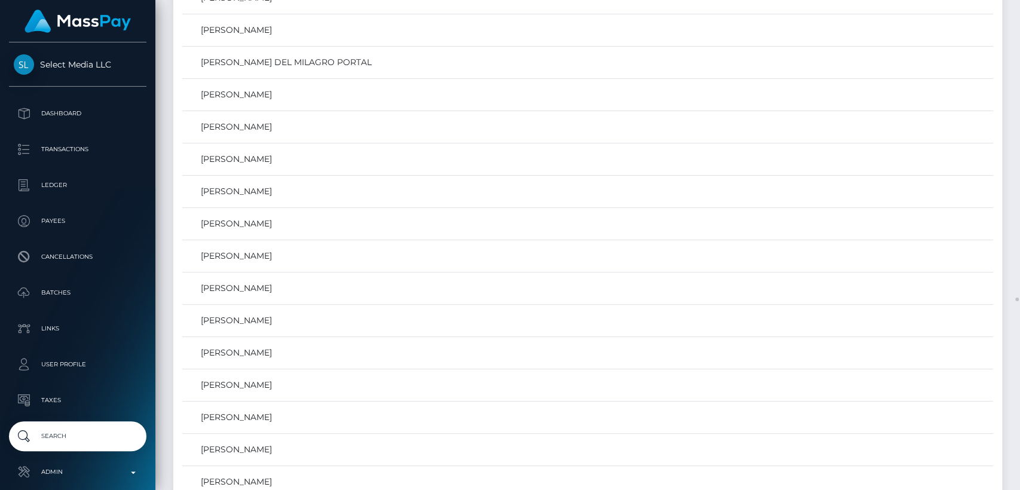
scroll to position [32234, 0]
